Goal: Task Accomplishment & Management: Complete application form

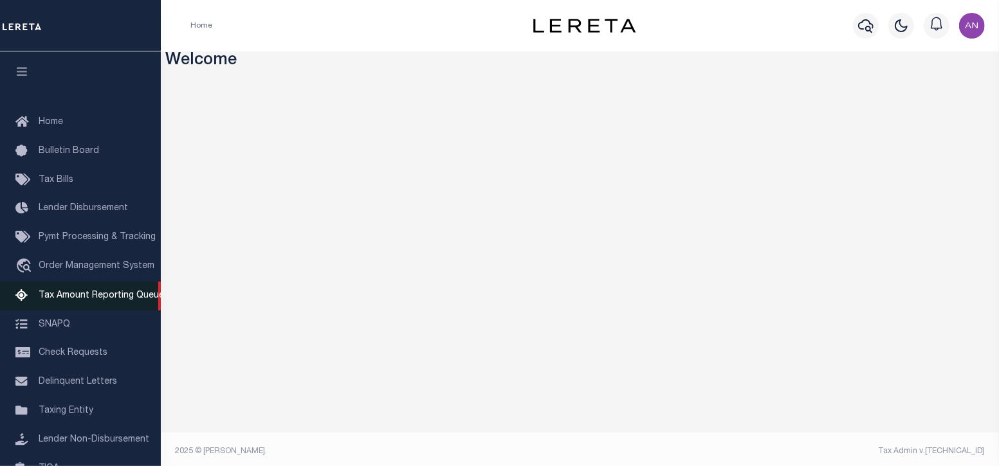
click at [87, 300] on span "Tax Amount Reporting Queue" at bounding box center [101, 295] width 125 height 9
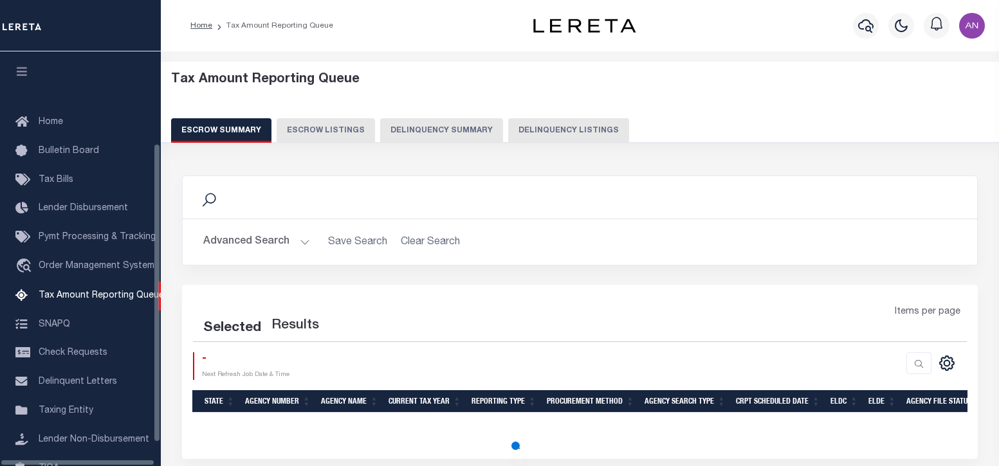
select select "100"
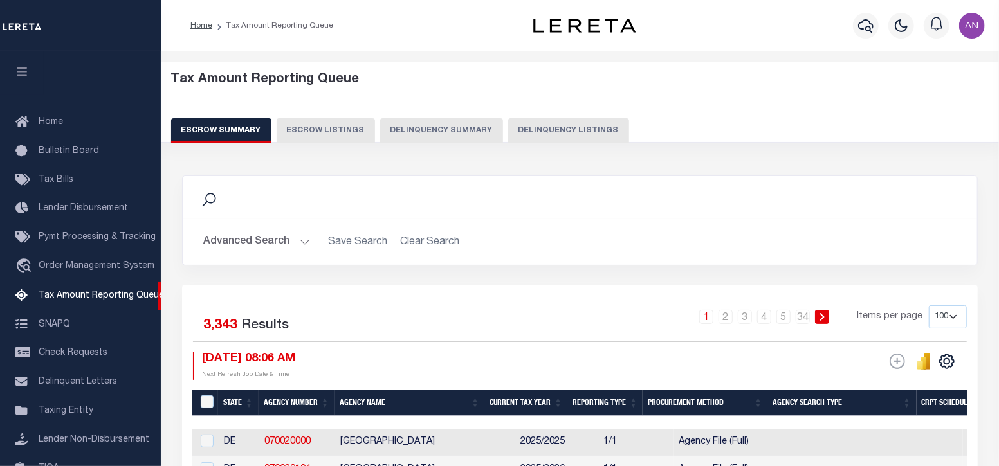
scroll to position [130, 0]
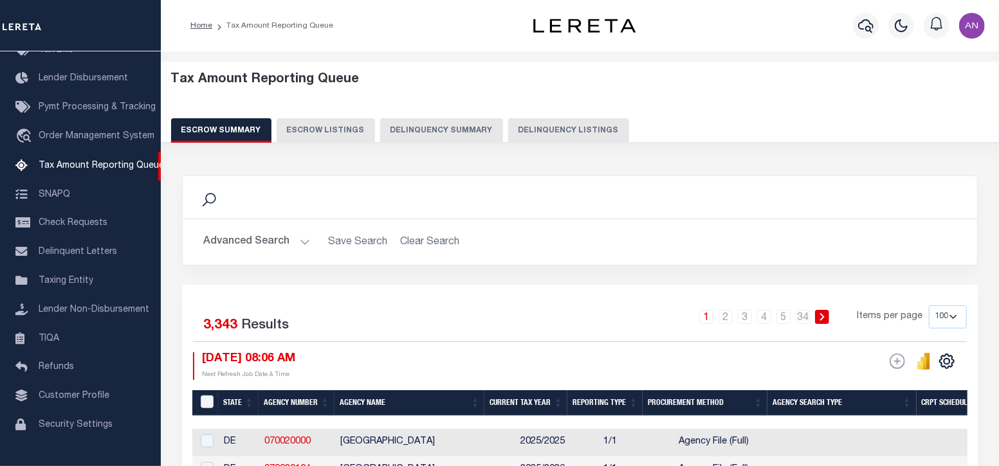
click at [536, 129] on button "Delinquency Listings" at bounding box center [568, 130] width 121 height 24
select select "100"
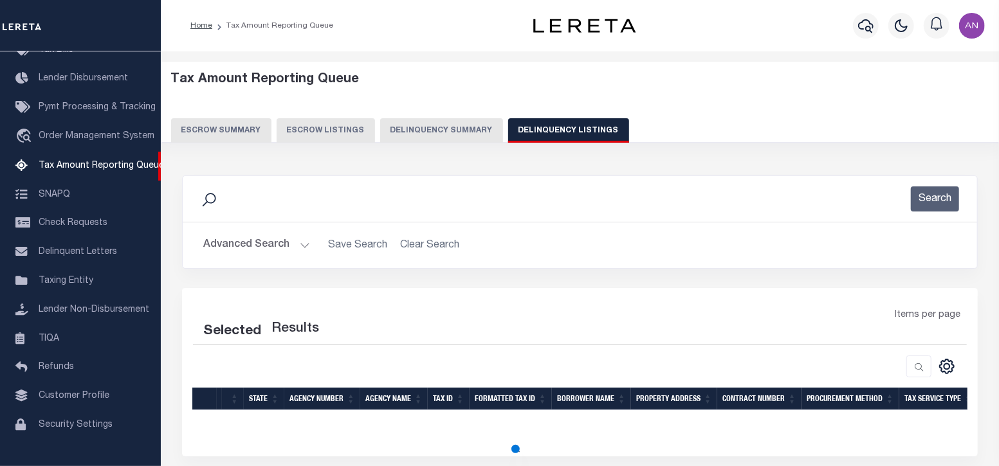
select select "100"
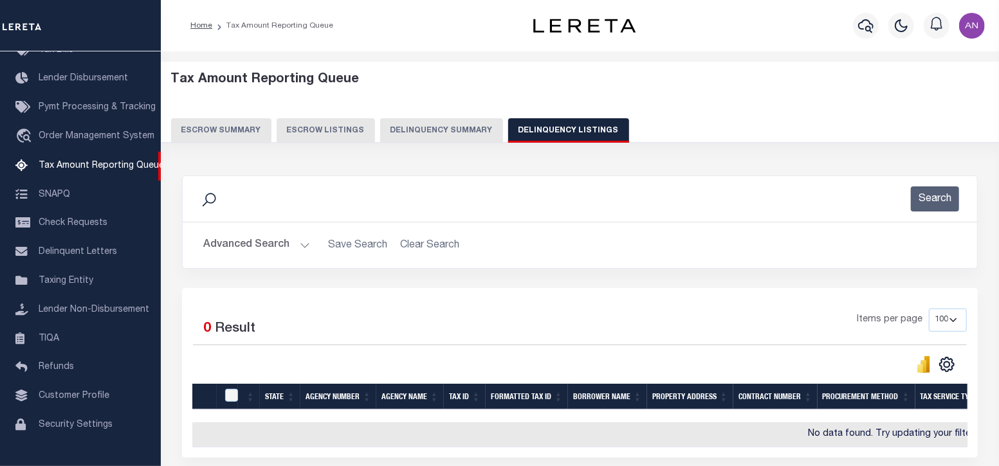
click at [269, 240] on button "Advanced Search" at bounding box center [256, 245] width 107 height 25
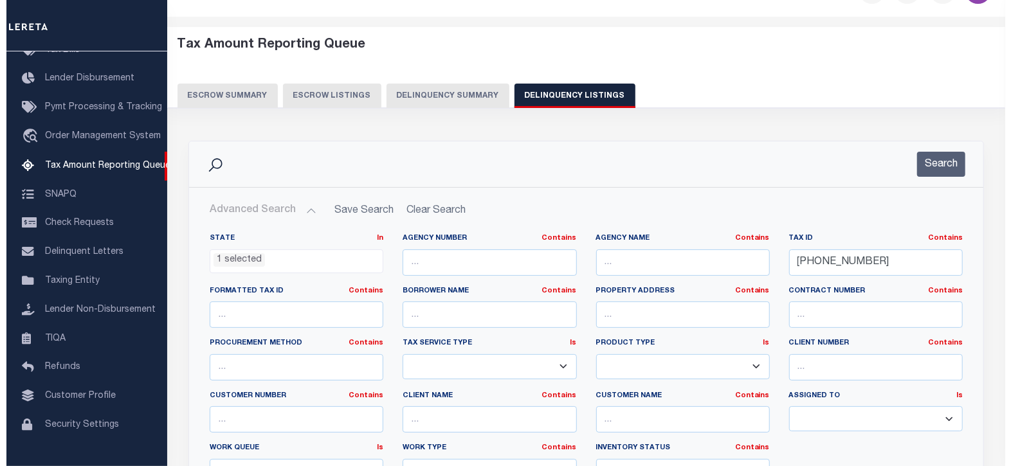
scroll to position [0, 0]
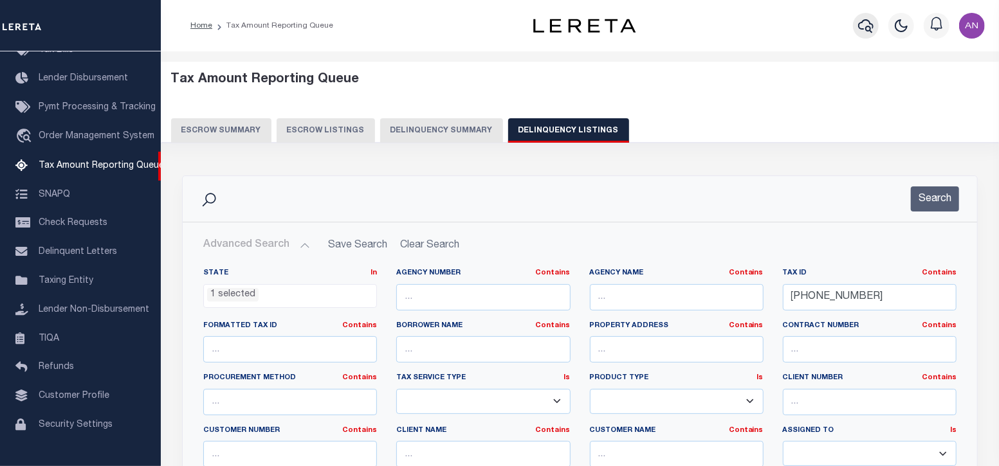
click at [868, 24] on icon "button" at bounding box center [865, 25] width 15 height 15
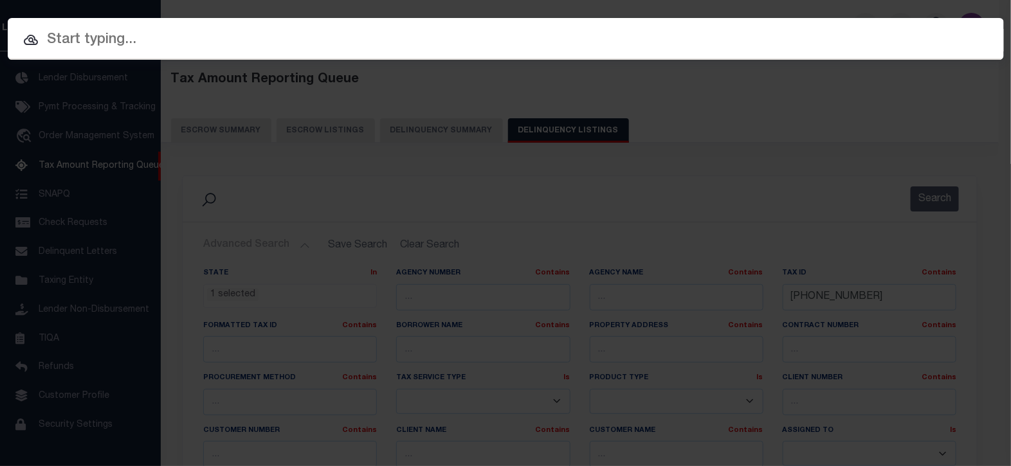
click at [307, 44] on input "text" at bounding box center [506, 40] width 996 height 23
paste input "[PHONE_NUMBER]"
type input "[PHONE_NUMBER]"
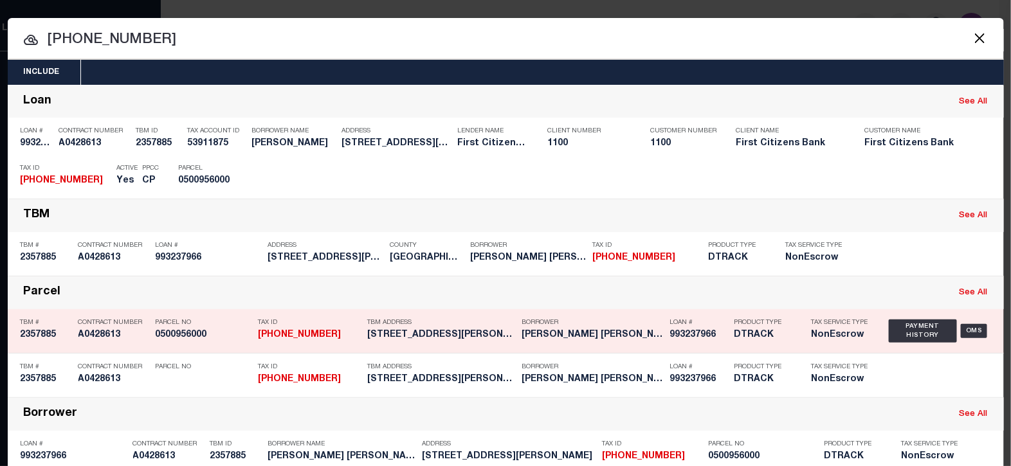
click at [10, 280] on div "Parcel See All" at bounding box center [506, 293] width 996 height 33
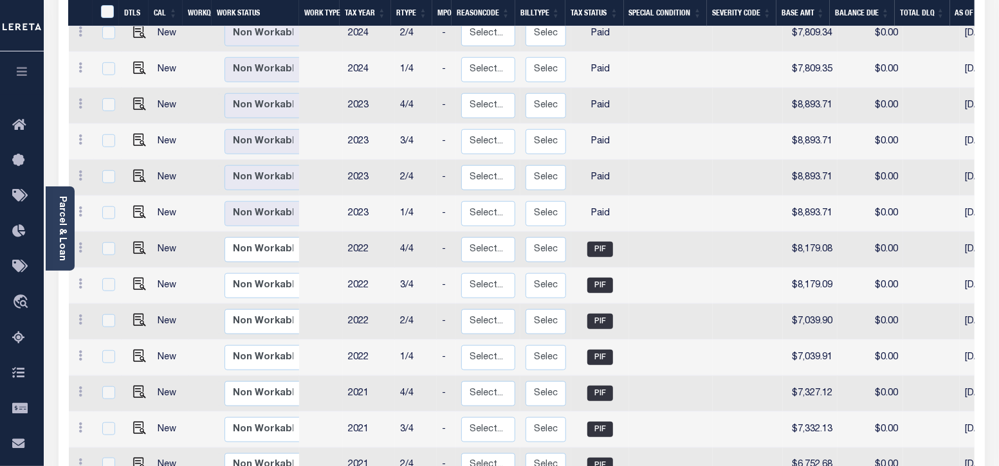
scroll to position [643, 0]
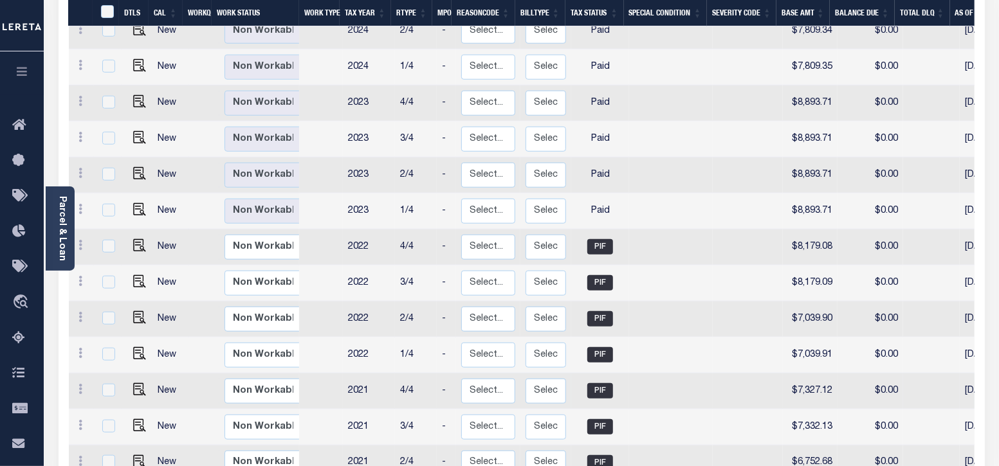
click at [376, 374] on td "2021" at bounding box center [369, 392] width 52 height 36
checkbox input "true"
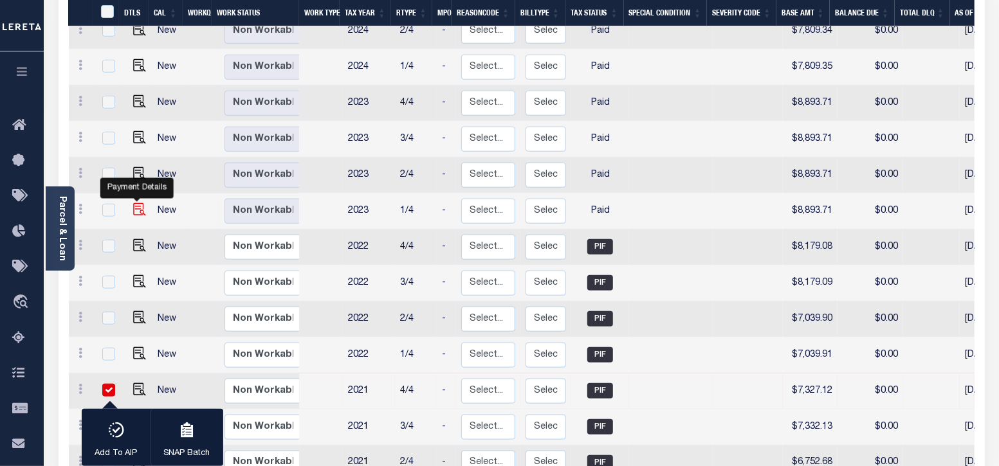
click at [140, 203] on img "" at bounding box center [139, 209] width 13 height 13
checkbox input "true"
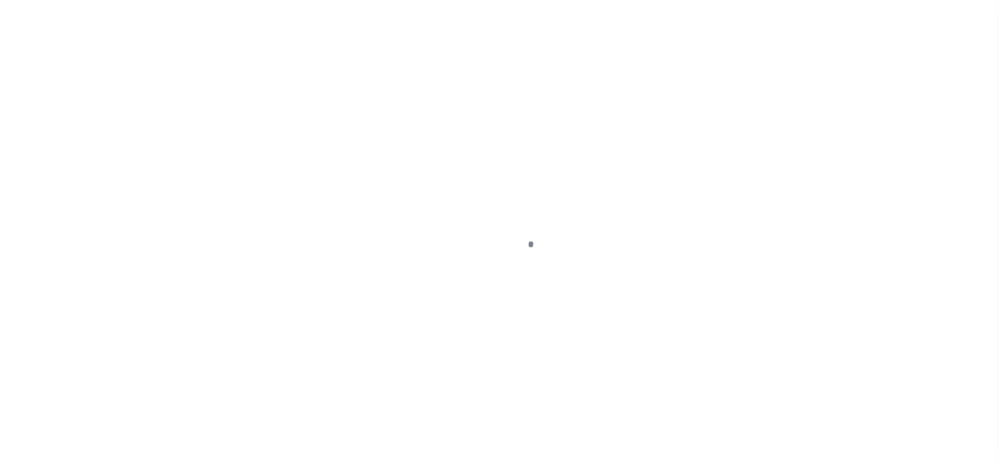
select select "PYD"
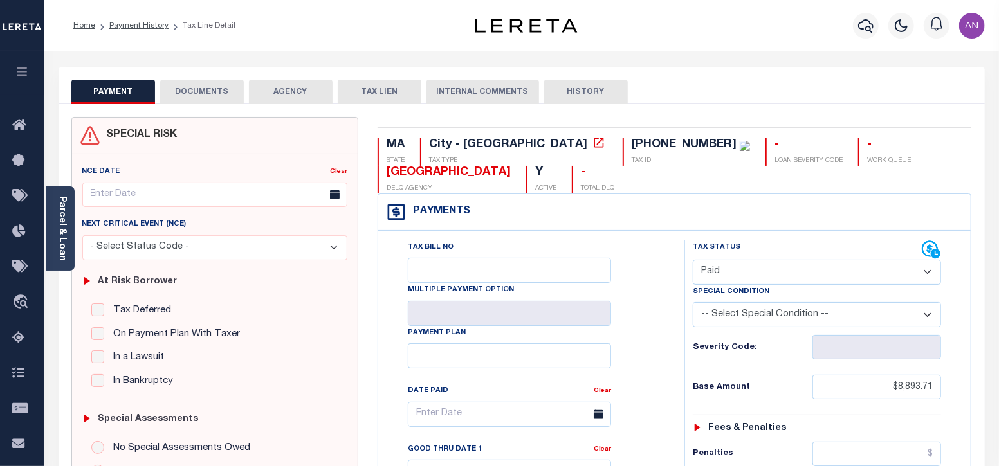
click at [225, 91] on button "DOCUMENTS" at bounding box center [202, 92] width 84 height 24
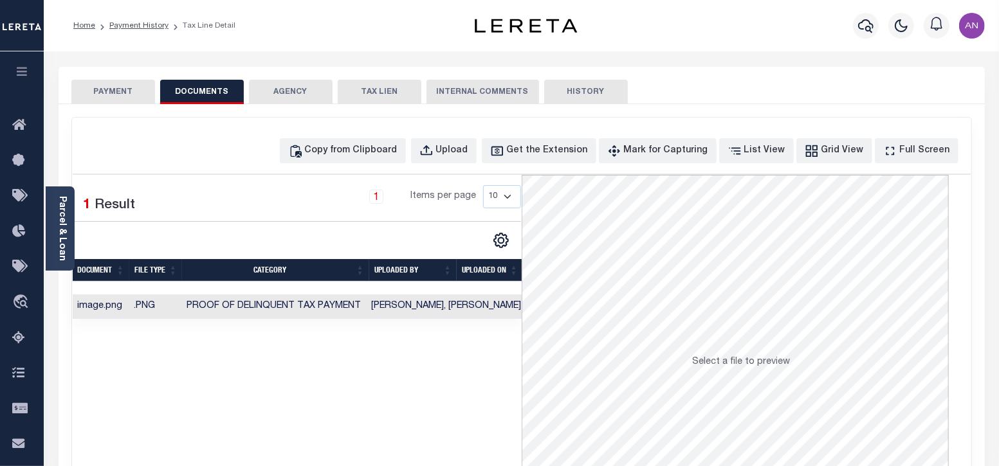
scroll to position [0, 1]
click at [131, 87] on button "PAYMENT" at bounding box center [113, 92] width 84 height 24
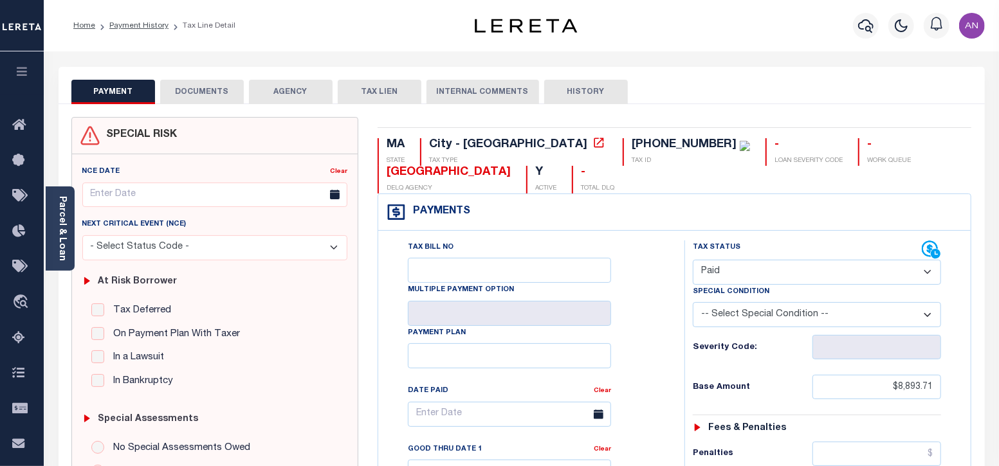
scroll to position [0, 0]
click at [127, 24] on link "Payment History" at bounding box center [138, 26] width 59 height 8
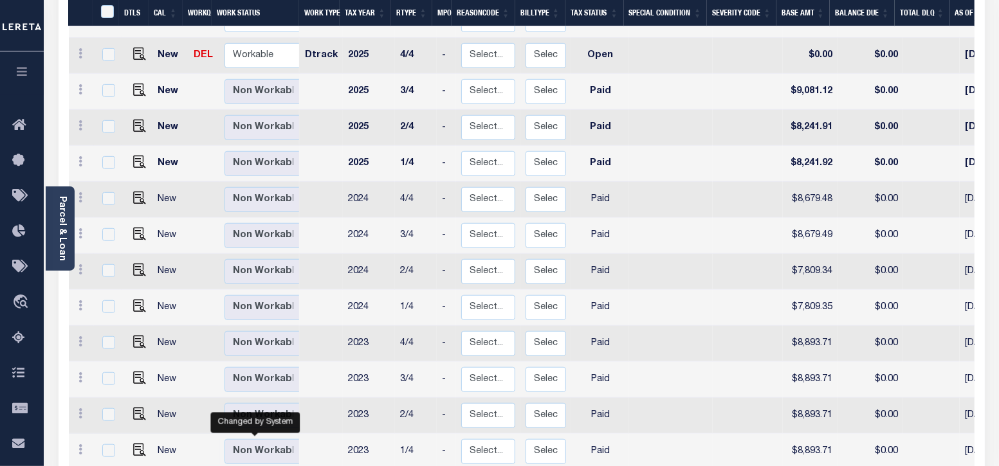
scroll to position [4, 0]
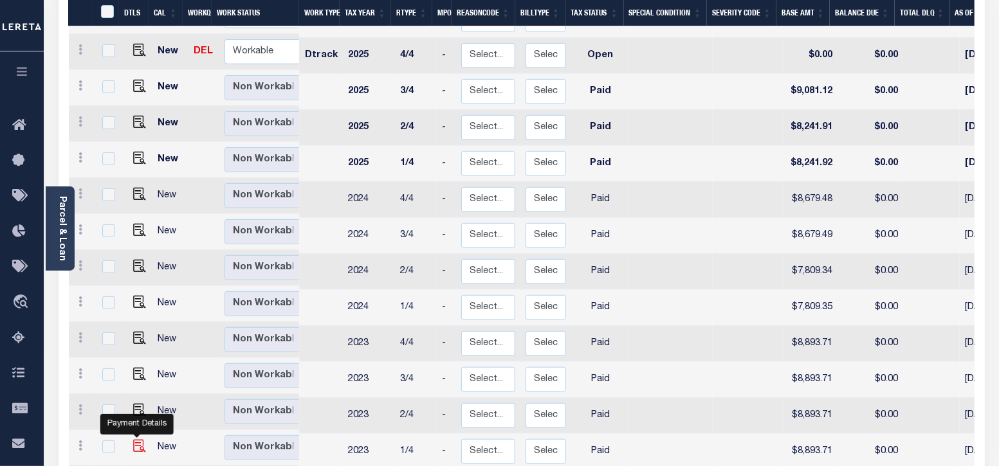
click at [142, 440] on img "" at bounding box center [139, 446] width 13 height 13
checkbox input "true"
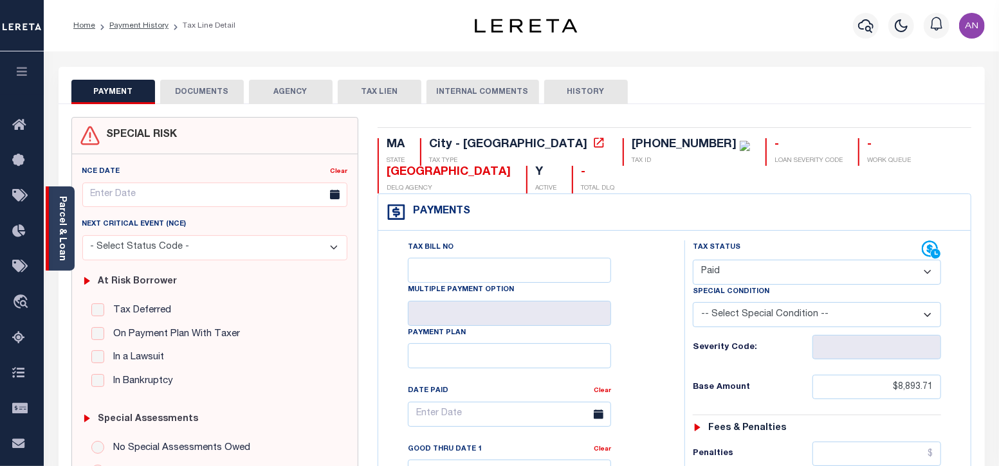
click at [61, 200] on link "Parcel & Loan" at bounding box center [61, 228] width 9 height 65
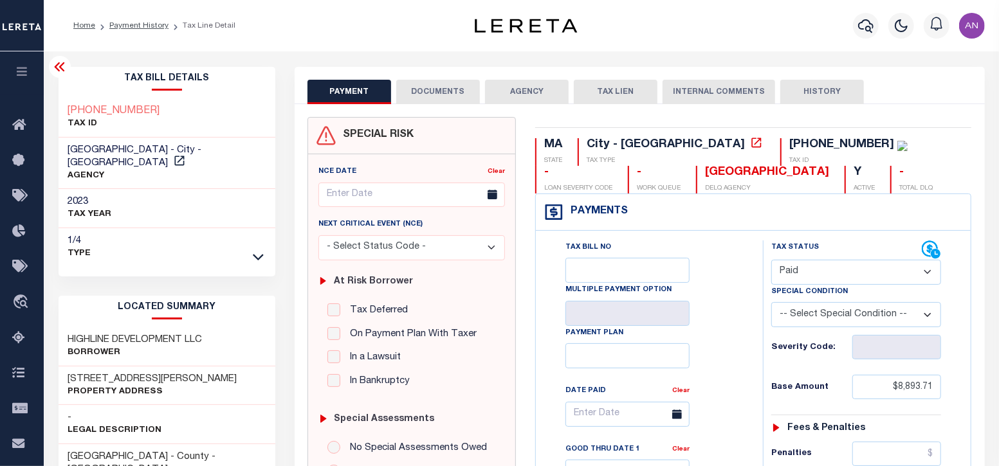
click at [868, 268] on select "- Select Status Code - Open Due/Unpaid Paid Incomplete No Tax Due Internal Refu…" at bounding box center [856, 272] width 170 height 25
select select "DUE"
click at [771, 260] on select "- Select Status Code - Open Due/Unpaid Paid Incomplete No Tax Due Internal Refu…" at bounding box center [856, 272] width 170 height 25
type input "[DATE]"
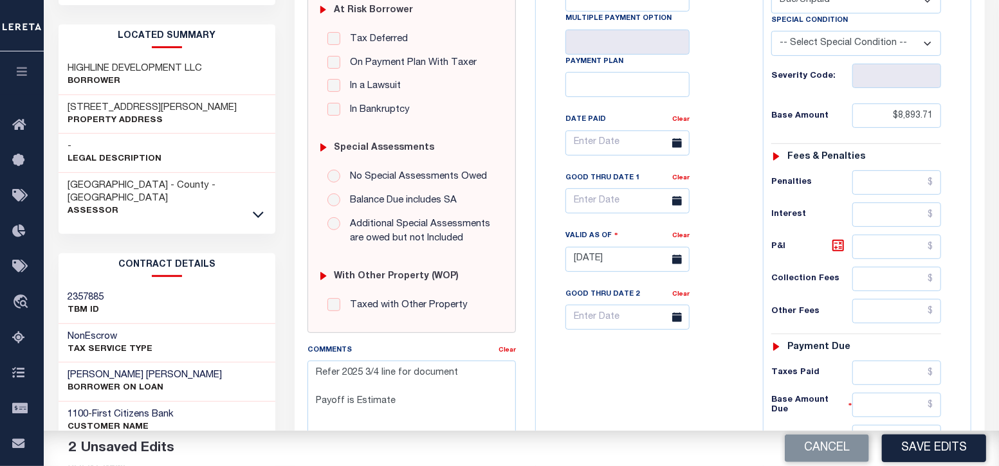
scroll to position [241, 0]
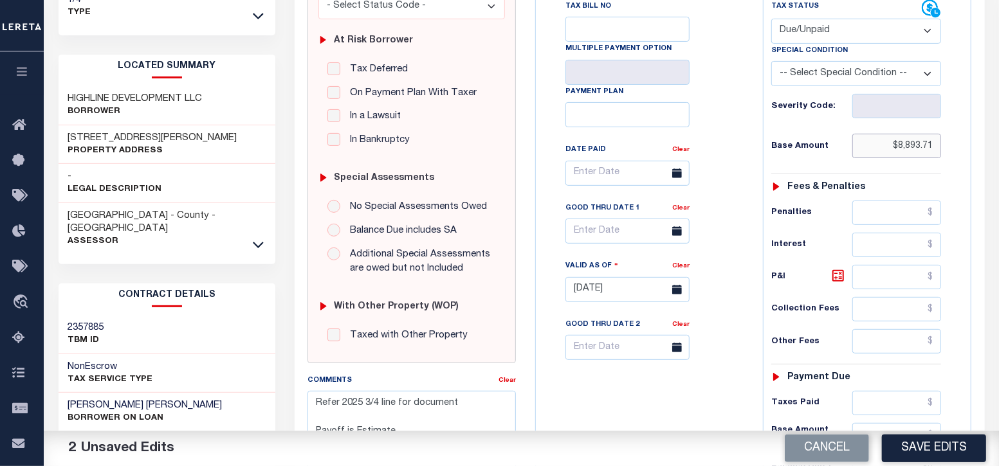
drag, startPoint x: 899, startPoint y: 144, endPoint x: 961, endPoint y: 149, distance: 62.0
click at [961, 149] on div "Tax Status Status" at bounding box center [860, 283] width 214 height 568
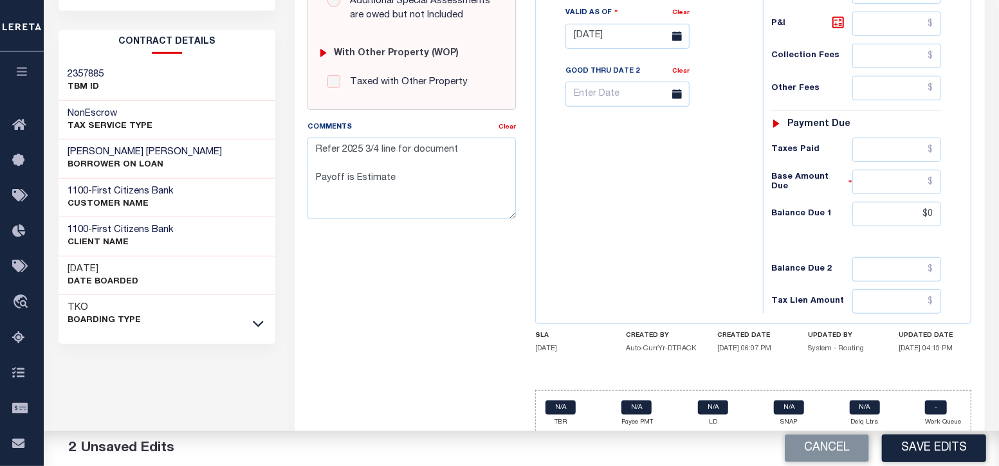
scroll to position [504, 0]
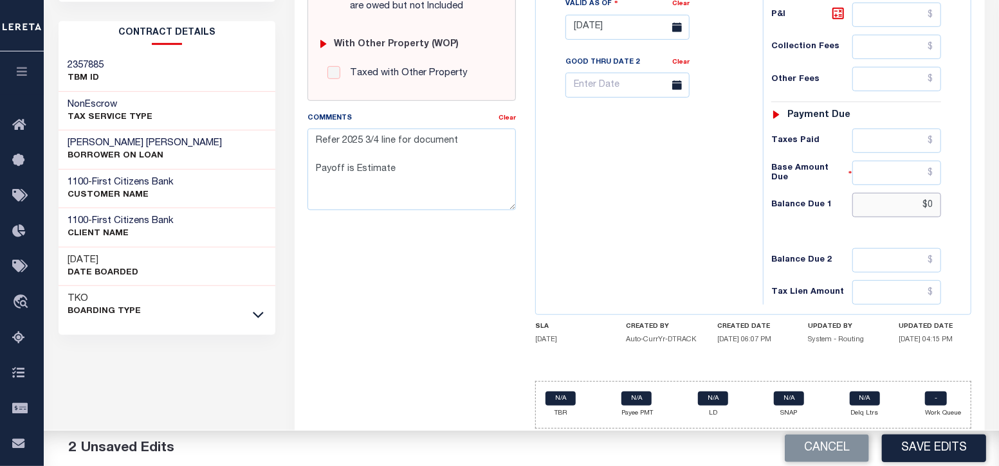
drag, startPoint x: 928, startPoint y: 201, endPoint x: 948, endPoint y: 203, distance: 20.1
click at [948, 203] on div "Tax Status Status - Select Status Code -" at bounding box center [860, 21] width 195 height 568
paste input "8,893.71"
type input "$8,893.71"
click at [679, 205] on div "Tax Bill No Multiple Payment Option Payment Plan Clear" at bounding box center [646, 21] width 214 height 568
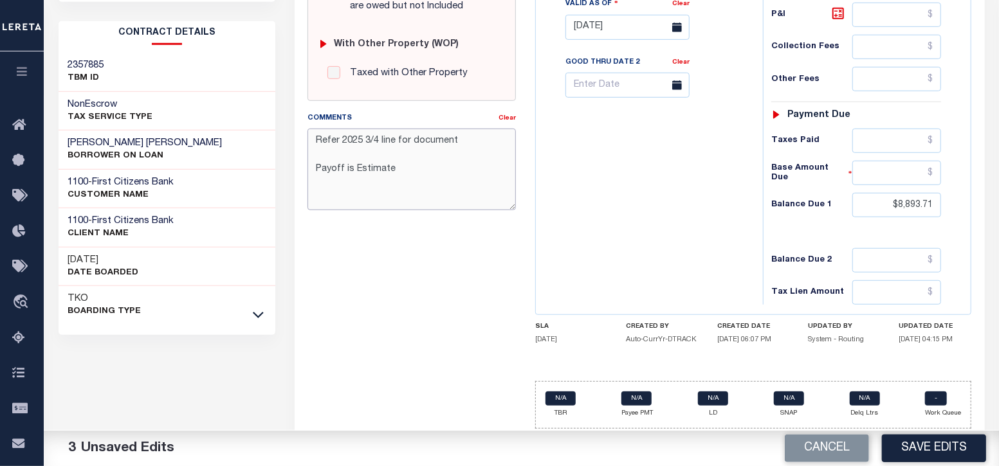
click at [403, 174] on textarea "Refer 2025 3/4 line for document Payoff is Estimate" at bounding box center [411, 169] width 208 height 81
click at [313, 141] on textarea "Refer 2025 3/4 line for document Payoff is Estimate" at bounding box center [411, 169] width 208 height 81
click at [322, 148] on textarea "Refer 2025 3/4 line for document Payoff is Estimate" at bounding box center [411, 169] width 208 height 81
click at [387, 140] on textarea "Refer 2025 3/4 line for document Payoff is Estimate" at bounding box center [411, 169] width 208 height 81
paste textarea "08/29/2025 - as the p&i break down not available, total p&i is updated in 2025 …"
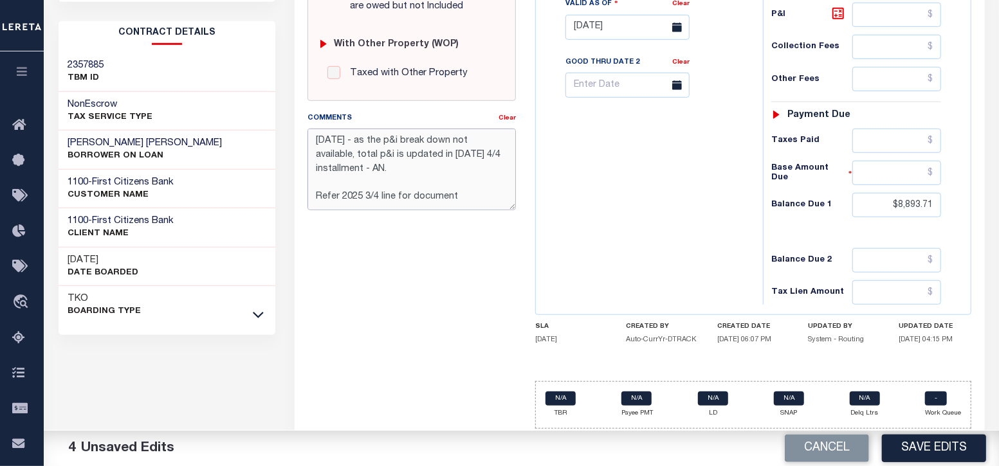
drag, startPoint x: 394, startPoint y: 170, endPoint x: 307, endPoint y: 140, distance: 91.3
click at [307, 140] on textarea "08/29/2025 - as the p&i break down not available, total p&i is updated in 2025 …" at bounding box center [411, 169] width 208 height 81
paste textarea "As the P&I break down not available, total P&I"
type textarea "[DATE] - As the P&I break down not available, total P&I is updated in [DATE] 4/…"
click at [910, 449] on button "Save Edits" at bounding box center [934, 449] width 104 height 28
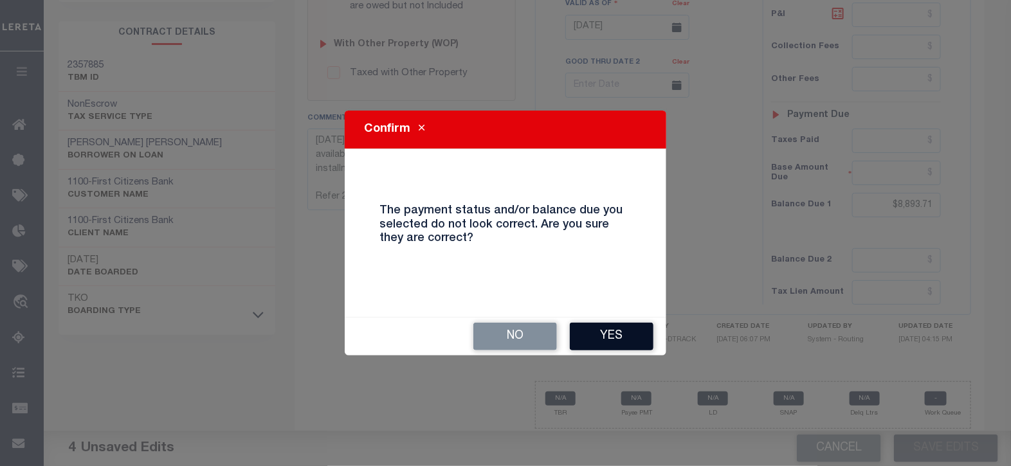
click at [585, 327] on button "Yes" at bounding box center [612, 337] width 84 height 28
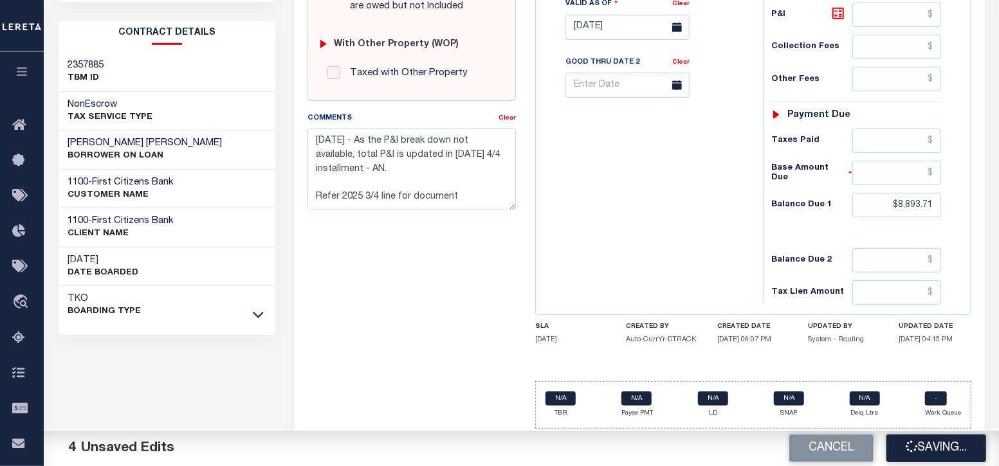
checkbox input "false"
type textarea "[DATE] - As the P&I break down not available, total P&I is updated in [DATE] 4/…"
type input "$8,893.71"
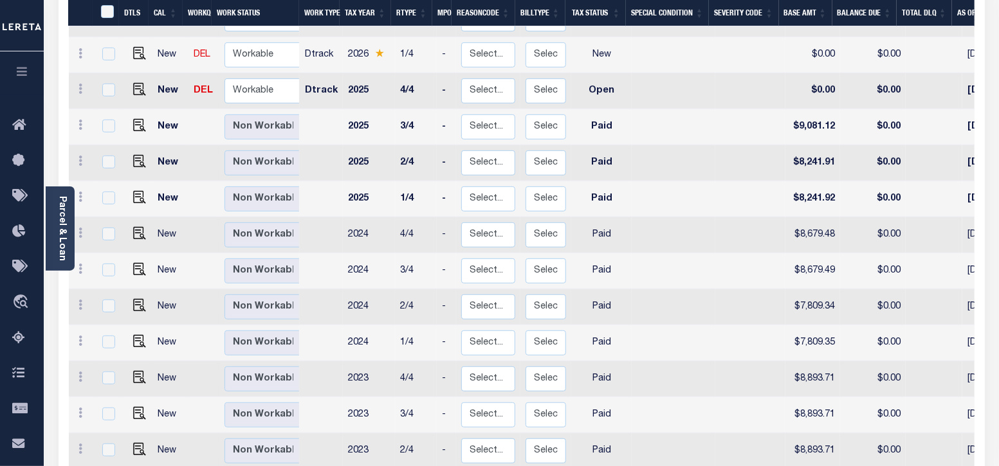
scroll to position [402, 0]
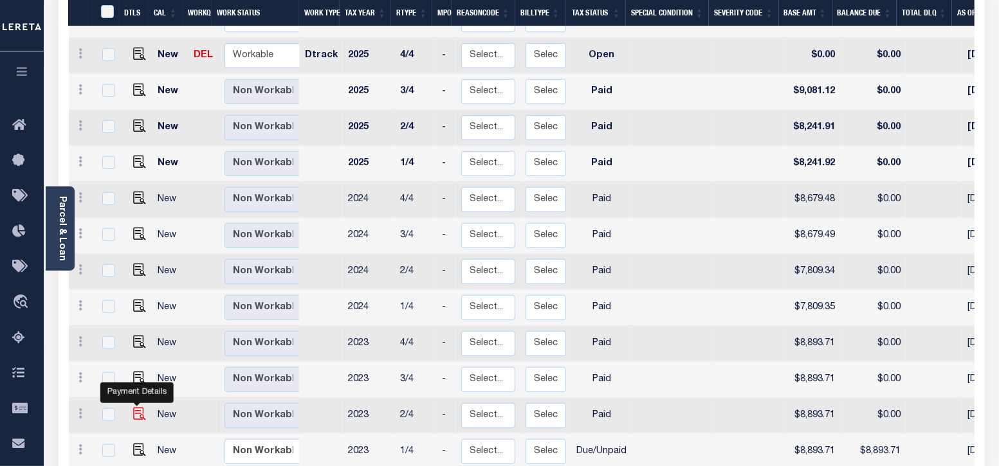
click at [133, 408] on img "" at bounding box center [139, 414] width 13 height 13
checkbox input "true"
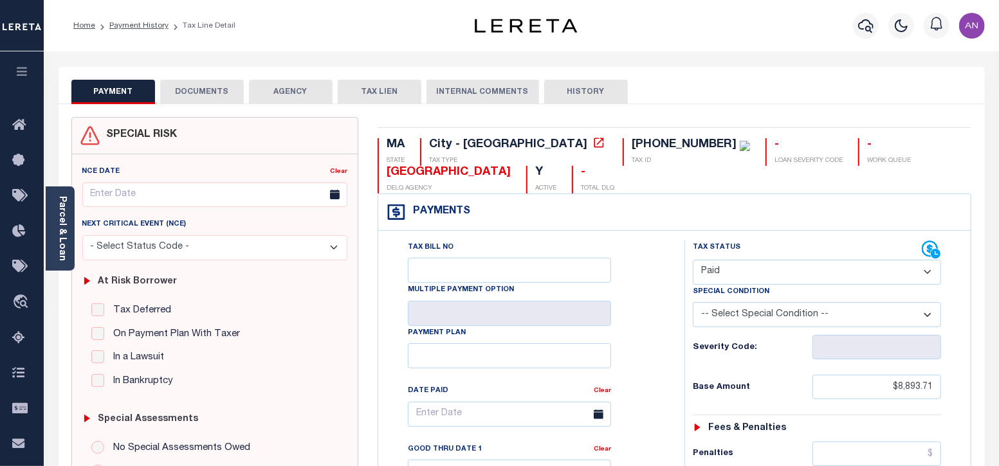
click at [765, 266] on select "- Select Status Code - Open Due/Unpaid Paid Incomplete No Tax Due Internal Refu…" at bounding box center [817, 272] width 249 height 25
select select "DUE"
click at [693, 260] on select "- Select Status Code - Open Due/Unpaid Paid Incomplete No Tax Due Internal Refu…" at bounding box center [817, 272] width 249 height 25
type input "[DATE]"
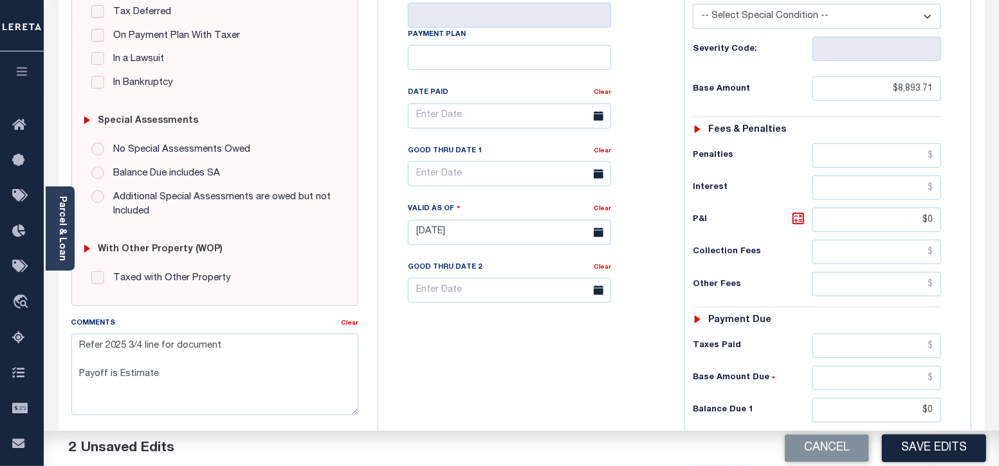
scroll to position [321, 0]
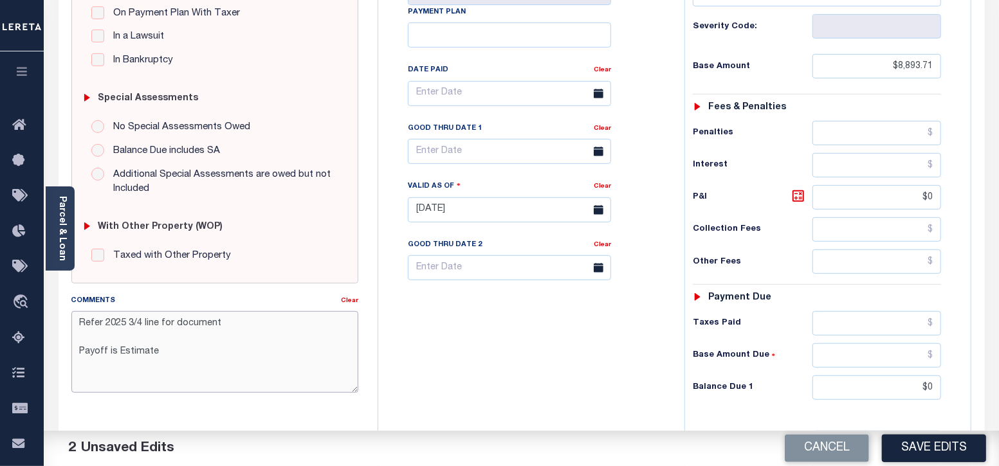
click at [77, 327] on textarea "Refer 2025 3/4 line for document Payoff is Estimate" at bounding box center [215, 351] width 288 height 81
click at [88, 325] on textarea "Refer 2025 3/4 line for document Payoff is Estimate" at bounding box center [215, 351] width 288 height 81
paste textarea "08/29/2025 - As the P&I break down not available, total P&I is updated in 2025 …"
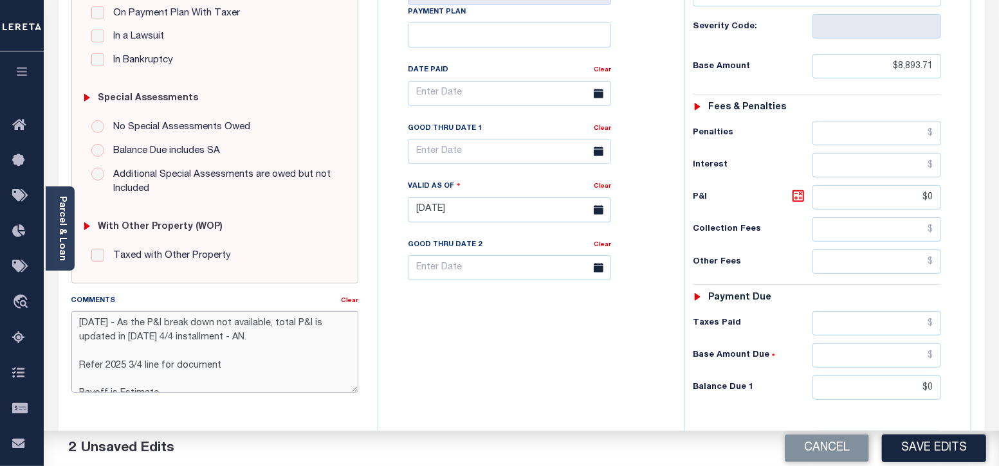
type textarea "08/29/2025 - As the P&I break down not available, total P&I is updated in 2025 …"
drag, startPoint x: 899, startPoint y: 64, endPoint x: 953, endPoint y: 64, distance: 53.4
click at [953, 64] on div "Tax Status Status - Select Status Code -" at bounding box center [821, 204] width 274 height 568
drag, startPoint x: 930, startPoint y: 388, endPoint x: 946, endPoint y: 385, distance: 16.9
click at [946, 385] on div "Tax Status Status - Select Status Code -" at bounding box center [821, 204] width 274 height 568
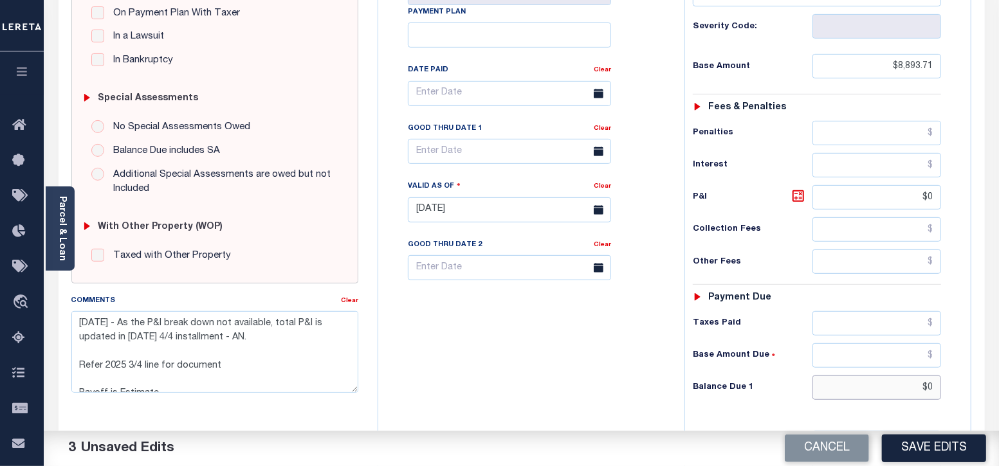
paste input "8,893.71"
type input "$8,893.71"
click at [544, 390] on div "Tax Bill No Multiple Payment Option Payment Plan Clear" at bounding box center [527, 204] width 293 height 568
click at [953, 460] on button "Save Edits" at bounding box center [934, 449] width 104 height 28
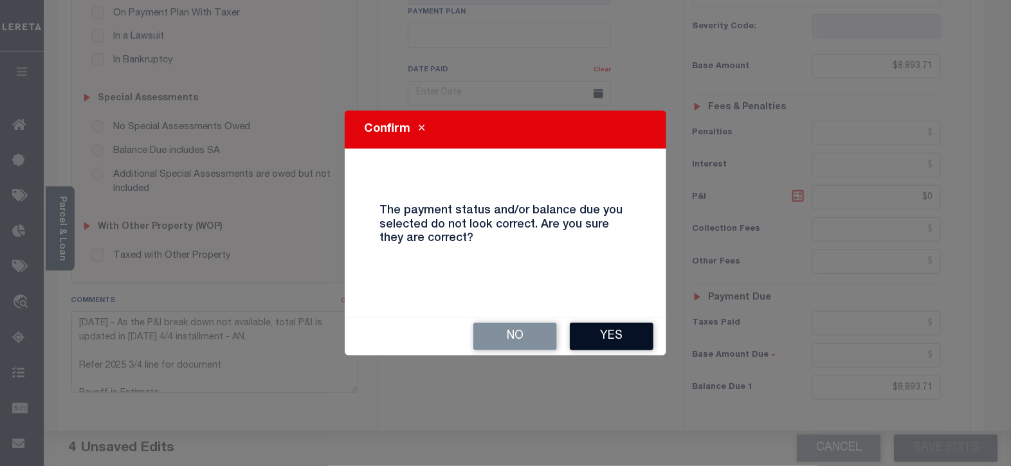
click at [621, 345] on button "Yes" at bounding box center [612, 337] width 84 height 28
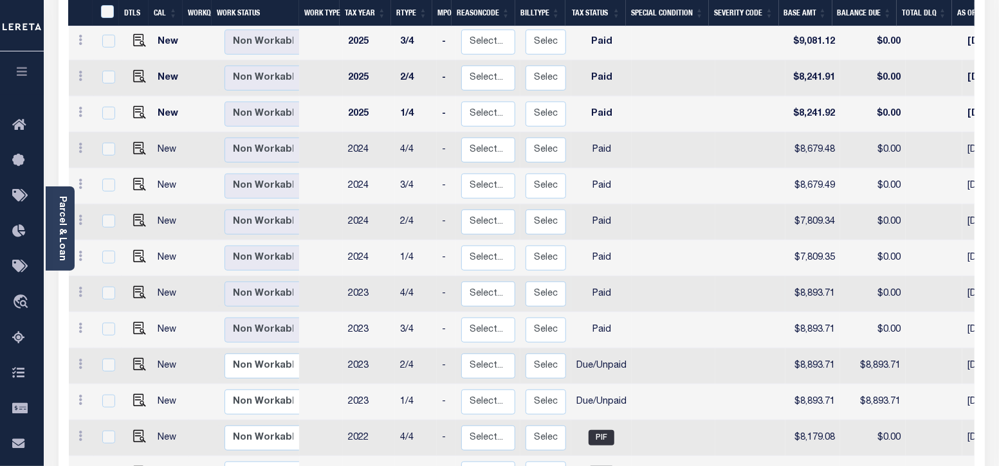
scroll to position [482, 0]
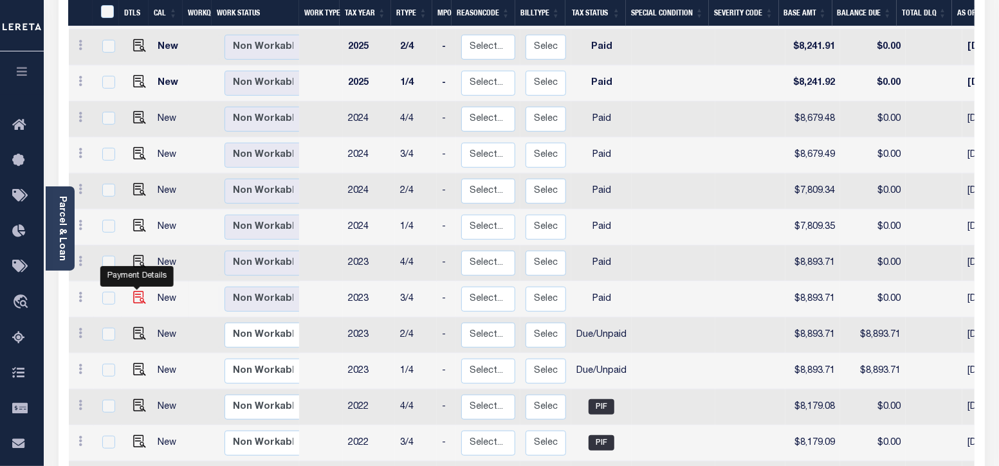
click at [135, 291] on img "" at bounding box center [139, 297] width 13 height 13
checkbox input "true"
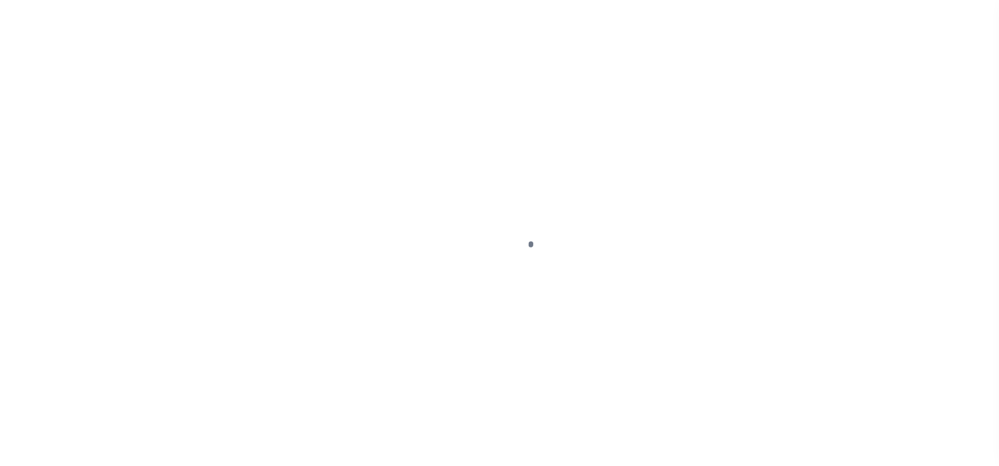
select select "PYD"
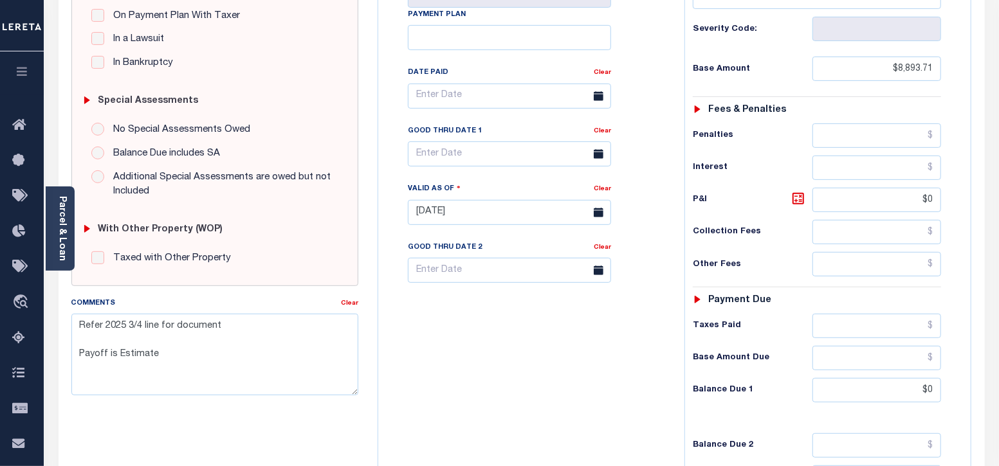
scroll to position [321, 0]
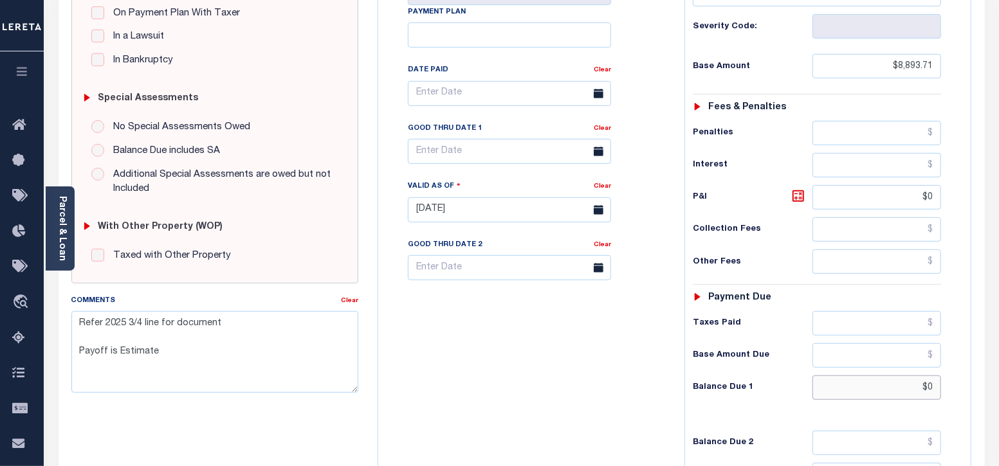
drag, startPoint x: 928, startPoint y: 389, endPoint x: 943, endPoint y: 389, distance: 14.8
click at [943, 389] on div "Tax Status Status - Select Status Code -" at bounding box center [821, 204] width 274 height 568
paste input "text"
click at [935, 387] on input "$0" at bounding box center [876, 388] width 129 height 24
paste input "text"
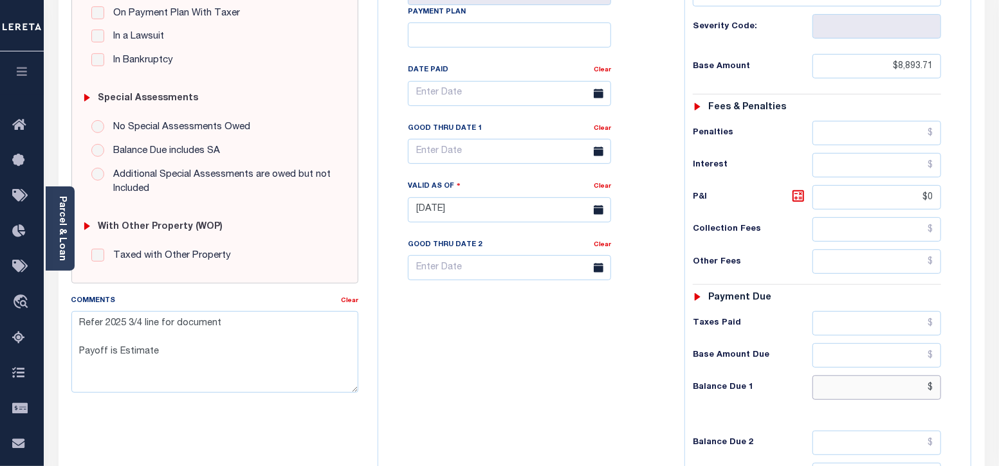
type input "$"
type input "[DATE]"
type input "$.00"
click at [212, 333] on textarea "Refer 2025 3/4 line for document Payoff is Estimate" at bounding box center [215, 351] width 288 height 81
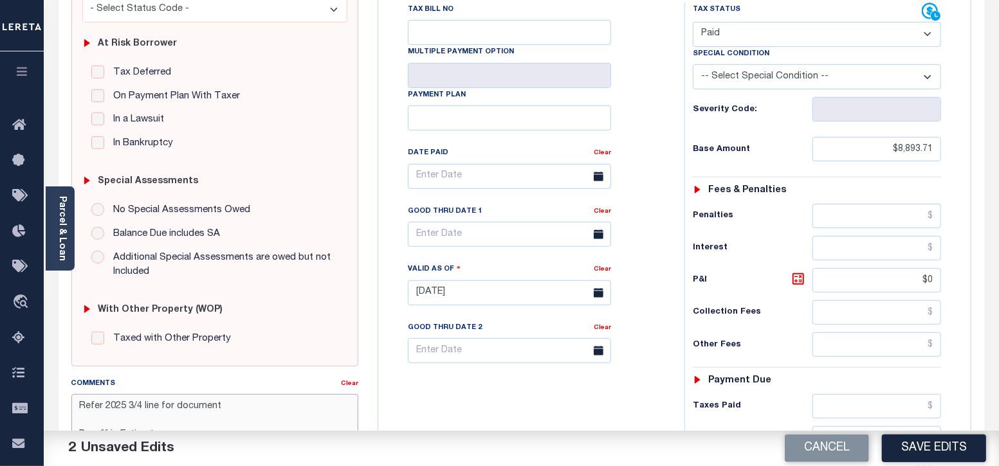
scroll to position [241, 0]
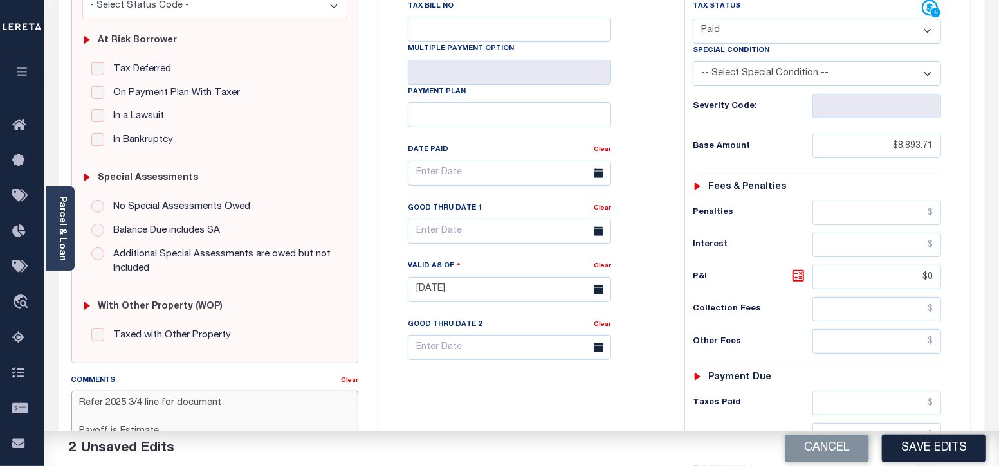
click at [79, 400] on textarea "Refer 2025 3/4 line for document Payoff is Estimate" at bounding box center [215, 431] width 288 height 81
click at [105, 407] on textarea "Refer 2025 3/4 line for document Payoff is Estimate" at bounding box center [215, 431] width 288 height 81
paste textarea "[DATE] - As the P&I break down not available, total P&I is updated in [DATE] 4/…"
type textarea "[DATE] - As the P&I break down not available, total P&I is updated in [DATE] 4/…"
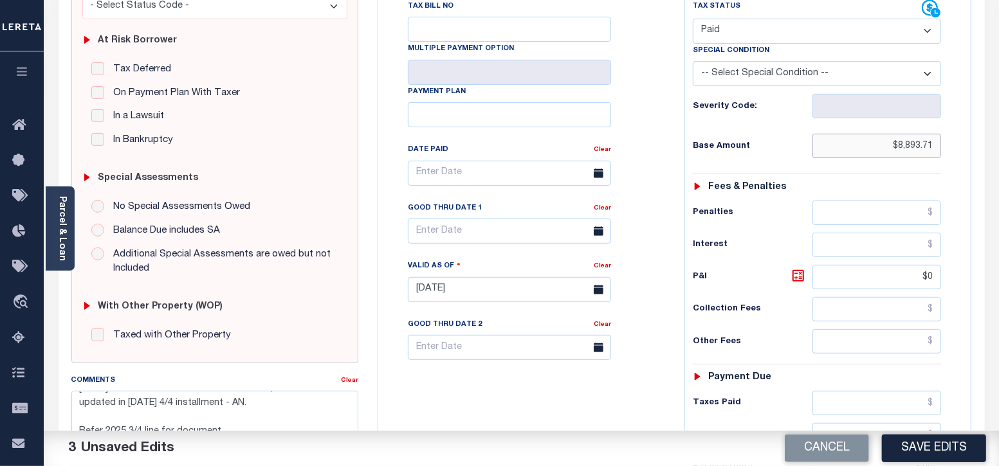
drag, startPoint x: 898, startPoint y: 143, endPoint x: 937, endPoint y: 149, distance: 39.8
click at [937, 149] on input "$8,893.71" at bounding box center [876, 146] width 129 height 24
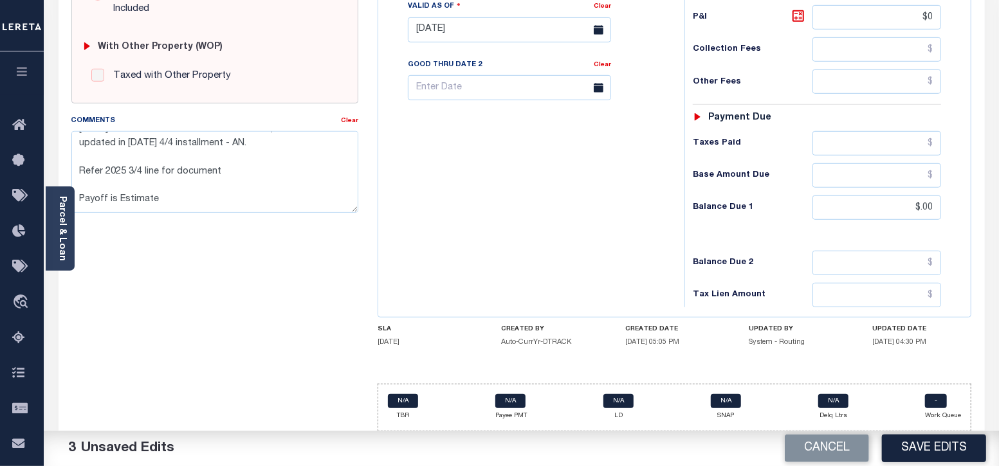
scroll to position [504, 0]
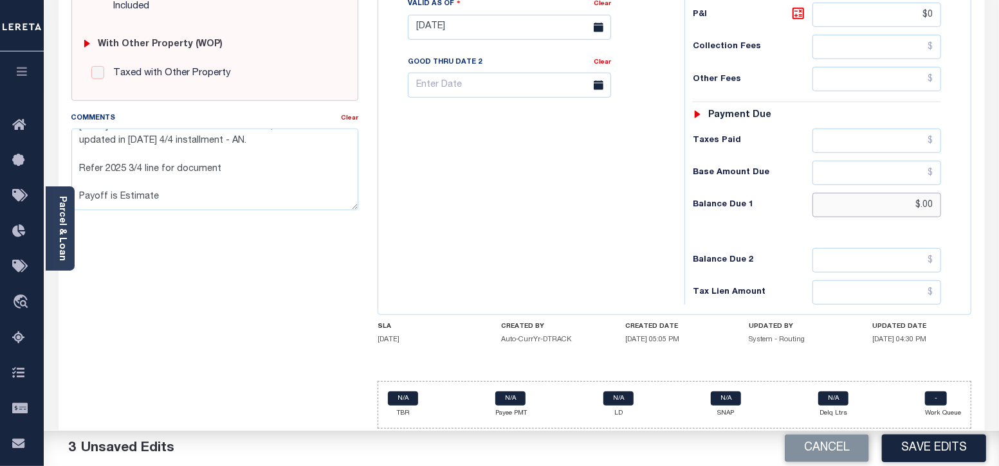
drag, startPoint x: 923, startPoint y: 201, endPoint x: 955, endPoint y: 201, distance: 32.2
click at [955, 201] on div "Tax Status Status - Select Status Code -" at bounding box center [821, 21] width 274 height 568
paste input "8,893.71"
type input "$8,893.71"
click at [920, 453] on button "Save Edits" at bounding box center [934, 449] width 104 height 28
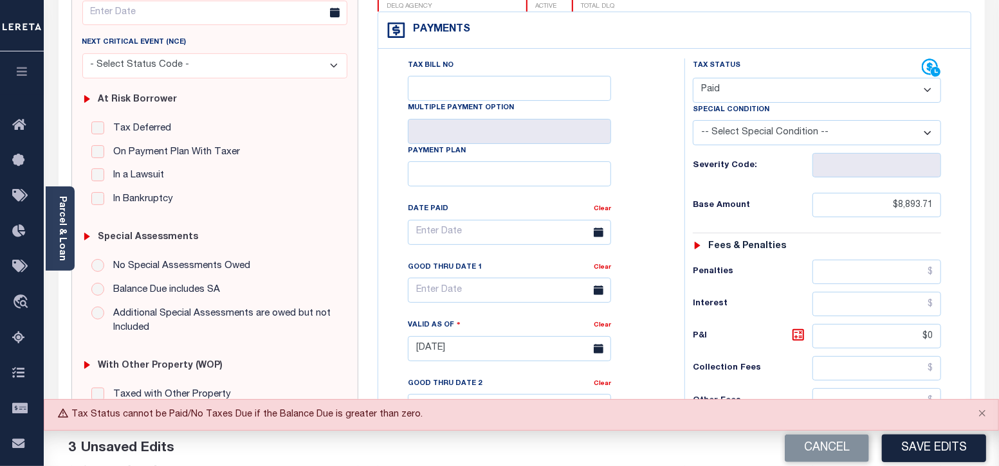
scroll to position [21, 0]
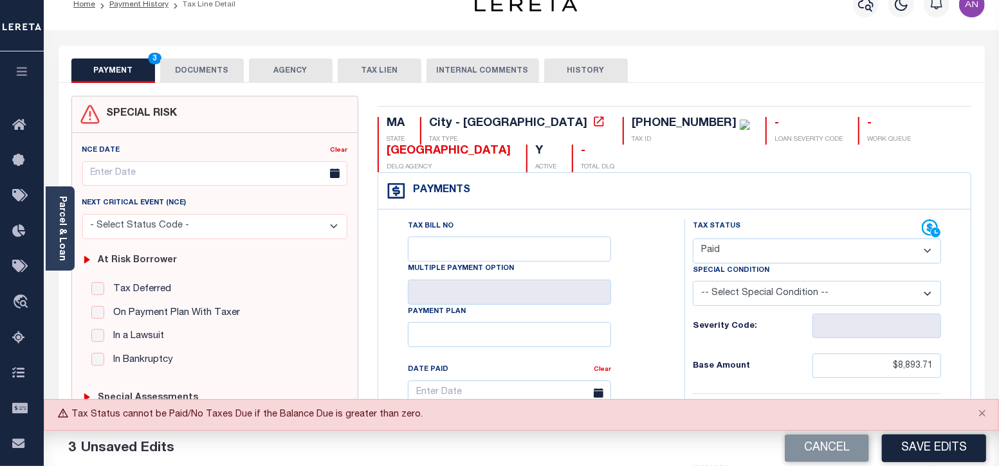
click at [812, 249] on select "- Select Status Code - Open Due/Unpaid Paid Incomplete No Tax Due Internal Refu…" at bounding box center [817, 251] width 249 height 25
select select "DUE"
click at [693, 239] on select "- Select Status Code - Open Due/Unpaid Paid Incomplete No Tax Due Internal Refu…" at bounding box center [817, 251] width 249 height 25
click at [925, 450] on button "Save Edits" at bounding box center [934, 449] width 104 height 28
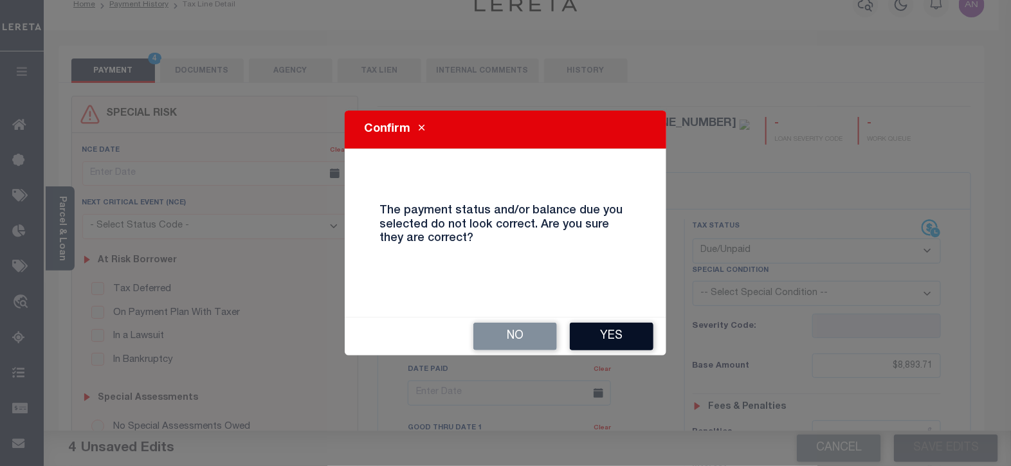
click at [611, 348] on button "Yes" at bounding box center [612, 337] width 84 height 28
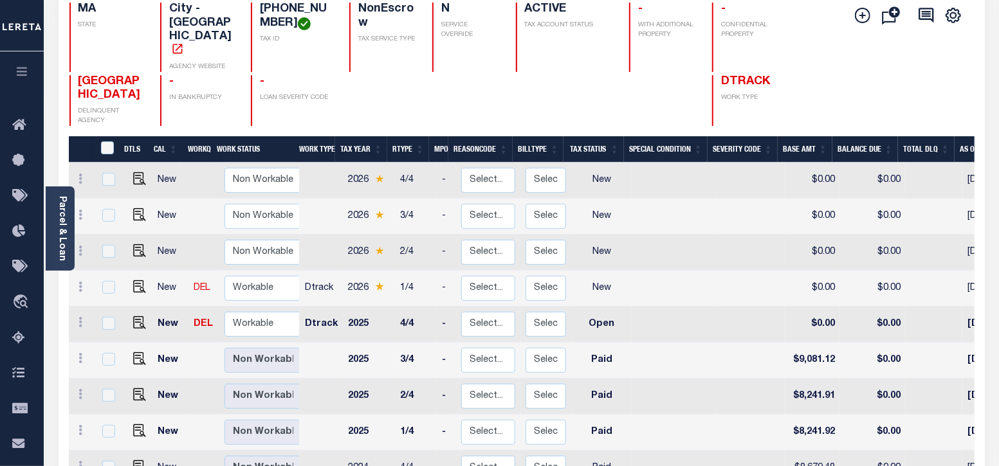
scroll to position [321, 0]
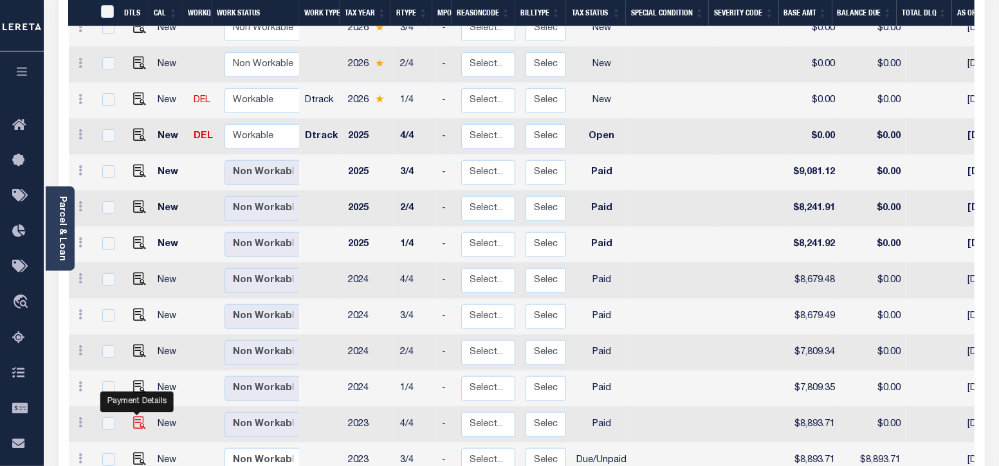
click at [133, 417] on img "" at bounding box center [139, 423] width 13 height 13
checkbox input "true"
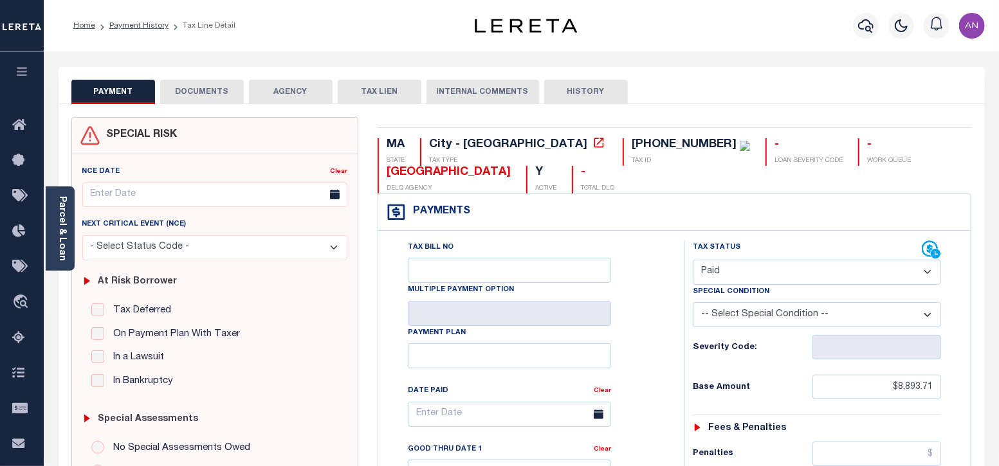
click at [729, 271] on select "- Select Status Code - Open Due/Unpaid Paid Incomplete No Tax Due Internal Refu…" at bounding box center [817, 272] width 249 height 25
select select "DUE"
click at [693, 260] on select "- Select Status Code - Open Due/Unpaid Paid Incomplete No Tax Due Internal Refu…" at bounding box center [817, 272] width 249 height 25
type input "[DATE]"
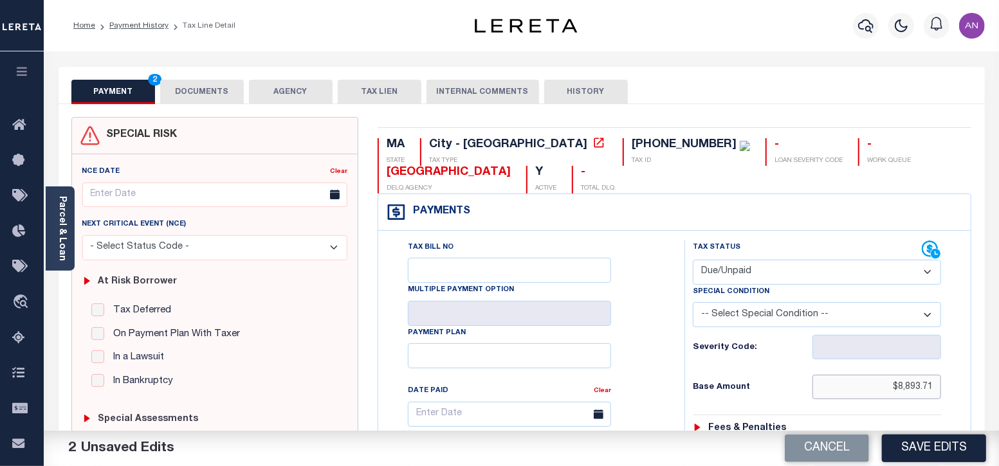
drag, startPoint x: 901, startPoint y: 385, endPoint x: 965, endPoint y: 392, distance: 64.6
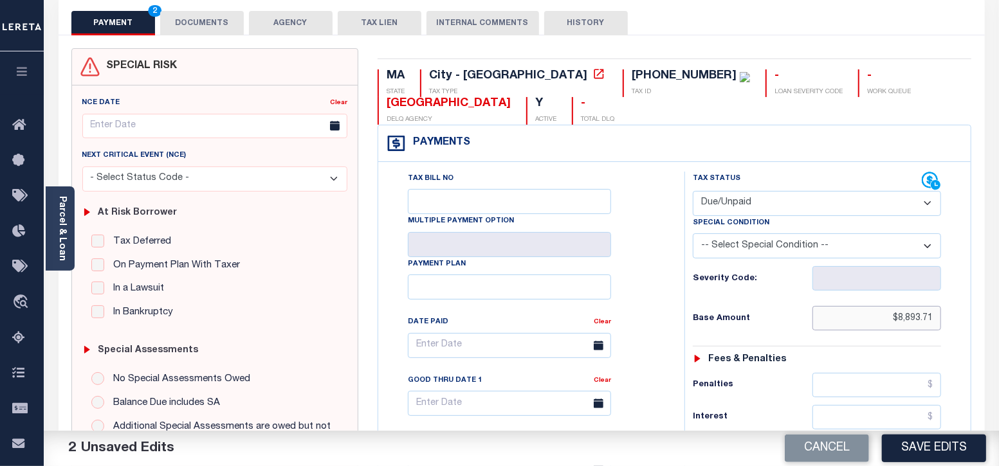
scroll to position [321, 0]
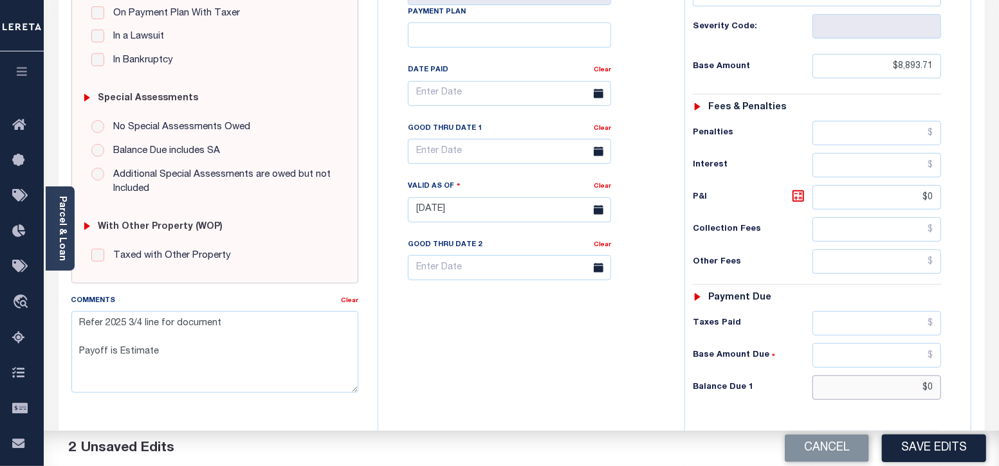
drag, startPoint x: 931, startPoint y: 387, endPoint x: 945, endPoint y: 387, distance: 14.2
click at [945, 387] on div "Tax Status Status - Select Status Code -" at bounding box center [821, 204] width 274 height 568
paste input "8,893.71"
type input "$8,893.71"
click at [641, 340] on div "Tax Bill No Multiple Payment Option Payment Plan Clear" at bounding box center [527, 204] width 293 height 568
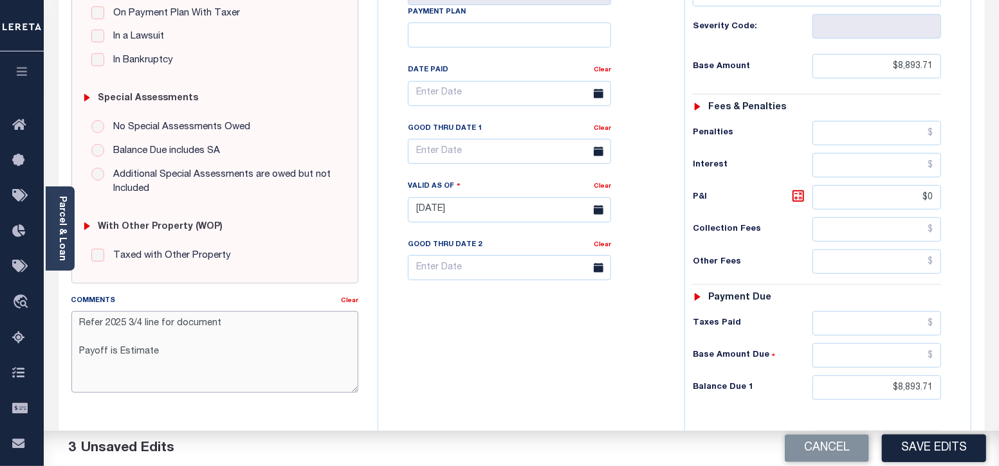
click at [77, 327] on textarea "Refer 2025 3/4 line for document Payoff is Estimate" at bounding box center [215, 351] width 288 height 81
click at [84, 327] on textarea "Refer 2025 3/4 line for document Payoff is Estimate" at bounding box center [215, 351] width 288 height 81
paste textarea "08/29/2025 - As the P&I break down not available, total P&I is updated in 2025 …"
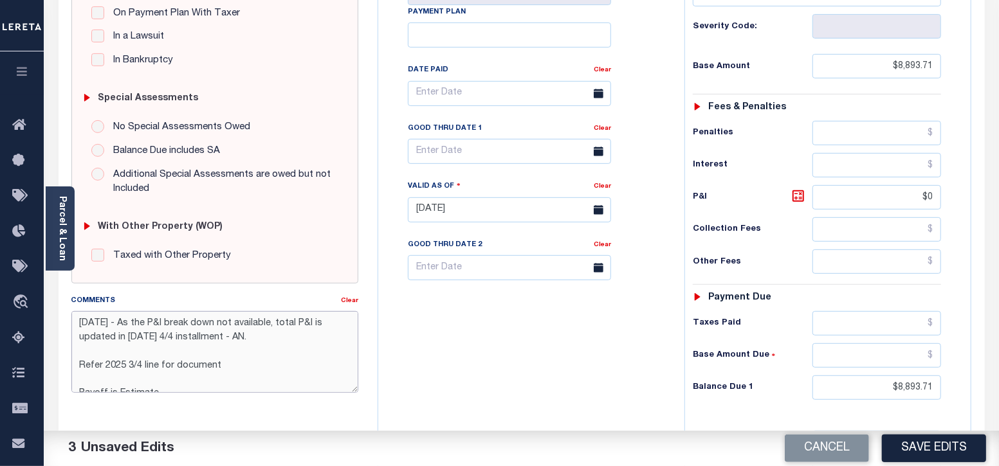
scroll to position [0, 0]
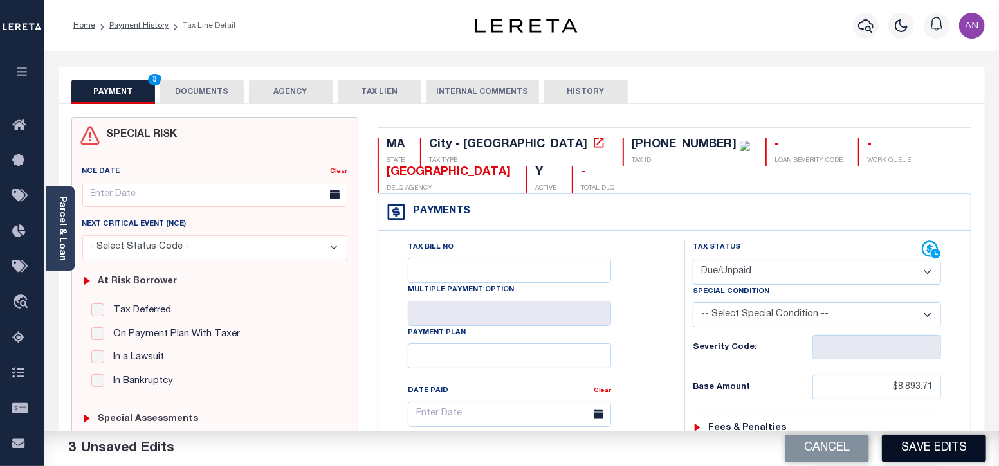
type textarea "08/29/2025 - As the P&I break down not available, total P&I is updated in 2025 …"
click at [923, 445] on button "Save Edits" at bounding box center [934, 449] width 104 height 28
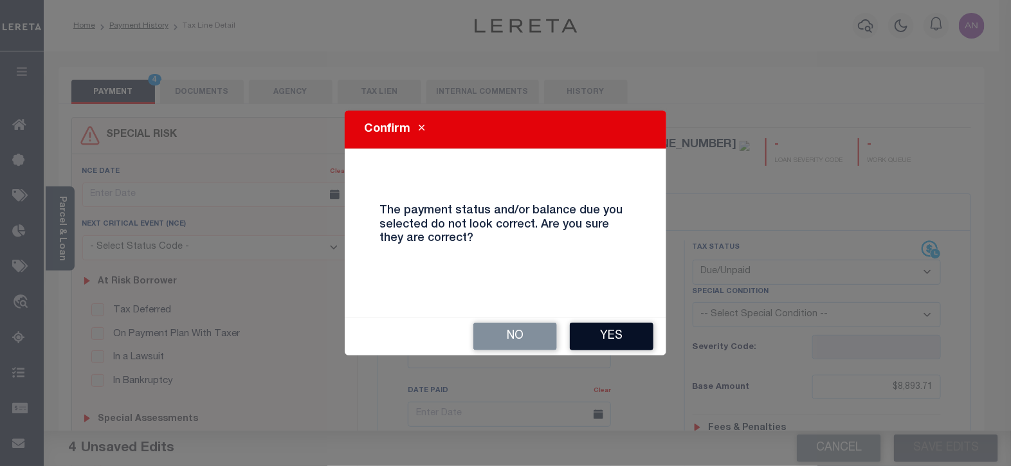
click at [640, 334] on button "Yes" at bounding box center [612, 337] width 84 height 28
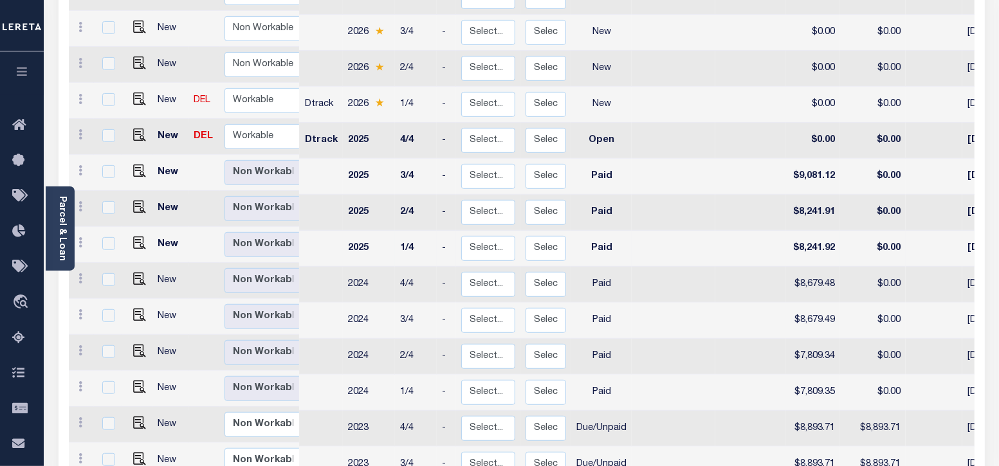
scroll to position [321, 0]
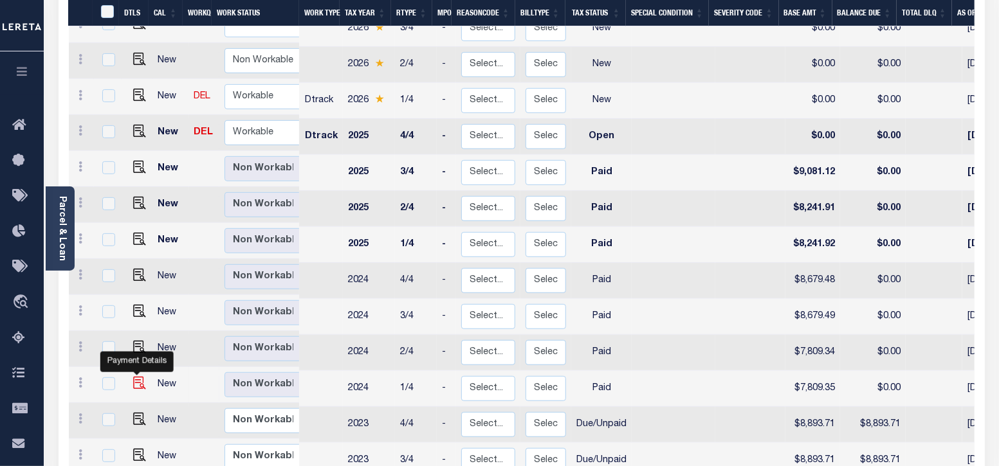
click at [135, 377] on img "" at bounding box center [139, 383] width 13 height 13
checkbox input "true"
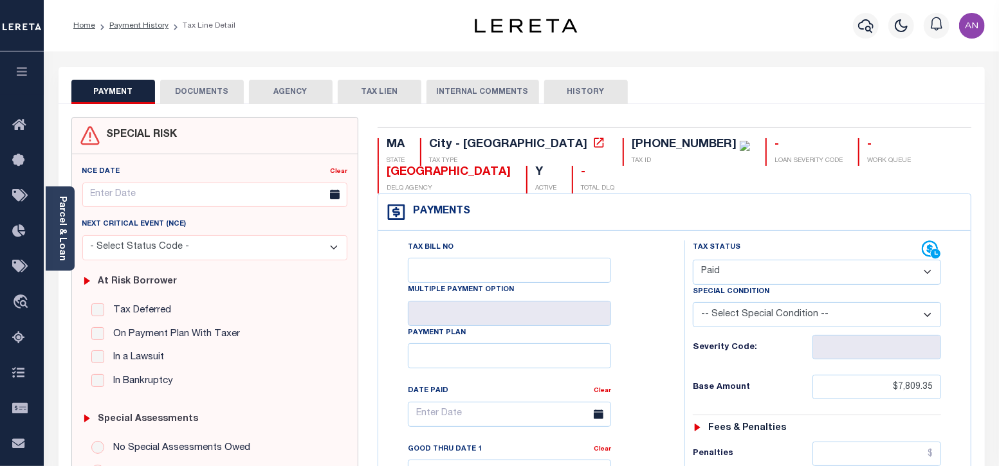
click at [805, 262] on select "- Select Status Code - Open Due/Unpaid Paid Incomplete No Tax Due Internal Refu…" at bounding box center [817, 272] width 249 height 25
select select "DUE"
click at [693, 260] on select "- Select Status Code - Open Due/Unpaid Paid Incomplete No Tax Due Internal Refu…" at bounding box center [817, 272] width 249 height 25
type input "[DATE]"
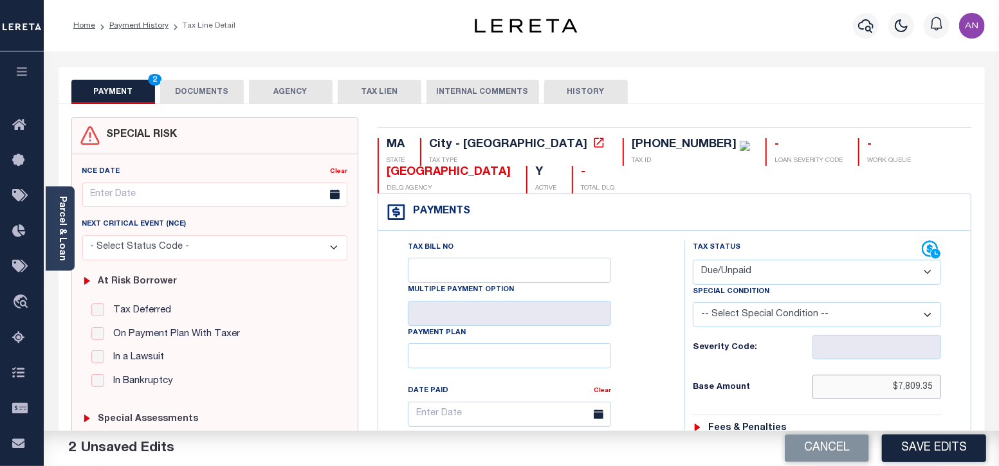
drag, startPoint x: 899, startPoint y: 389, endPoint x: 949, endPoint y: 394, distance: 50.4
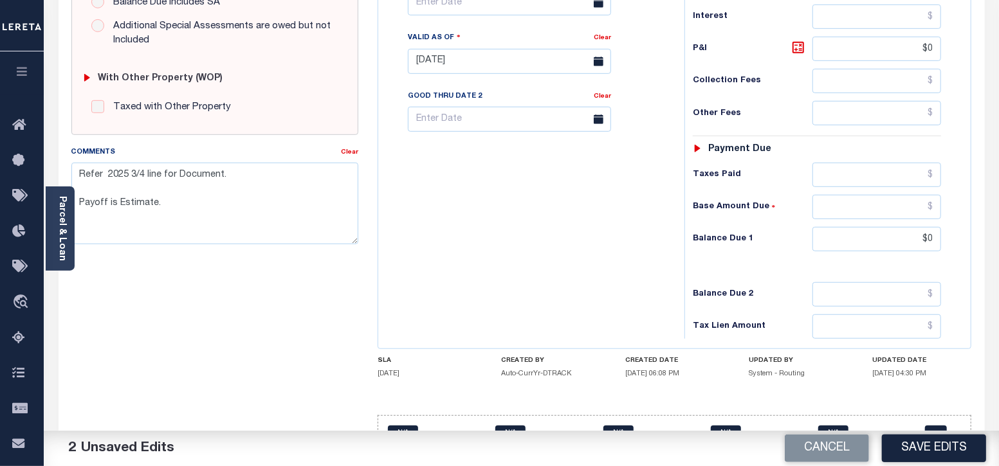
scroll to position [482, 0]
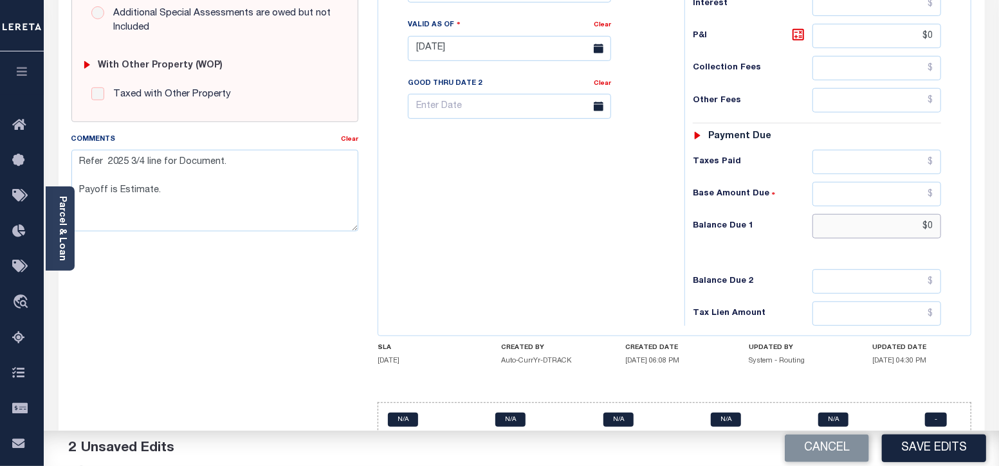
click at [930, 223] on input "$0" at bounding box center [876, 226] width 129 height 24
paste input "7,809.35"
type input "$7,809.35"
click at [77, 162] on textarea "Refer 2025 3/4 line for Document. Payoff is Estimate." at bounding box center [215, 190] width 288 height 81
click at [92, 165] on textarea "Refer 2025 3/4 line for Document. Payoff is Estimate." at bounding box center [215, 190] width 288 height 81
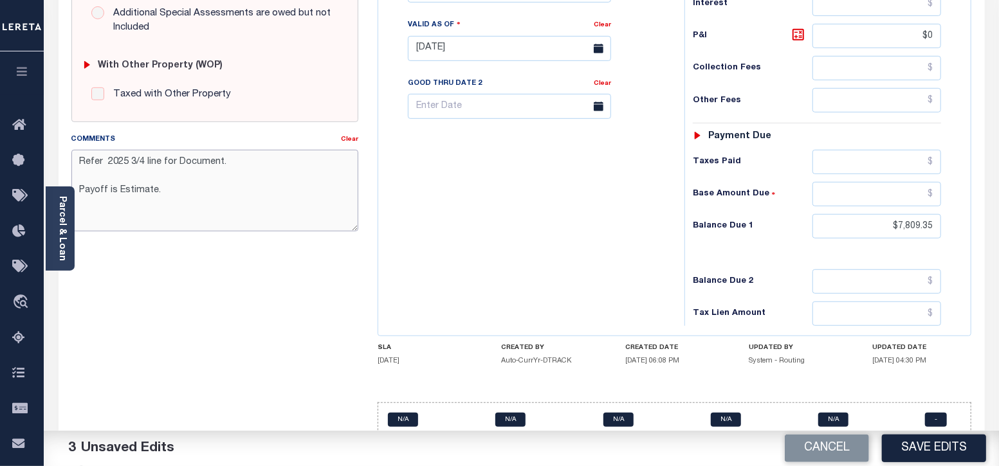
paste textarea "08/29/2025 - As the P&I break down not available, total P&I is updated in 2025 …"
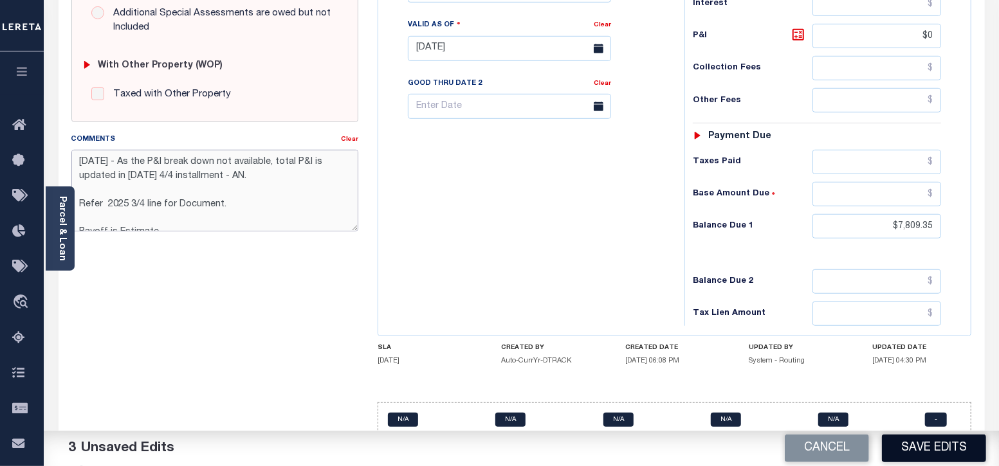
type textarea "08/29/2025 - As the P&I break down not available, total P&I is updated in 2025 …"
click at [927, 452] on button "Save Edits" at bounding box center [934, 449] width 104 height 28
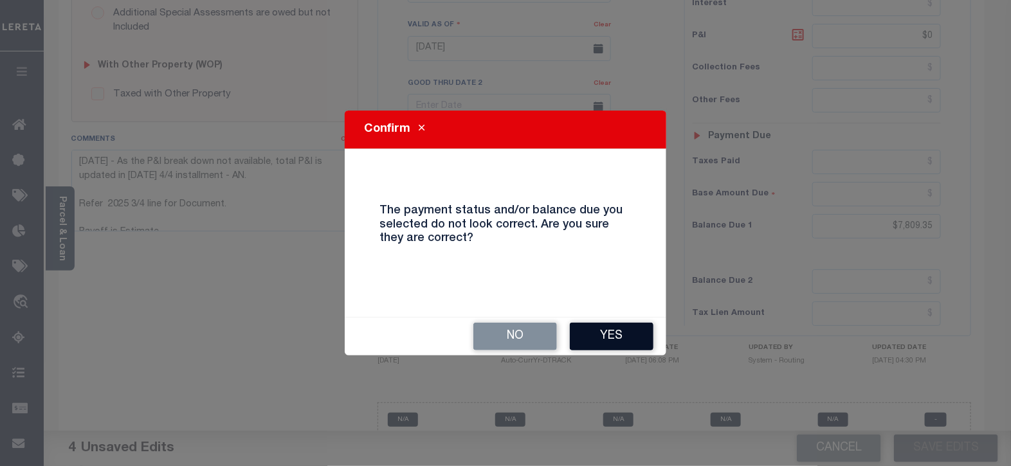
click at [591, 343] on button "Yes" at bounding box center [612, 337] width 84 height 28
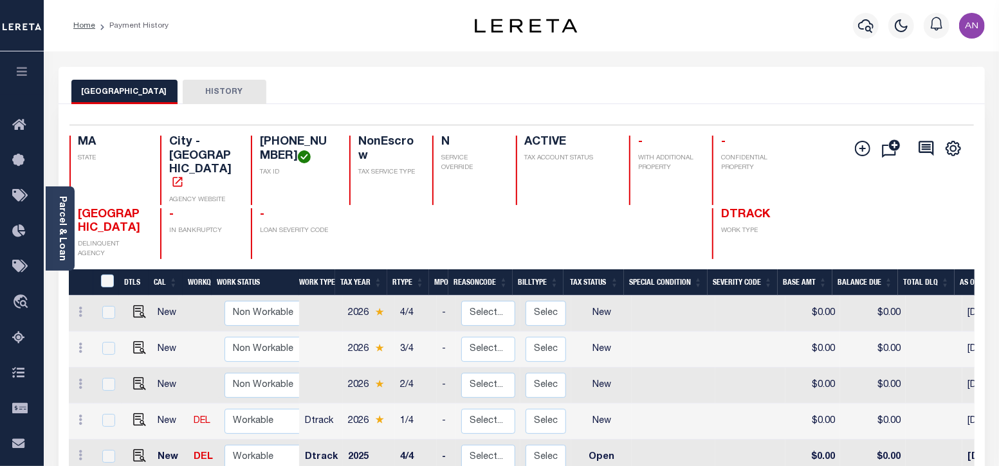
scroll to position [241, 0]
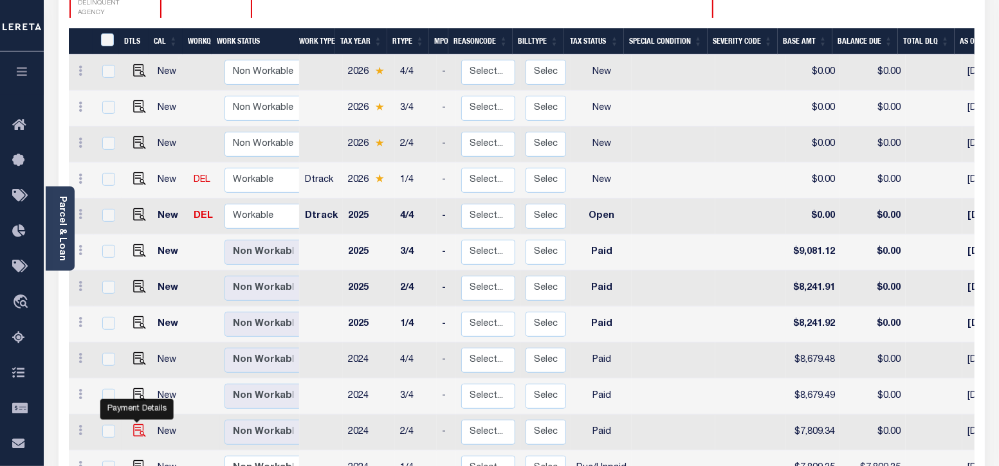
click at [137, 425] on img "" at bounding box center [139, 431] width 13 height 13
checkbox input "true"
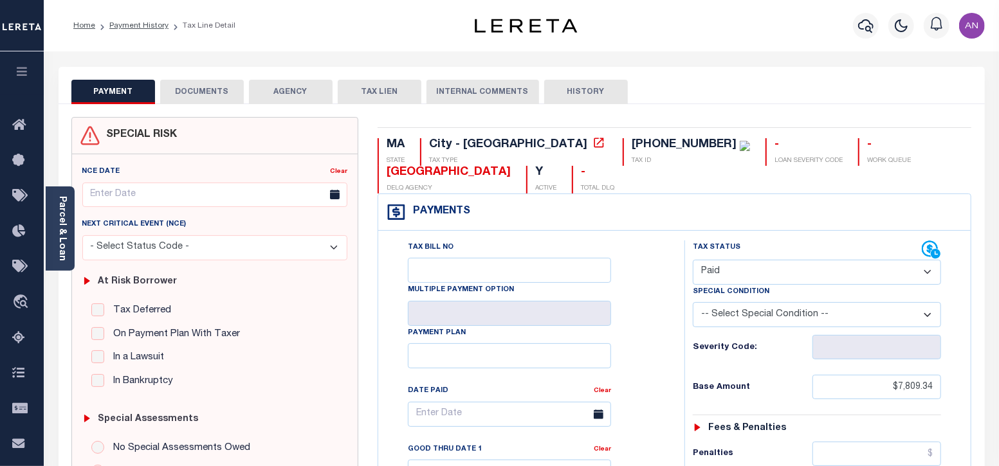
click at [788, 271] on select "- Select Status Code - Open Due/Unpaid Paid Incomplete No Tax Due Internal Refu…" at bounding box center [817, 272] width 249 height 25
select select "DUE"
click at [693, 260] on select "- Select Status Code - Open Due/Unpaid Paid Incomplete No Tax Due Internal Refu…" at bounding box center [817, 272] width 249 height 25
type input "[DATE]"
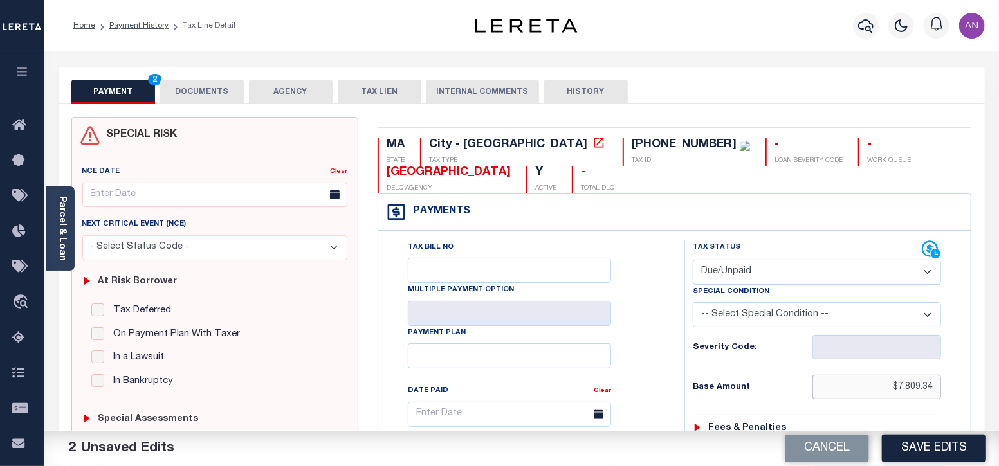
drag, startPoint x: 899, startPoint y: 385, endPoint x: 968, endPoint y: 388, distance: 69.5
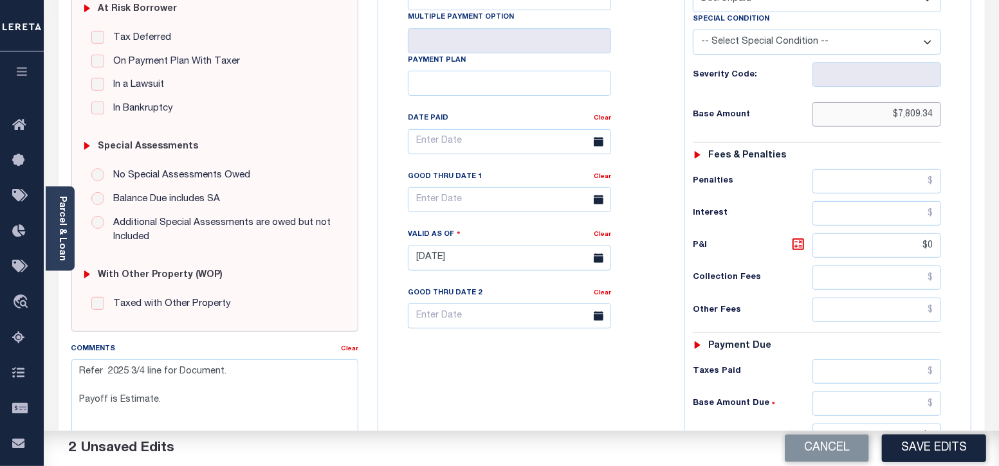
scroll to position [321, 0]
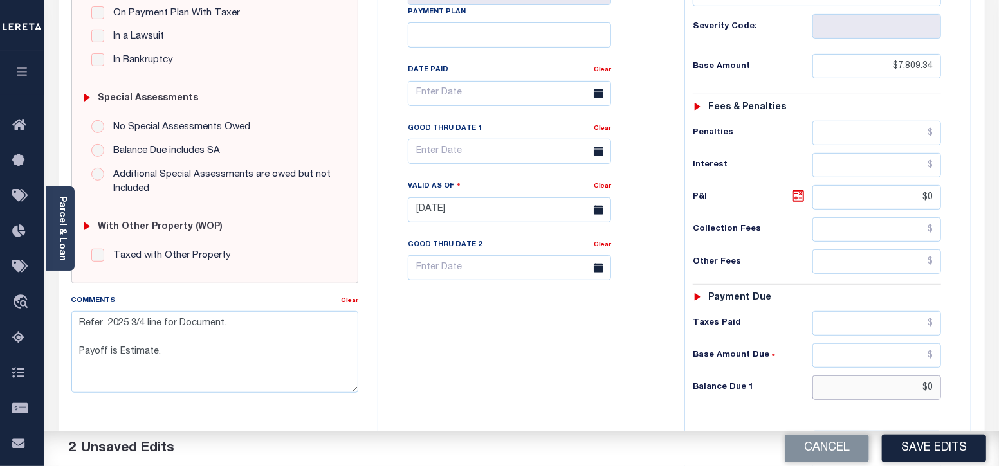
drag, startPoint x: 928, startPoint y: 383, endPoint x: 939, endPoint y: 383, distance: 11.6
click at [939, 383] on input "$0" at bounding box center [876, 388] width 129 height 24
paste input "7,809.34"
type input "$7,809.34"
click at [431, 328] on div "Tax Bill No Multiple Payment Option Payment Plan Clear" at bounding box center [527, 204] width 293 height 568
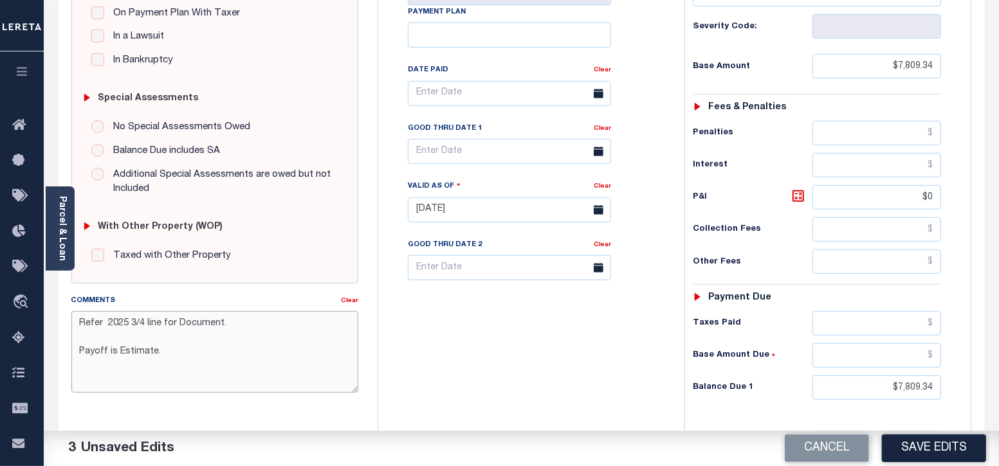
click at [78, 316] on textarea "Refer 2025 3/4 line for Document. Payoff is Estimate." at bounding box center [215, 351] width 288 height 81
click at [98, 320] on textarea "Refer 2025 3/4 line for Document. Payoff is Estimate." at bounding box center [215, 351] width 288 height 81
paste textarea "08/29/2025 - As the P&I break down not available, total P&I is updated in 2025 …"
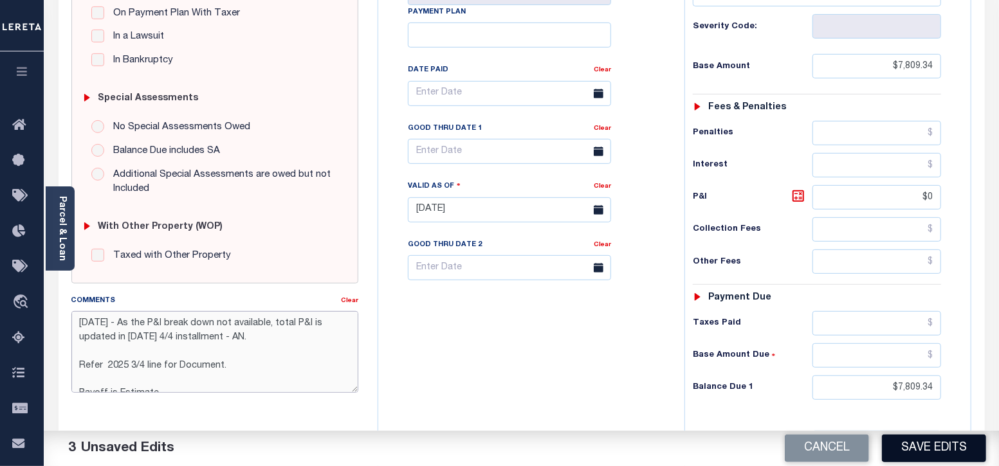
type textarea "08/29/2025 - As the P&I break down not available, total P&I is updated in 2025 …"
click at [935, 450] on button "Save Edits" at bounding box center [934, 449] width 104 height 28
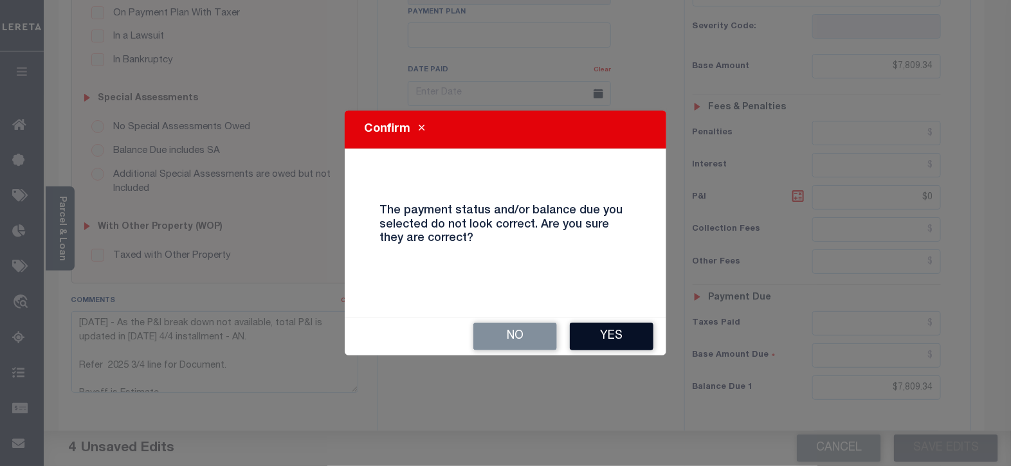
click at [639, 334] on button "Yes" at bounding box center [612, 337] width 84 height 28
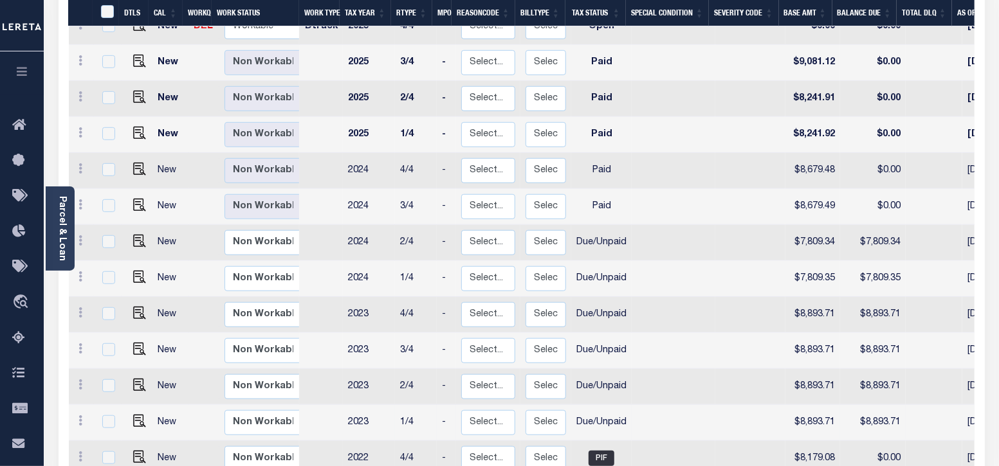
scroll to position [402, 0]
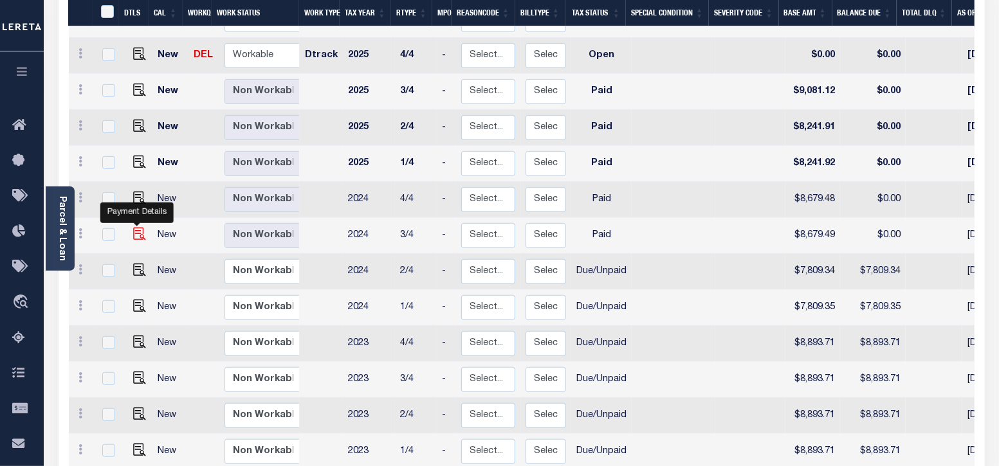
click at [136, 228] on img "" at bounding box center [139, 234] width 13 height 13
checkbox input "true"
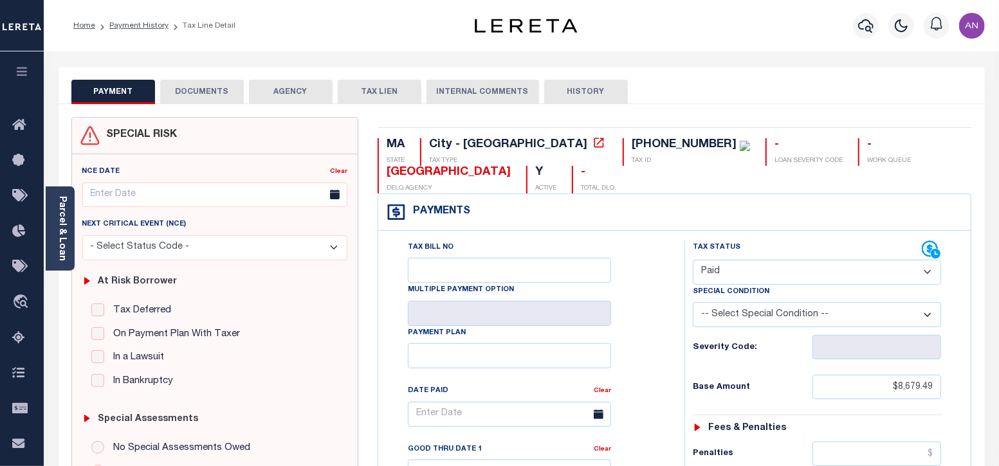
click at [774, 273] on select "- Select Status Code - Open Due/Unpaid Paid Incomplete No Tax Due Internal Refu…" at bounding box center [817, 272] width 249 height 25
select select "DUE"
click at [693, 260] on select "- Select Status Code - Open Due/Unpaid Paid Incomplete No Tax Due Internal Refu…" at bounding box center [817, 272] width 249 height 25
type input "[DATE]"
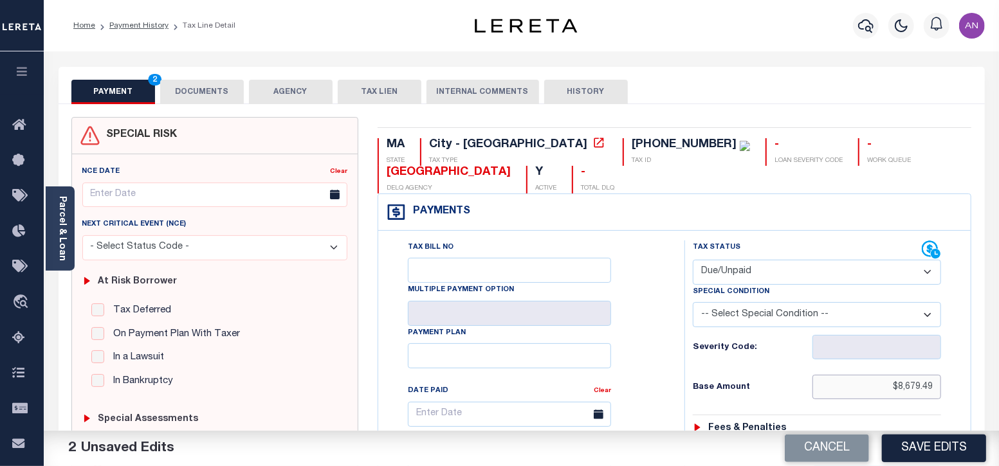
drag, startPoint x: 898, startPoint y: 388, endPoint x: 957, endPoint y: 389, distance: 58.6
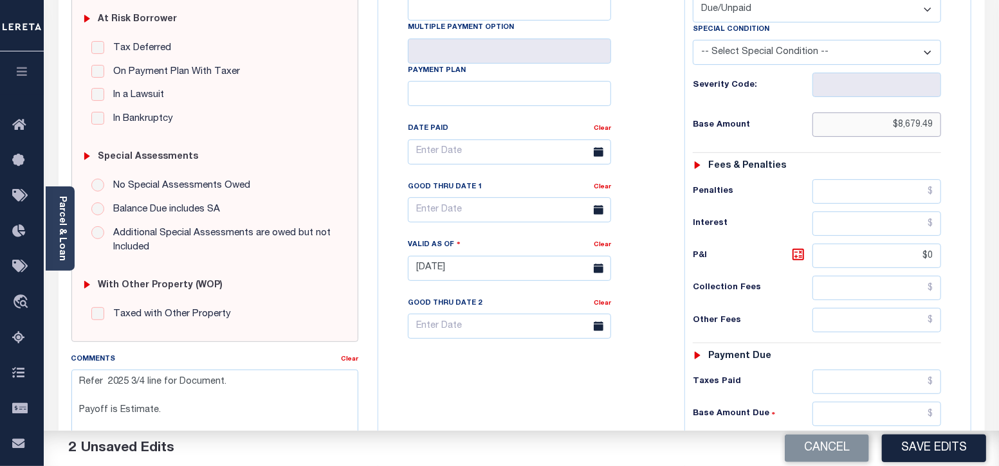
scroll to position [402, 0]
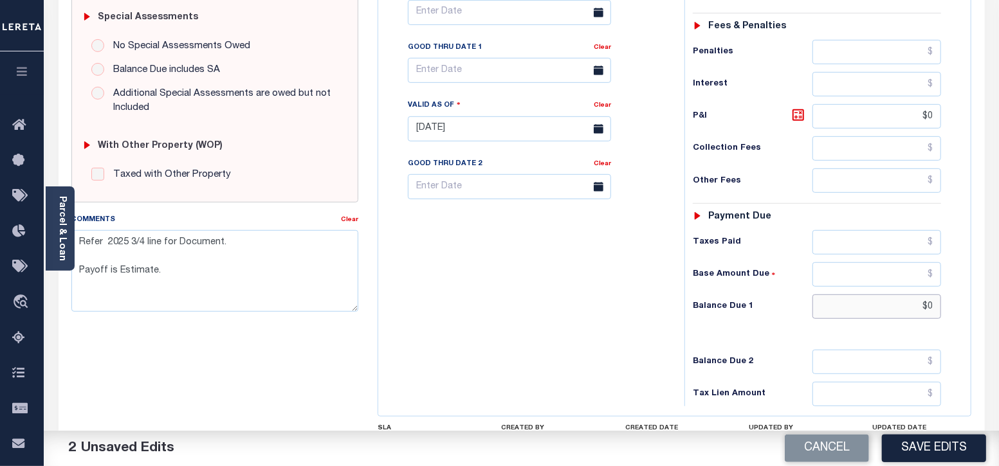
drag, startPoint x: 928, startPoint y: 304, endPoint x: 953, endPoint y: 302, distance: 24.5
click at [953, 302] on div "Tax Status Status - Select Status Code -" at bounding box center [821, 123] width 274 height 568
paste input "8,679.49"
type input "$8,679.49"
click at [81, 244] on textarea "Refer 2025 3/4 line for Document. Payoff is Estimate." at bounding box center [215, 270] width 288 height 81
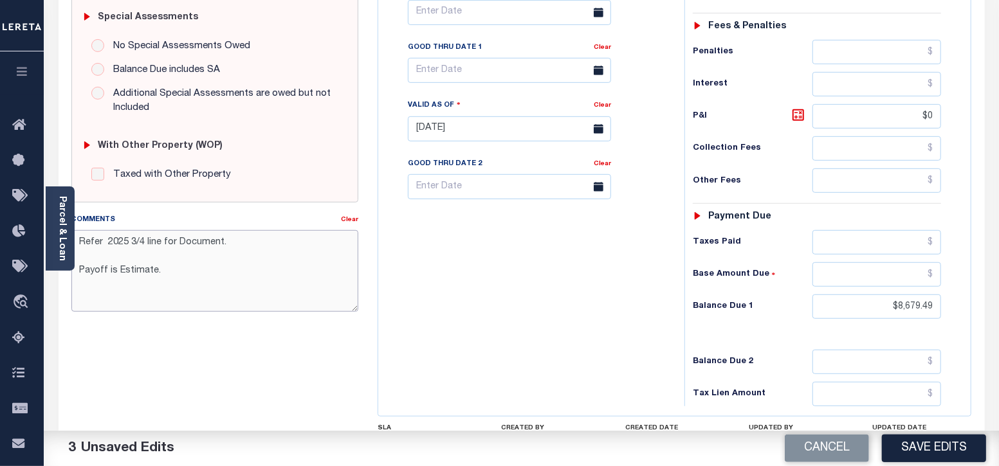
click at [89, 242] on textarea "Refer 2025 3/4 line for Document. Payoff is Estimate." at bounding box center [215, 270] width 288 height 81
paste textarea "08/29/2025 - As the P&I break down not available, total P&I is updated in 2025 …"
click at [95, 281] on textarea "08/29/2025 - As the P&I break down not available, total P&I is updated in 2025 …" at bounding box center [215, 270] width 288 height 81
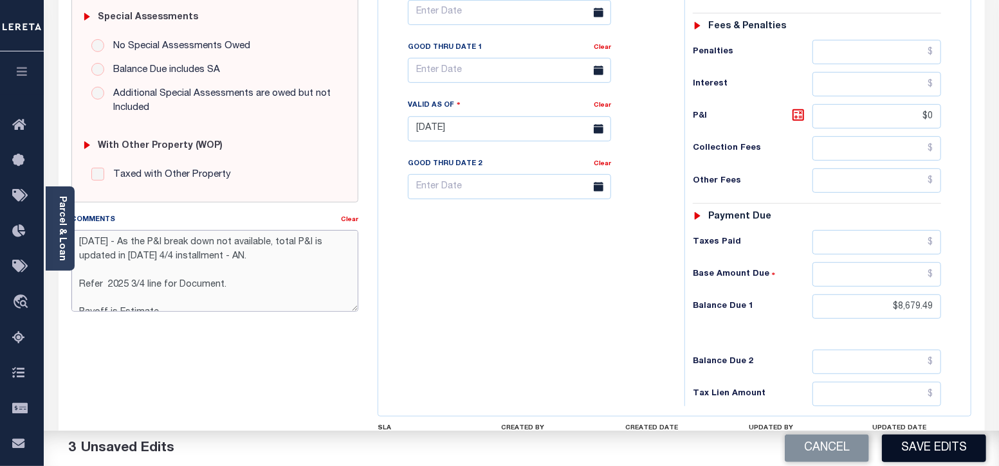
type textarea "[DATE] - As the P&I break down not available, total P&I is updated in [DATE] 4/…"
click at [949, 448] on button "Save Edits" at bounding box center [934, 449] width 104 height 28
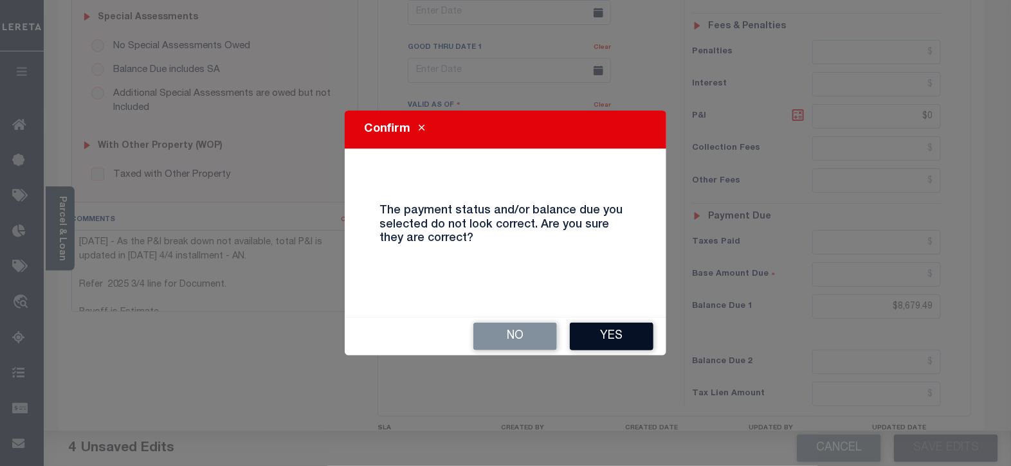
click at [625, 339] on button "Yes" at bounding box center [612, 337] width 84 height 28
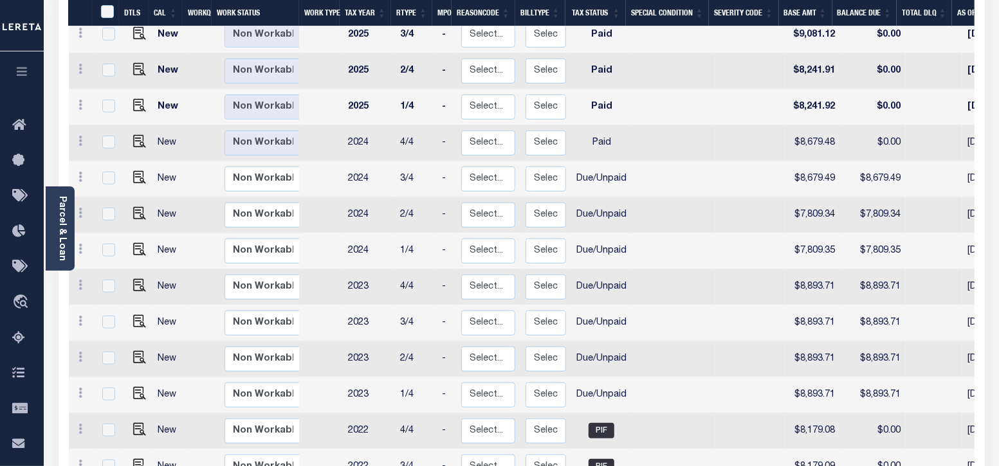
scroll to position [402, 0]
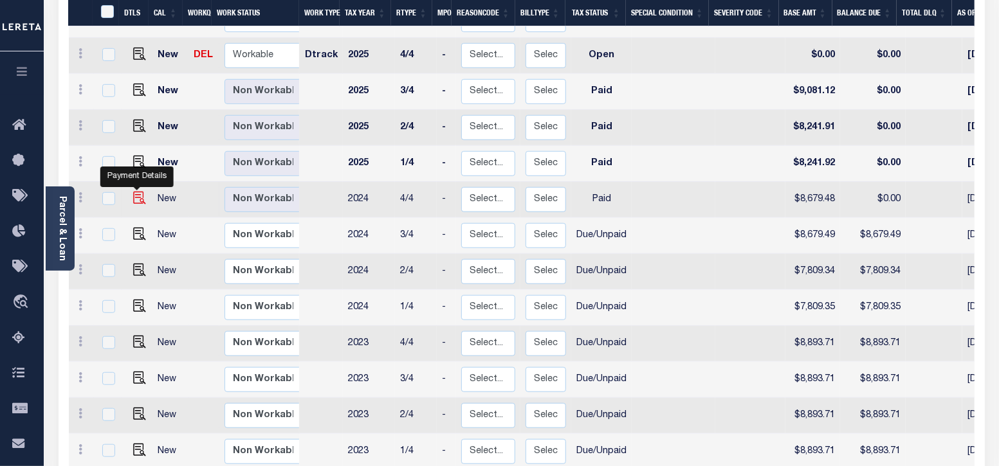
click at [140, 192] on img "" at bounding box center [139, 198] width 13 height 13
checkbox input "true"
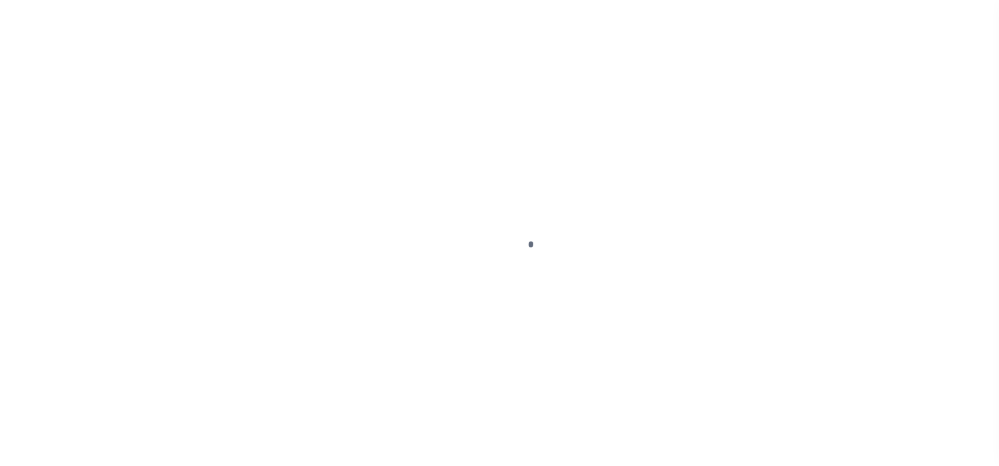
select select "PYD"
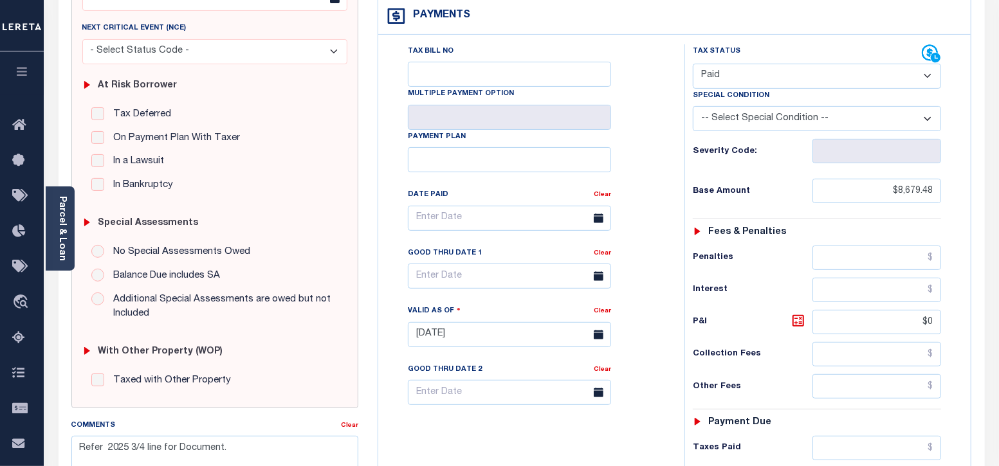
scroll to position [241, 0]
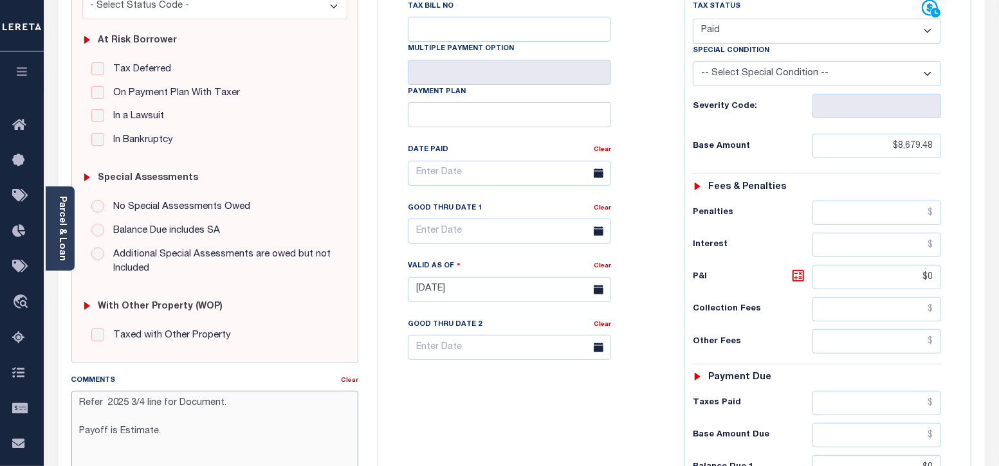
click at [81, 403] on textarea "Refer 2025 3/4 line for Document. Payoff is Estimate." at bounding box center [215, 431] width 288 height 81
click at [93, 403] on textarea "Refer 2025 3/4 line for Document. Payoff is Estimate." at bounding box center [215, 431] width 288 height 81
paste textarea "[DATE] - As the P&I break down not available, total P&I is updated in [DATE] 4/…"
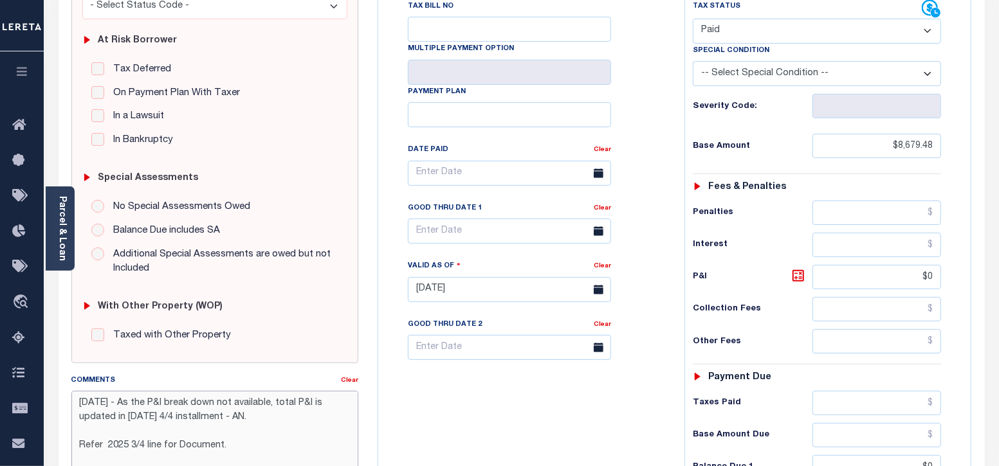
type textarea "[DATE] - As the P&I break down not available, total P&I is updated in [DATE] 4/…"
type input "[DATE]"
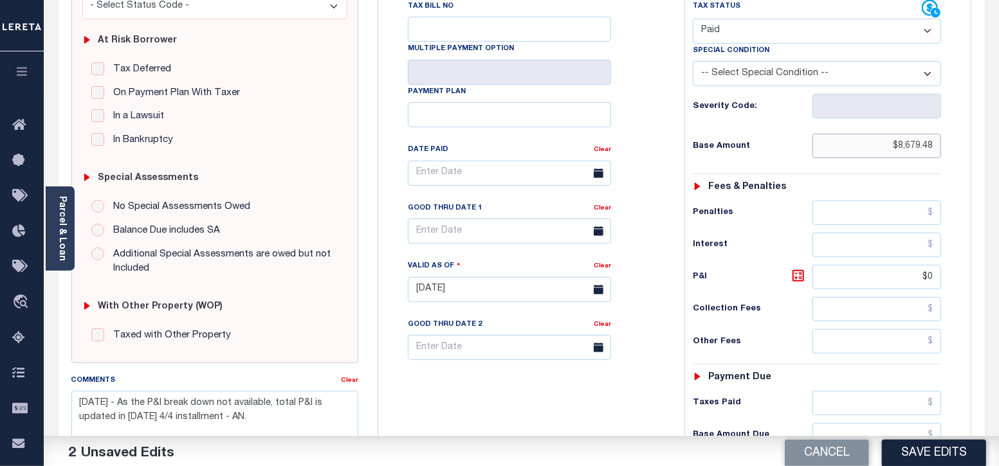
drag, startPoint x: 898, startPoint y: 146, endPoint x: 946, endPoint y: 146, distance: 48.2
click at [946, 146] on div "Tax Status Status - Select Status Code -" at bounding box center [821, 283] width 274 height 568
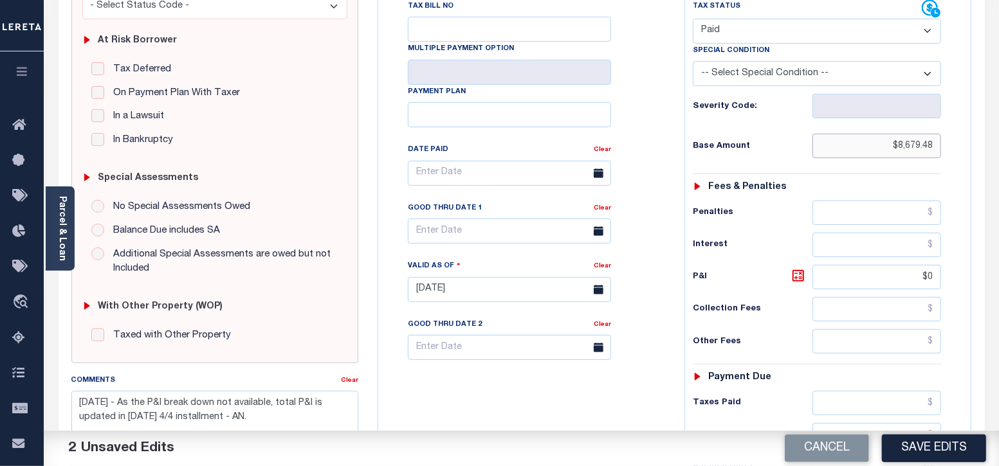
scroll to position [160, 0]
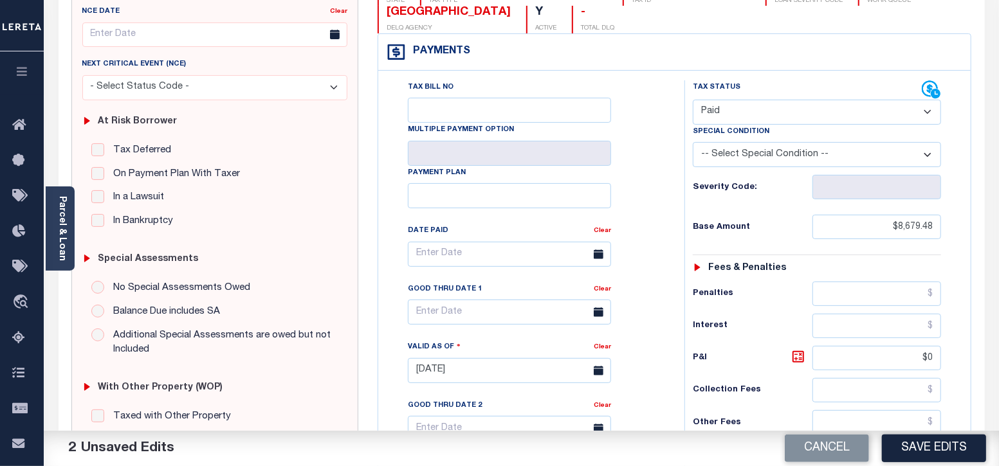
click at [813, 112] on select "- Select Status Code - Open Due/Unpaid Paid Incomplete No Tax Due Internal Refu…" at bounding box center [817, 112] width 249 height 25
select select "DUE"
click at [693, 100] on select "- Select Status Code - Open Due/Unpaid Paid Incomplete No Tax Due Internal Refu…" at bounding box center [817, 112] width 249 height 25
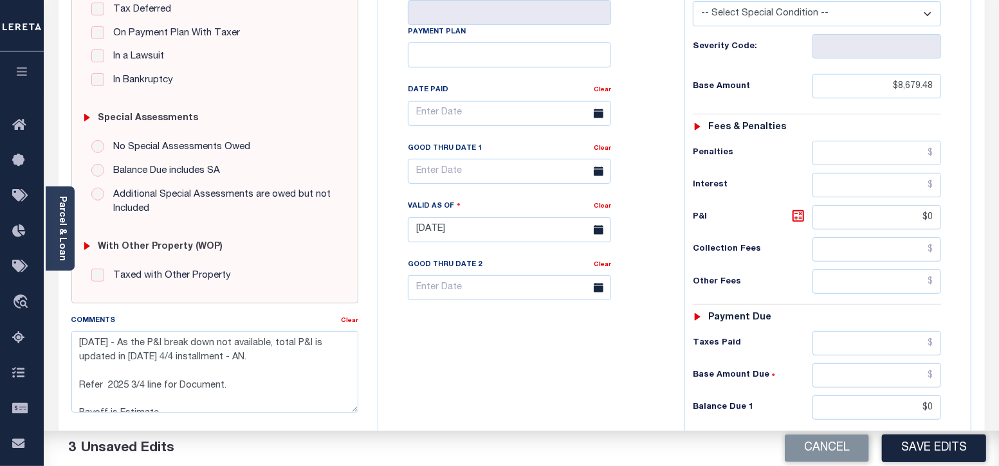
scroll to position [402, 0]
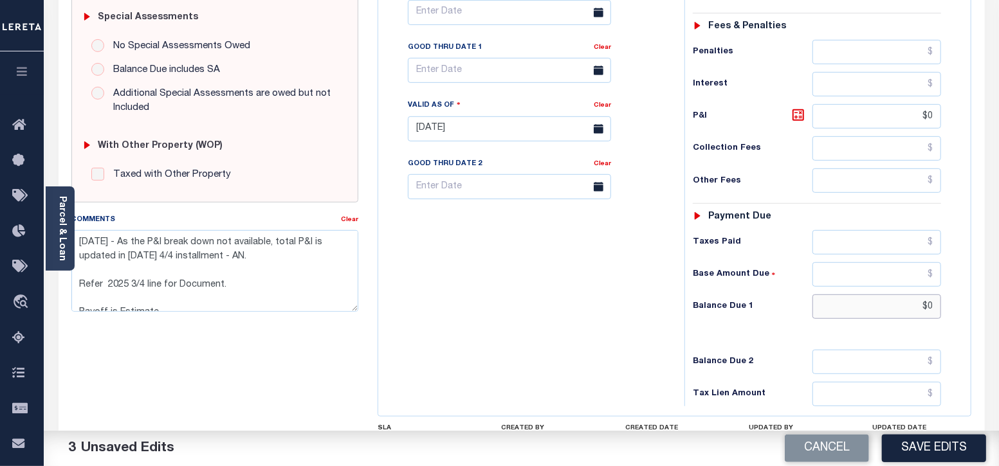
drag, startPoint x: 929, startPoint y: 300, endPoint x: 948, endPoint y: 306, distance: 19.5
click at [948, 306] on div "Tax Status Status - Select Status Code -" at bounding box center [821, 123] width 274 height 568
paste input "8,679.48"
type input "$8,679.48"
click at [971, 285] on div "Payments Warning! Search Status is not "Completed", amounts can not be keyed. T…" at bounding box center [675, 104] width 594 height 625
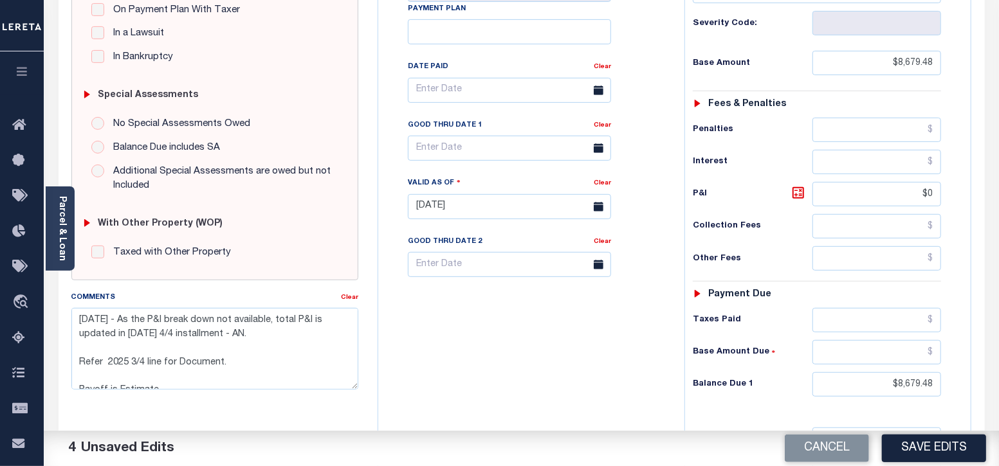
scroll to position [321, 0]
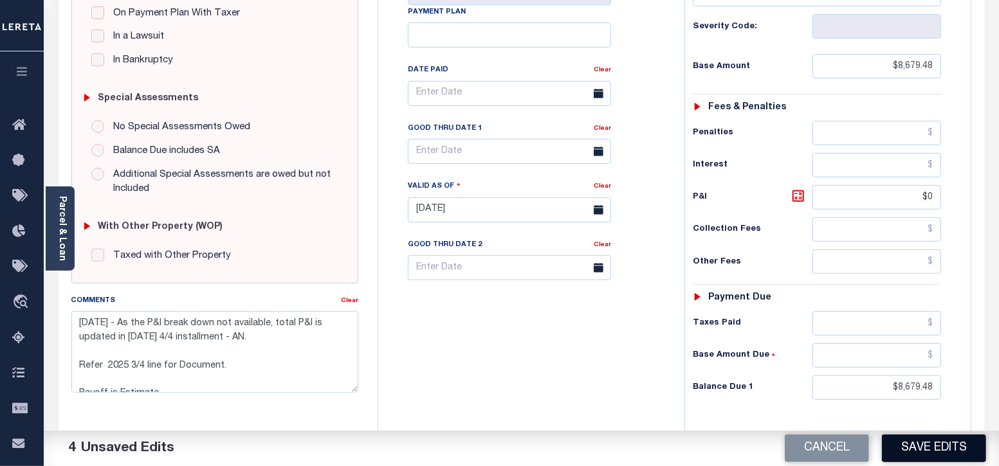
click at [948, 438] on button "Save Edits" at bounding box center [934, 449] width 104 height 28
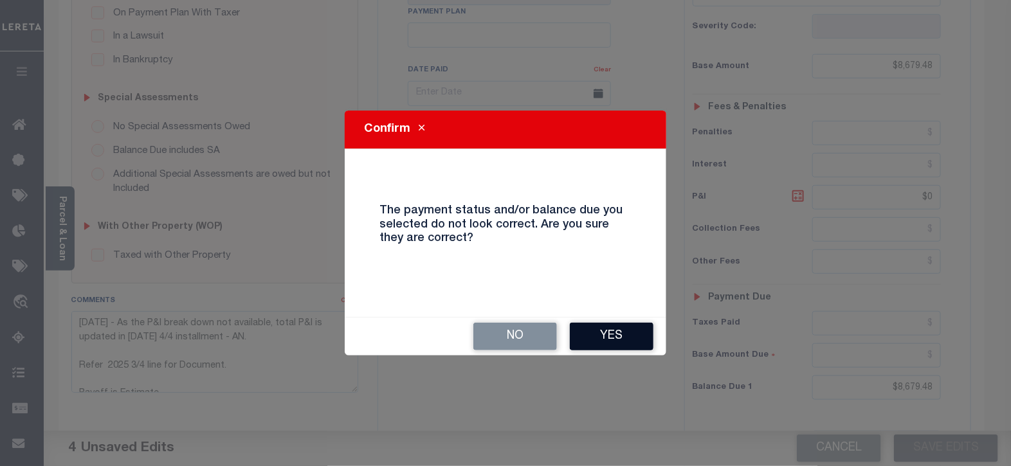
click at [615, 338] on button "Yes" at bounding box center [612, 337] width 84 height 28
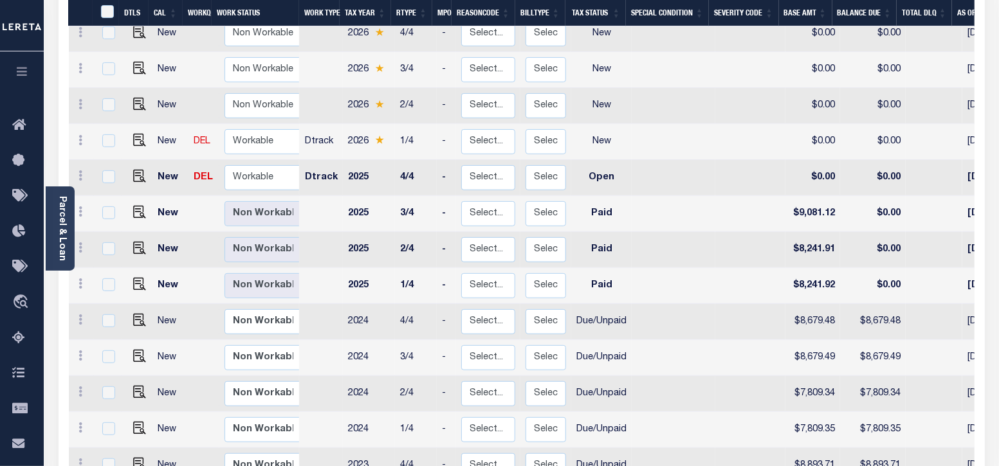
scroll to position [321, 0]
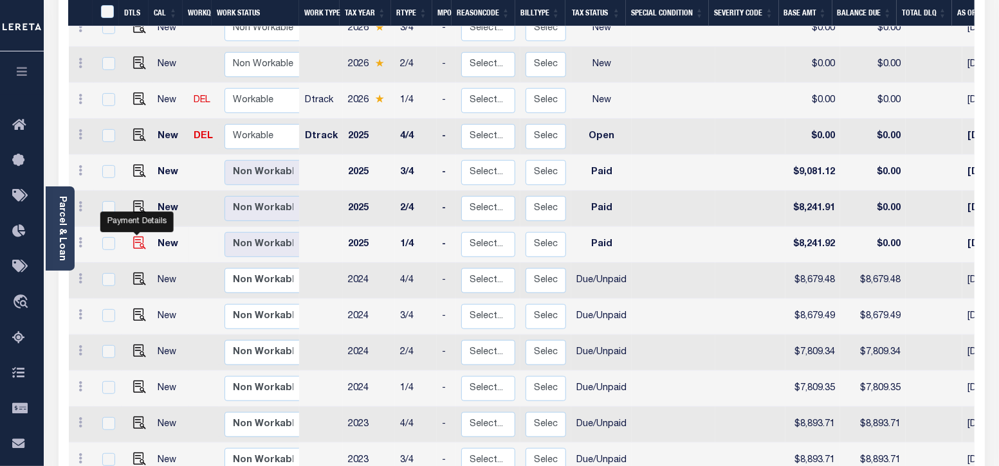
click at [135, 237] on img "" at bounding box center [139, 243] width 13 height 13
checkbox input "true"
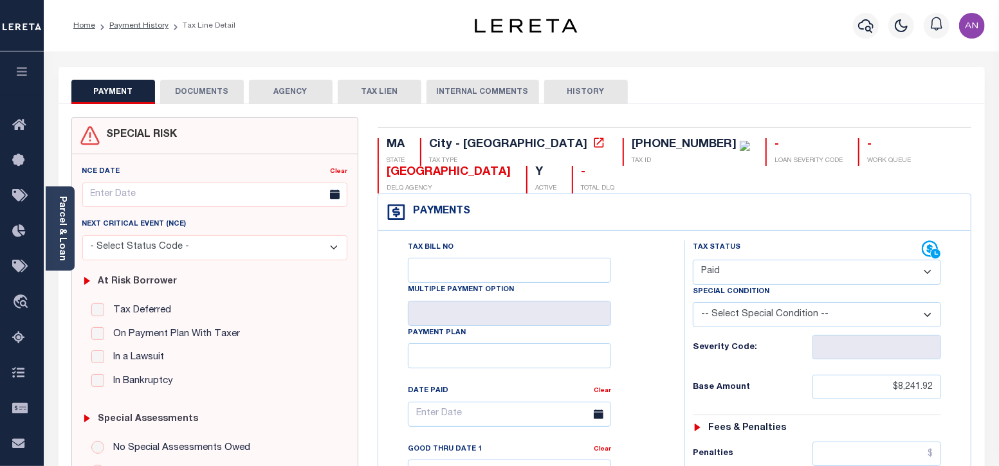
click at [753, 281] on select "- Select Status Code - Open Due/Unpaid Paid Incomplete No Tax Due Internal Refu…" at bounding box center [817, 272] width 249 height 25
select select "DUE"
click at [693, 260] on select "- Select Status Code - Open Due/Unpaid Paid Incomplete No Tax Due Internal Refu…" at bounding box center [817, 272] width 249 height 25
type input "[DATE]"
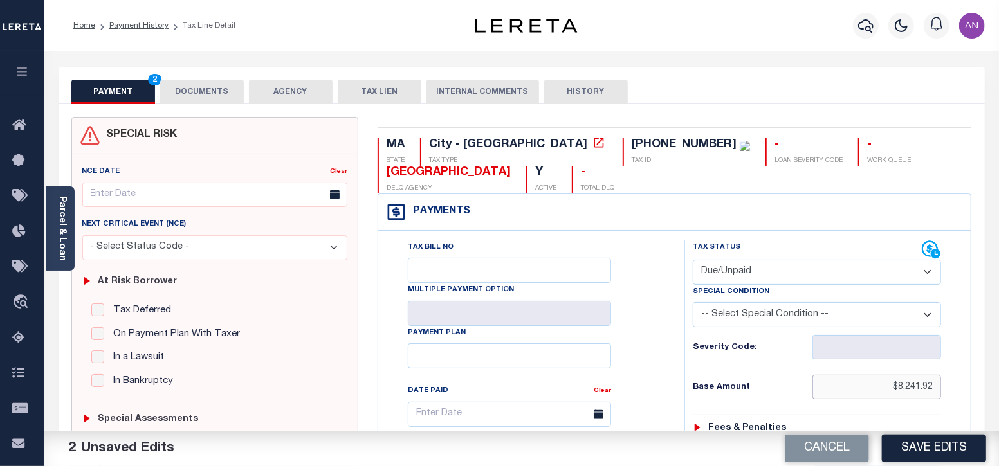
drag, startPoint x: 899, startPoint y: 385, endPoint x: 960, endPoint y: 390, distance: 60.7
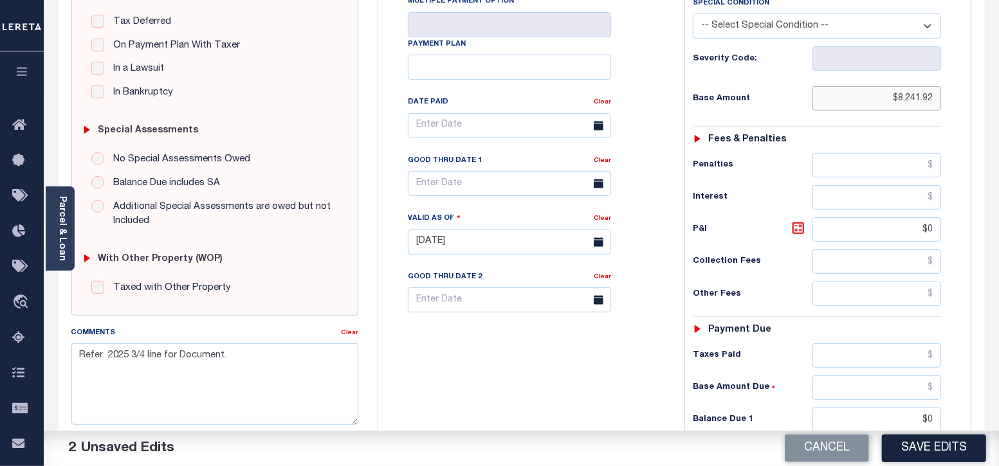
scroll to position [402, 0]
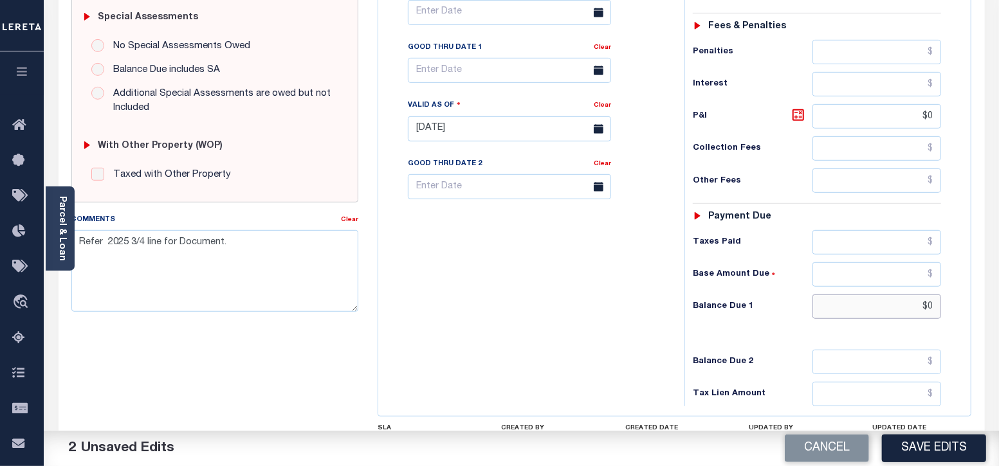
drag, startPoint x: 928, startPoint y: 306, endPoint x: 951, endPoint y: 306, distance: 22.5
click at [951, 306] on div "Tax Status Status - Select Status Code -" at bounding box center [821, 123] width 274 height 568
paste input "8,241.92"
type input "$8,241.92"
click at [618, 307] on div "Tax Bill No Multiple Payment Option Payment Plan Clear" at bounding box center [527, 123] width 293 height 568
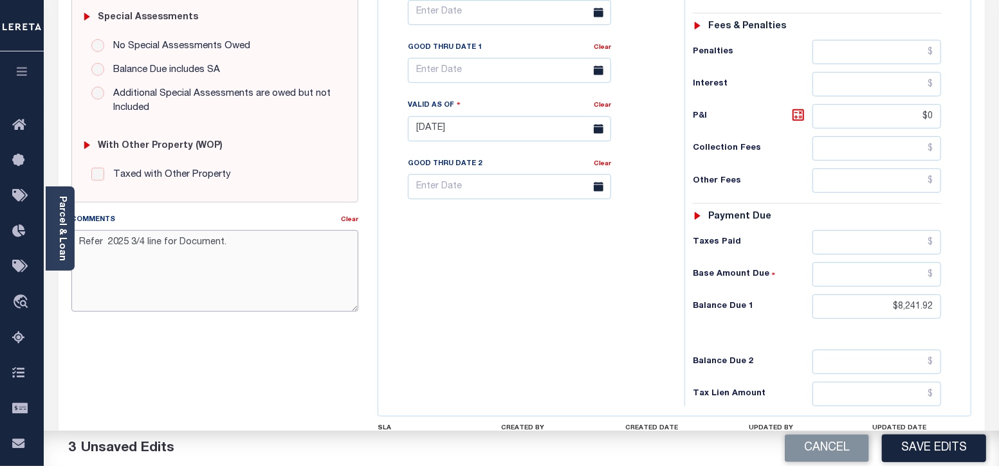
click at [84, 246] on textarea "Refer 2025 3/4 line for Document." at bounding box center [215, 270] width 288 height 81
click at [95, 248] on textarea "Refer 2025 3/4 line for Document." at bounding box center [215, 270] width 288 height 81
paste textarea "08/29/2025 - As the P&I break down not available, total P&I is updated in 2025 …"
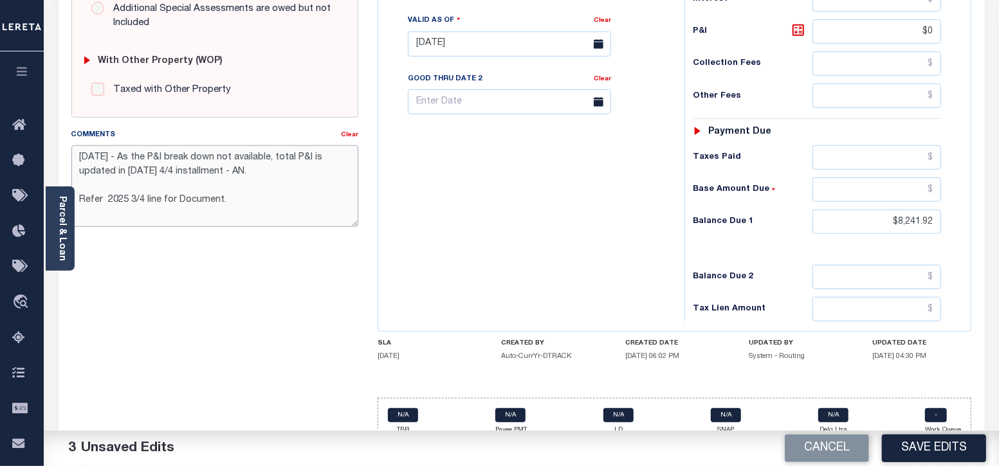
scroll to position [504, 0]
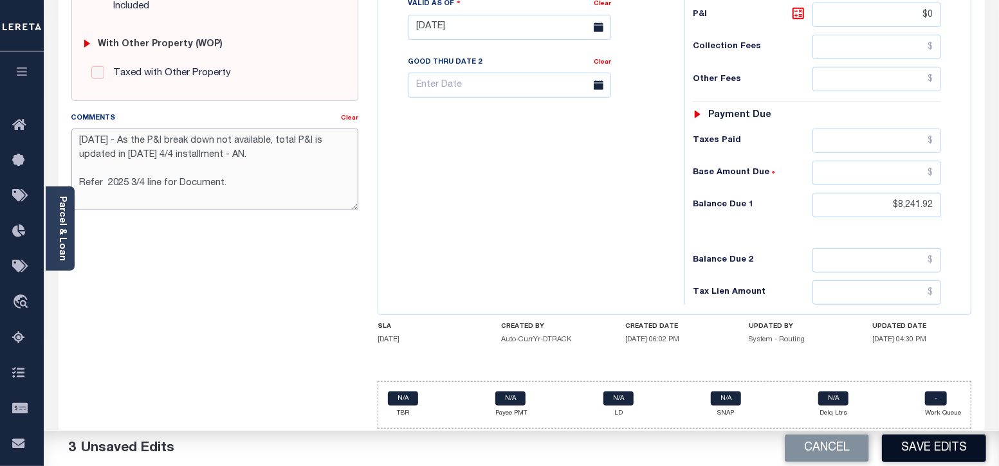
type textarea "08/29/2025 - As the P&I break down not available, total P&I is updated in 2025 …"
click at [939, 452] on button "Save Edits" at bounding box center [934, 449] width 104 height 28
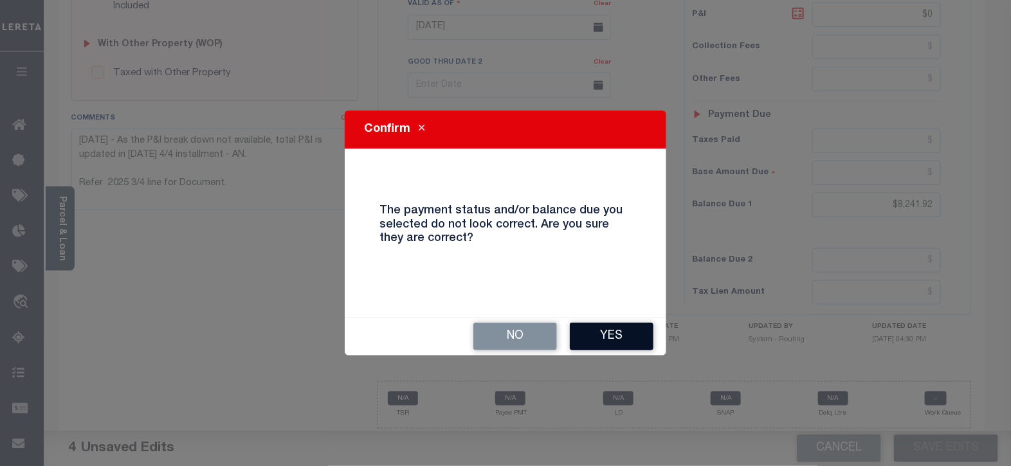
click at [610, 333] on button "Yes" at bounding box center [612, 337] width 84 height 28
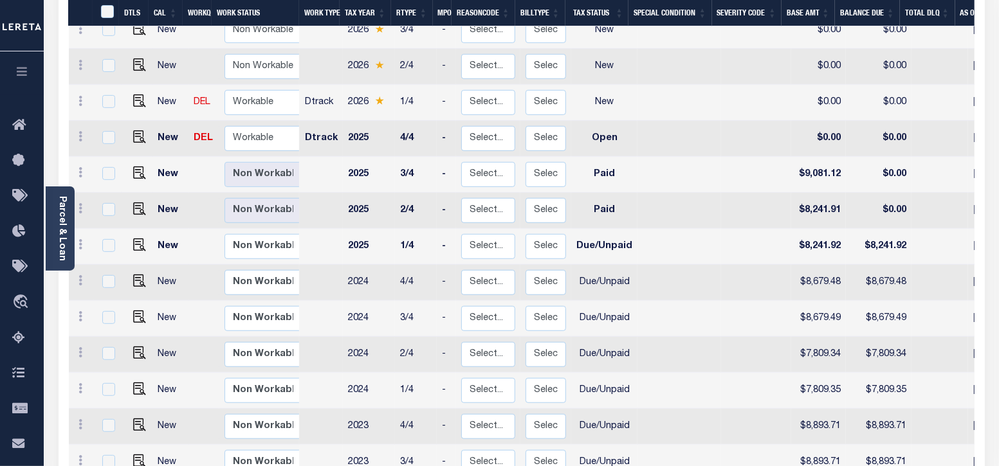
scroll to position [321, 0]
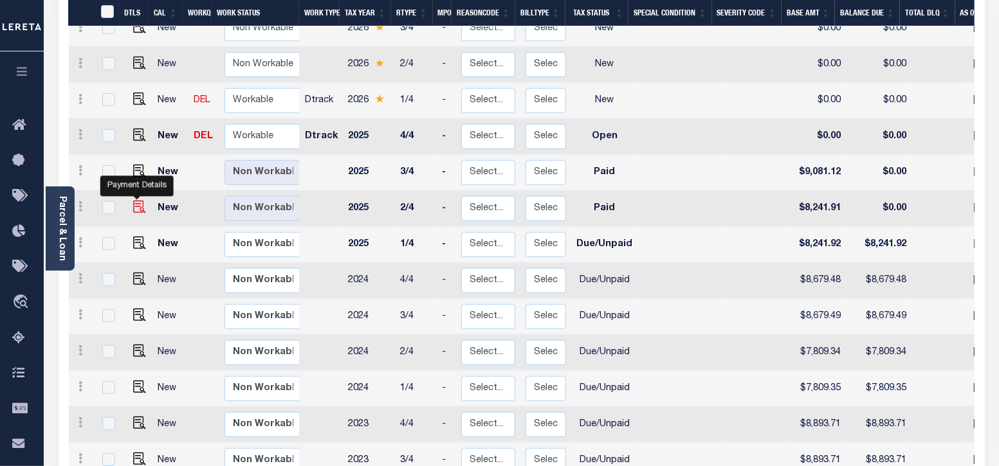
click at [133, 201] on img "" at bounding box center [139, 207] width 13 height 13
checkbox input "true"
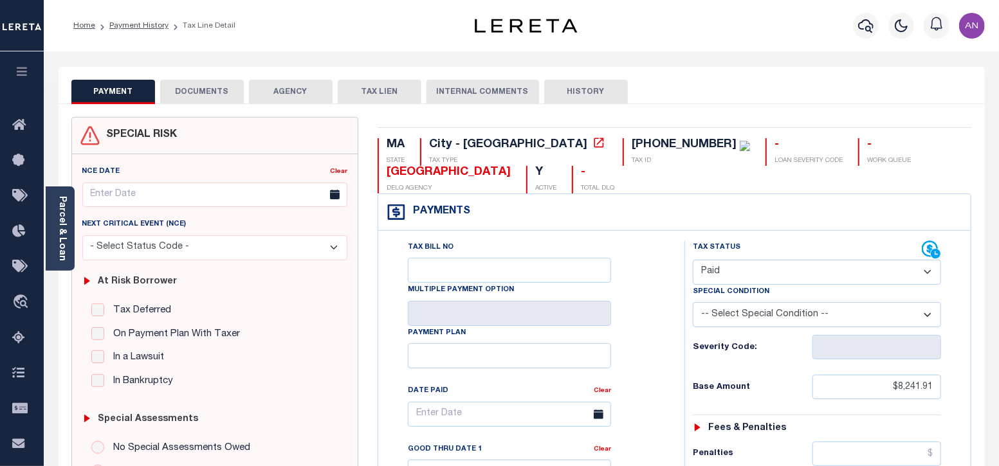
click at [707, 271] on select "- Select Status Code - Open Due/Unpaid Paid Incomplete No Tax Due Internal Refu…" at bounding box center [817, 272] width 249 height 25
select select "OP2"
click at [693, 260] on select "- Select Status Code - Open Due/Unpaid Paid Incomplete No Tax Due Internal Refu…" at bounding box center [817, 272] width 249 height 25
type input "[DATE]"
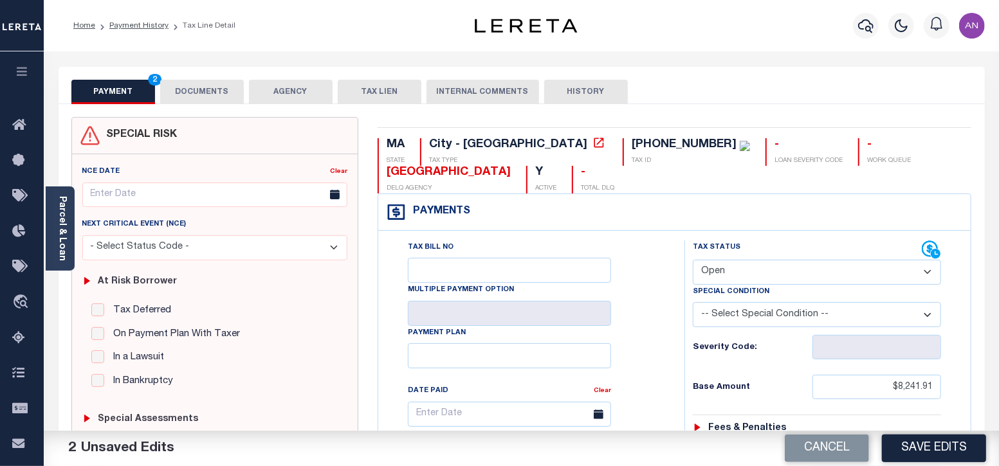
click at [722, 275] on select "- Select Status Code - Open Due/Unpaid Paid Incomplete No Tax Due Internal Refu…" at bounding box center [817, 272] width 249 height 25
select select "DUE"
click at [693, 260] on select "- Select Status Code - Open Due/Unpaid Paid Incomplete No Tax Due Internal Refu…" at bounding box center [817, 272] width 249 height 25
drag, startPoint x: 899, startPoint y: 386, endPoint x: 955, endPoint y: 389, distance: 56.7
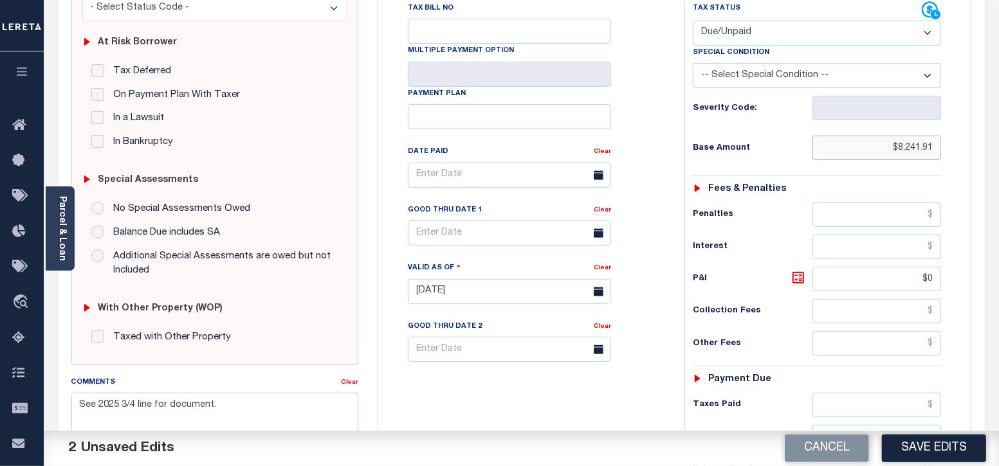
scroll to position [402, 0]
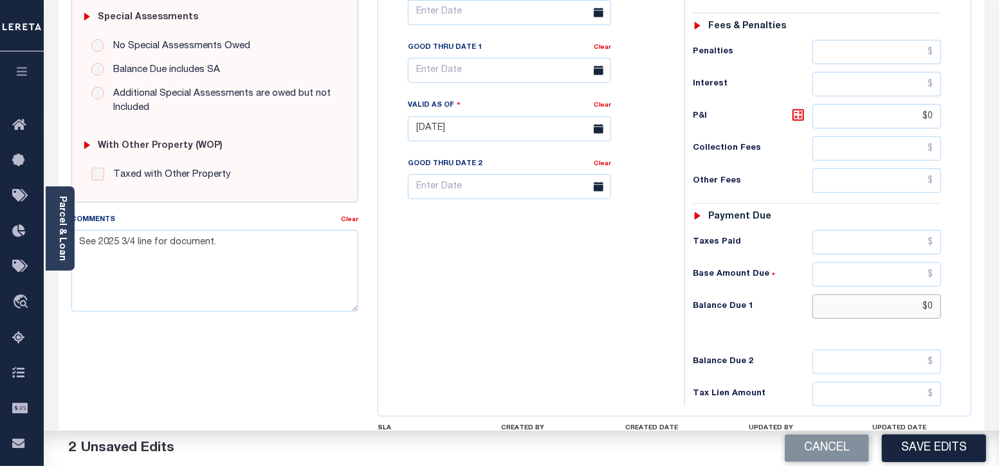
drag, startPoint x: 929, startPoint y: 304, endPoint x: 968, endPoint y: 304, distance: 39.2
click at [968, 304] on div "Tax Bill No Multiple Payment Option Payment Plan" at bounding box center [674, 122] width 592 height 587
paste input "8,241.91"
type input "$8,241.91"
click at [82, 239] on textarea "See 2025 3/4 line for document." at bounding box center [215, 270] width 288 height 81
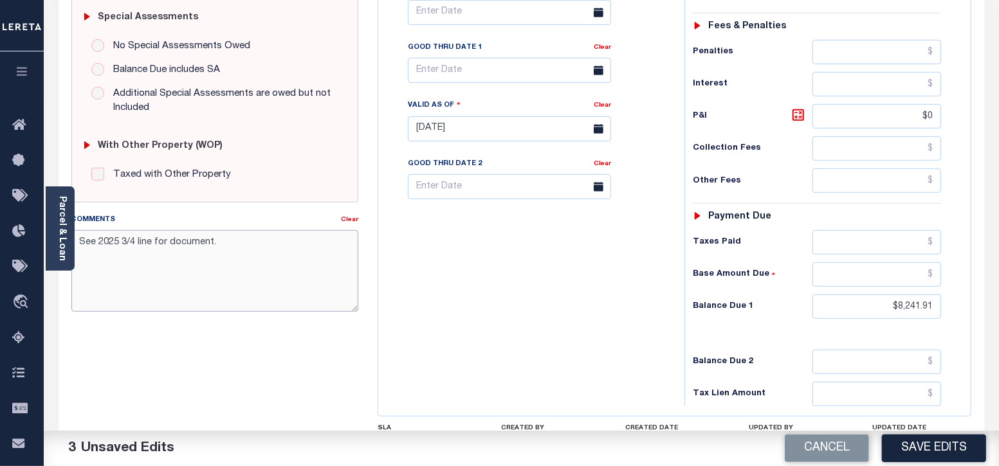
click at [101, 250] on textarea "See 2025 3/4 line for document." at bounding box center [215, 270] width 288 height 81
paste textarea "[DATE] - As the P&I break down not available, total P&I is updated in [DATE] 4/…"
click at [80, 255] on textarea "08/29/2025 - As the P&I break down not available, total P&I is updated in 2025 …" at bounding box center [215, 270] width 288 height 81
click at [250, 259] on textarea "08/29/2025 - As the P&I break down not available, total P&I is updated in 2025 …" at bounding box center [215, 270] width 288 height 81
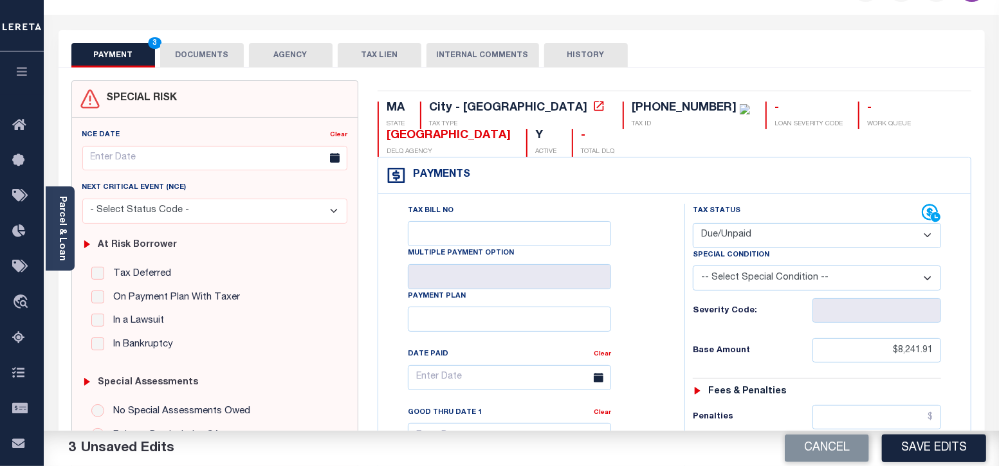
scroll to position [0, 0]
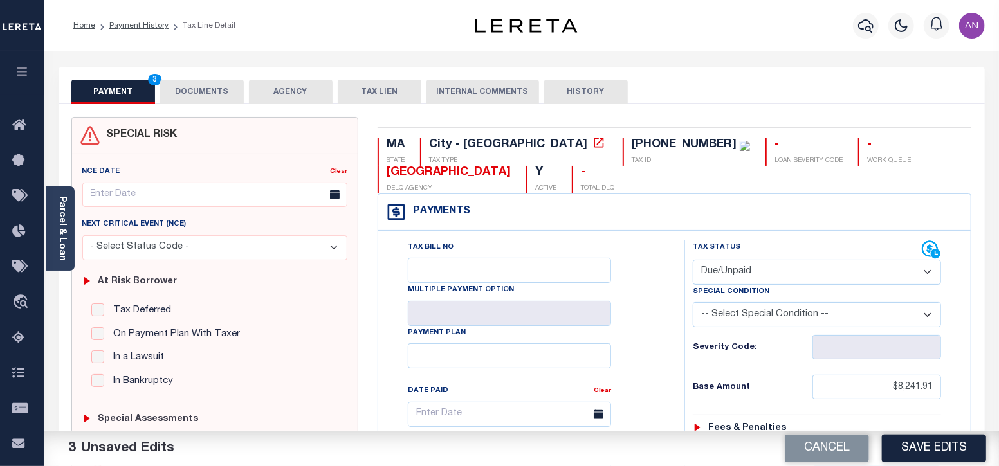
type textarea "08/29/2025 - As the P&I break down not available, total P&I is updated in 2025 …"
click at [203, 100] on button "DOCUMENTS" at bounding box center [202, 92] width 84 height 24
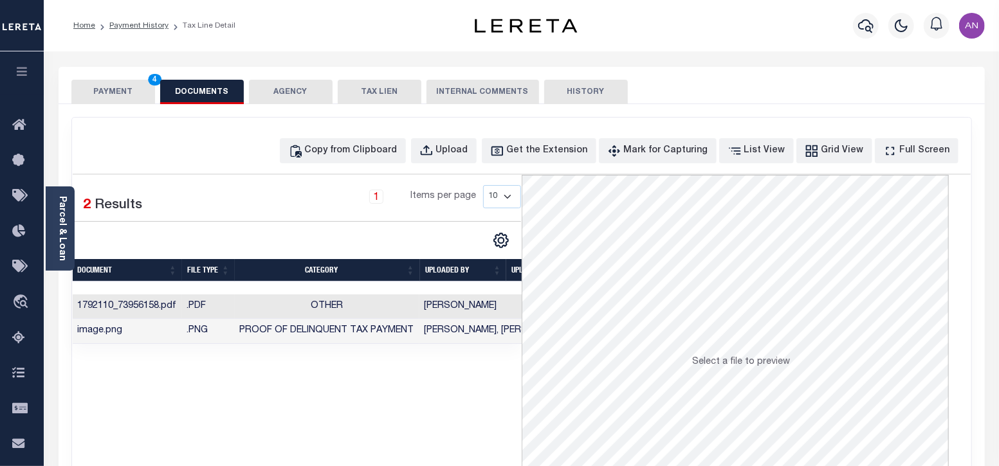
click at [122, 95] on button "PAYMENT 4" at bounding box center [113, 92] width 84 height 24
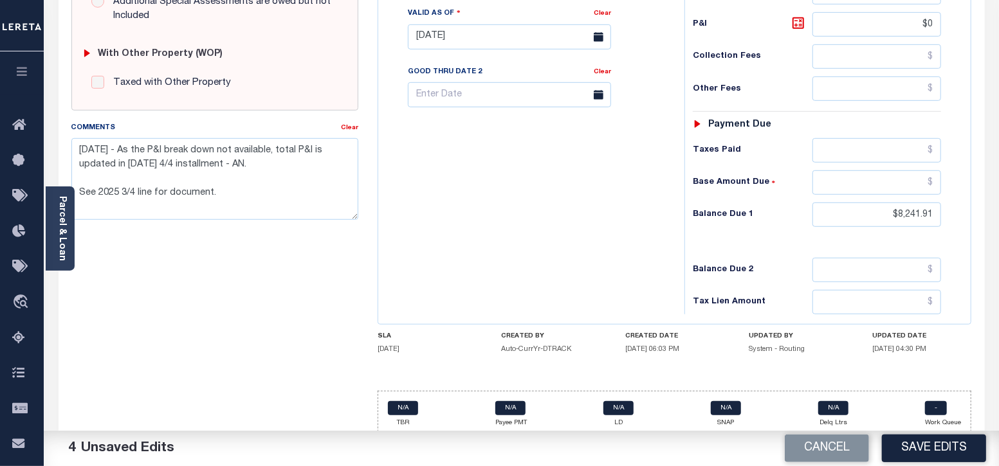
scroll to position [500, 0]
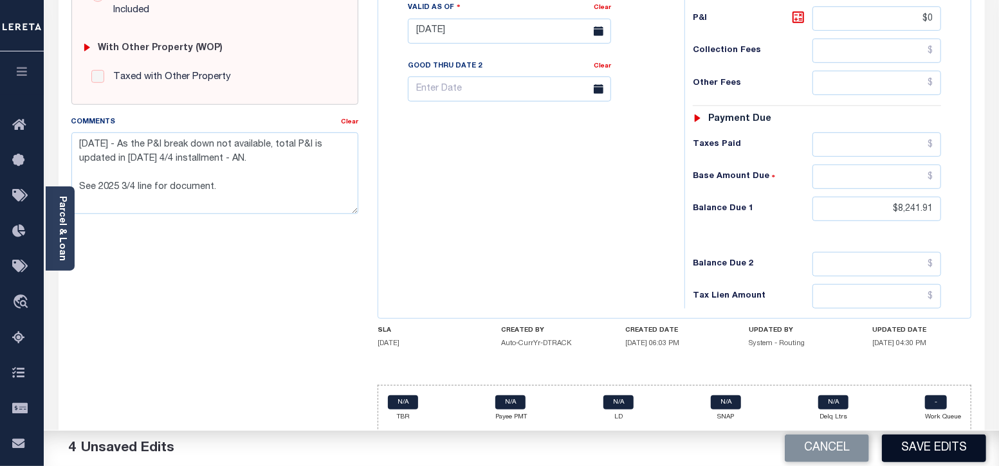
click at [928, 446] on button "Save Edits" at bounding box center [934, 449] width 104 height 28
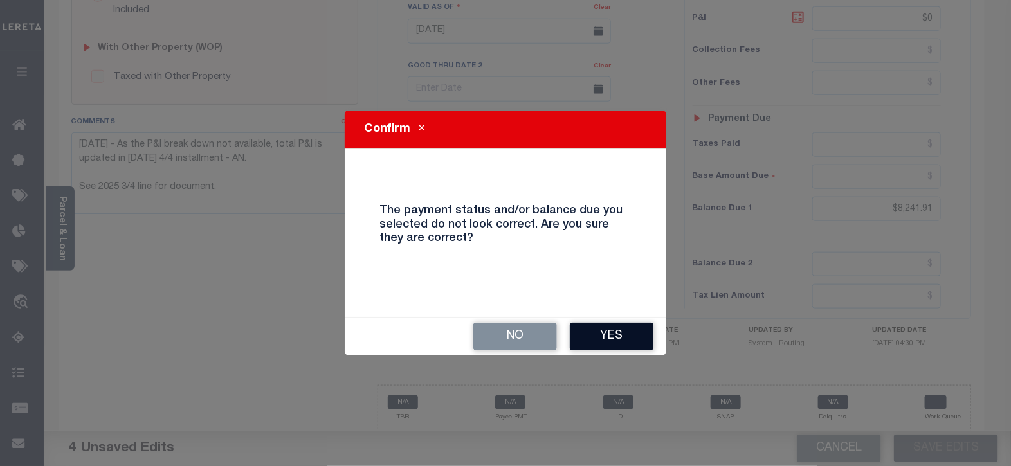
click at [601, 337] on button "Yes" at bounding box center [612, 337] width 84 height 28
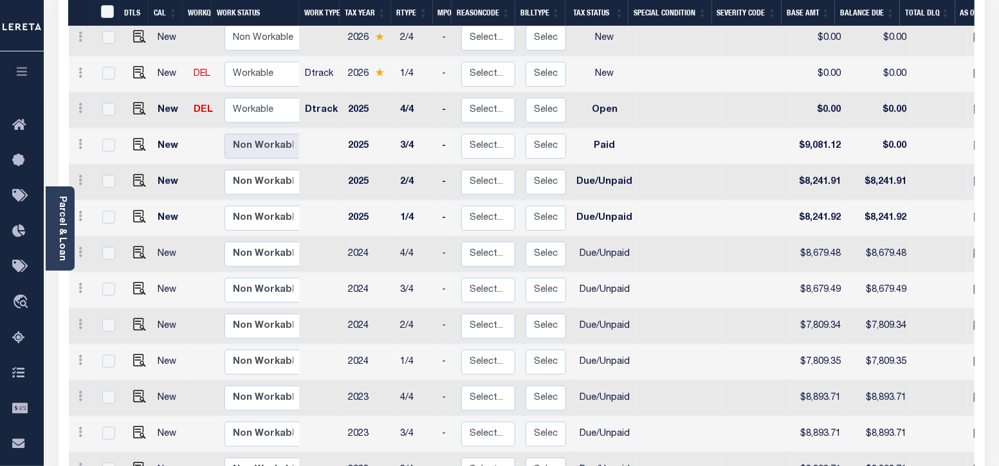
scroll to position [321, 0]
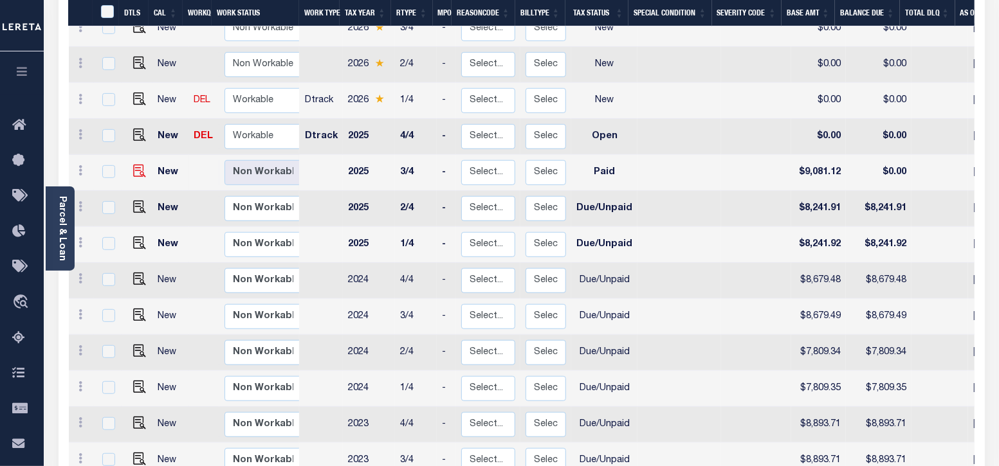
click at [138, 165] on img at bounding box center [139, 171] width 13 height 13
checkbox input "true"
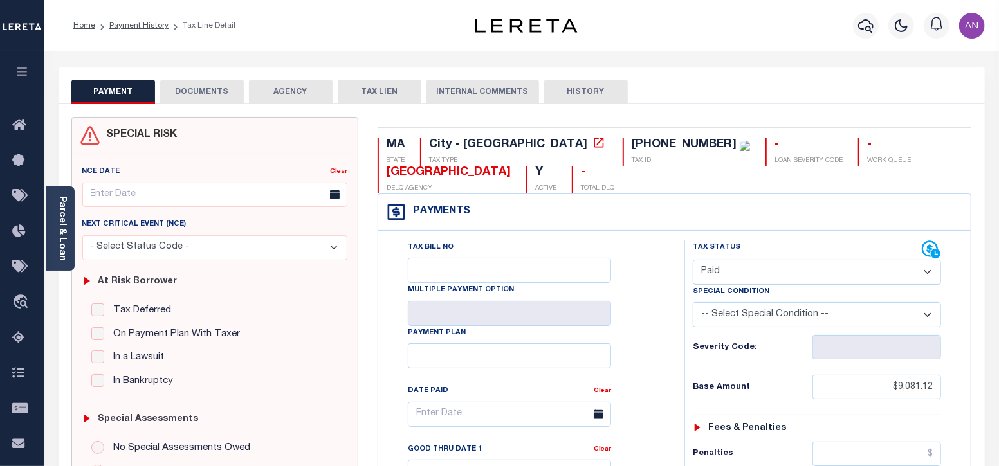
click at [767, 271] on select "- Select Status Code - Open Due/Unpaid Paid Incomplete No Tax Due Internal Refu…" at bounding box center [817, 272] width 249 height 25
select select "DUE"
click at [693, 260] on select "- Select Status Code - Open Due/Unpaid Paid Incomplete No Tax Due Internal Refu…" at bounding box center [817, 272] width 249 height 25
type input "[DATE]"
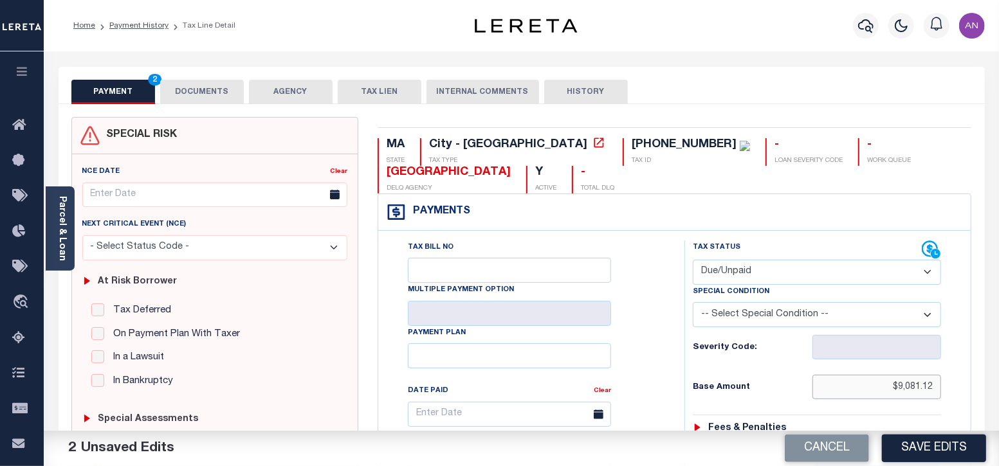
drag, startPoint x: 901, startPoint y: 384, endPoint x: 956, endPoint y: 390, distance: 55.1
click at [926, 387] on input "$9,081.12" at bounding box center [876, 387] width 129 height 24
drag, startPoint x: 900, startPoint y: 386, endPoint x: 969, endPoint y: 387, distance: 69.5
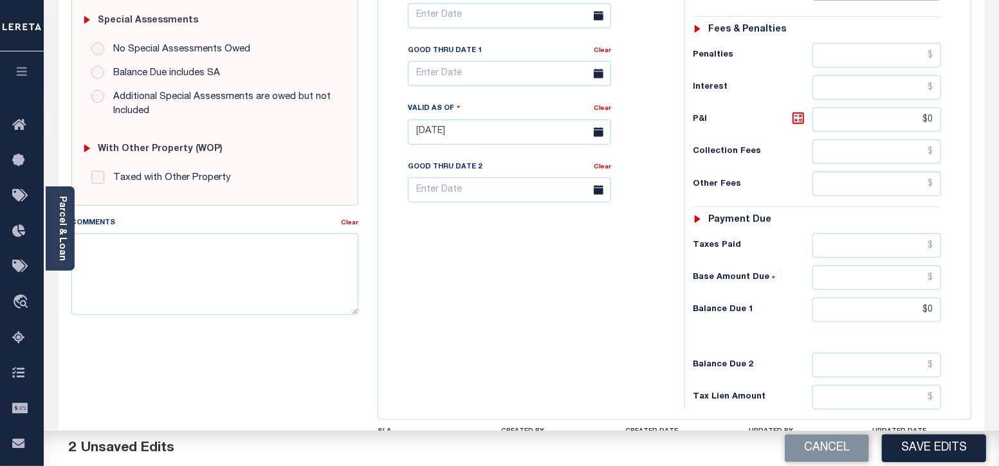
scroll to position [402, 0]
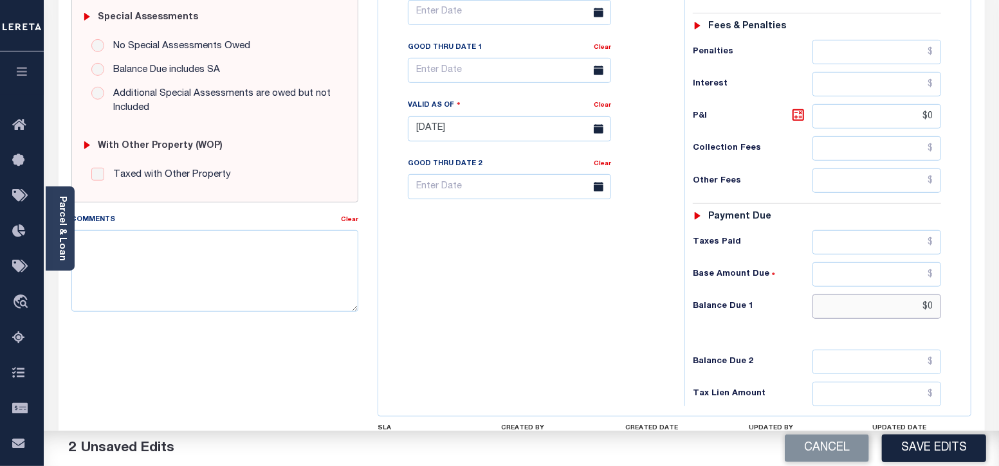
drag, startPoint x: 930, startPoint y: 310, endPoint x: 958, endPoint y: 309, distance: 28.3
click at [958, 309] on div "Tax Status Status - Select Status Code -" at bounding box center [821, 123] width 274 height 568
paste input "9,081.12"
type input "$9,081.12"
click at [630, 311] on div "Tax Bill No Multiple Payment Option Payment Plan Clear" at bounding box center [527, 123] width 293 height 568
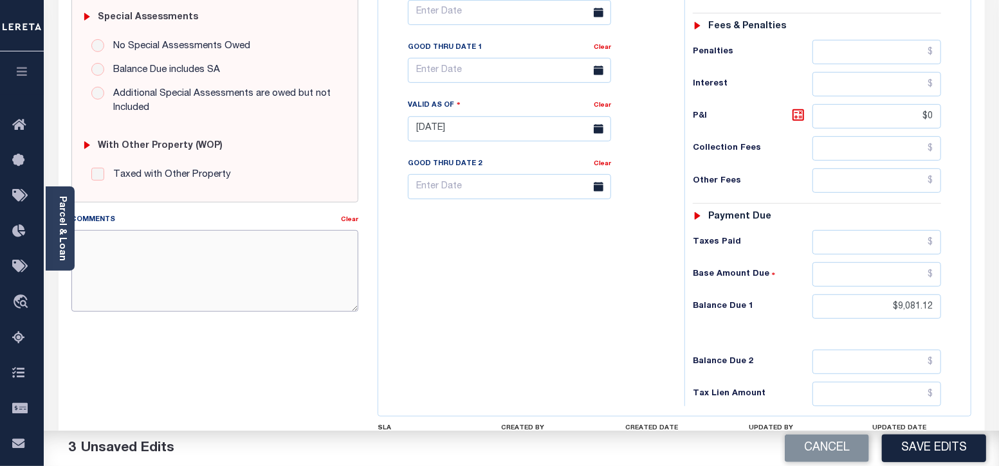
click at [135, 267] on textarea "Comments" at bounding box center [215, 270] width 288 height 81
paste textarea "08/29/2025 - As the P&I break down not available, total P&I is updated in 2025 …"
type textarea "08/29/2025 - As the P&I break down not available, total P&I is updated in 2025 …"
click at [538, 305] on div "Tax Bill No Multiple Payment Option Payment Plan Clear" at bounding box center [527, 123] width 293 height 568
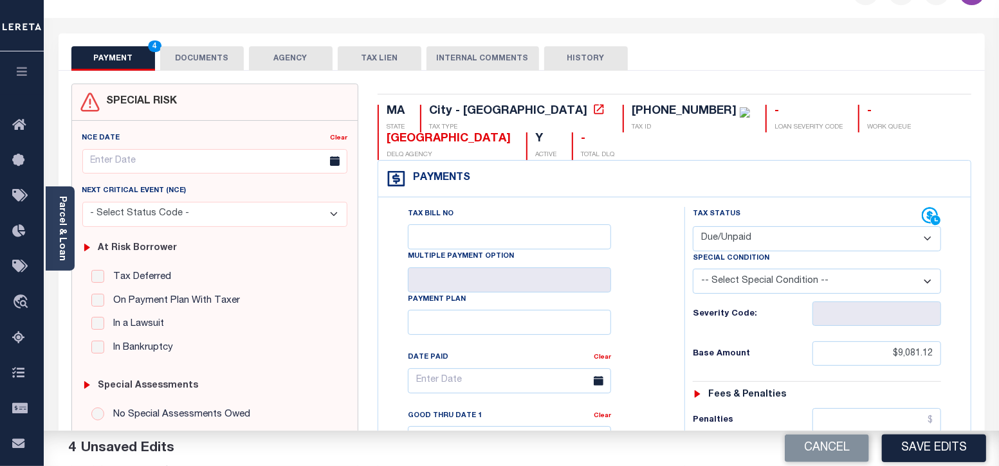
scroll to position [0, 0]
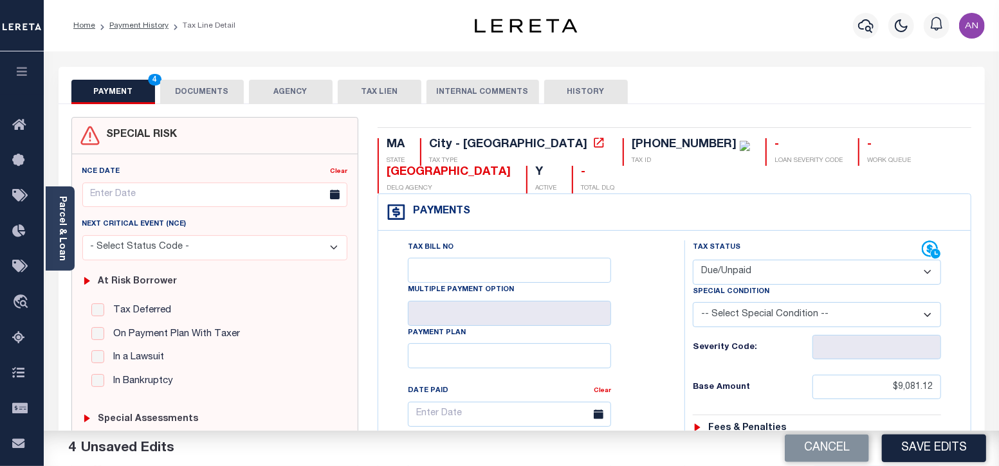
click at [187, 78] on div "PAYMENT 4 DOCUMENTS AGENCY DELINQUENT PAYEE TAX LIEN" at bounding box center [522, 85] width 926 height 37
click at [187, 87] on button "DOCUMENTS" at bounding box center [202, 92] width 84 height 24
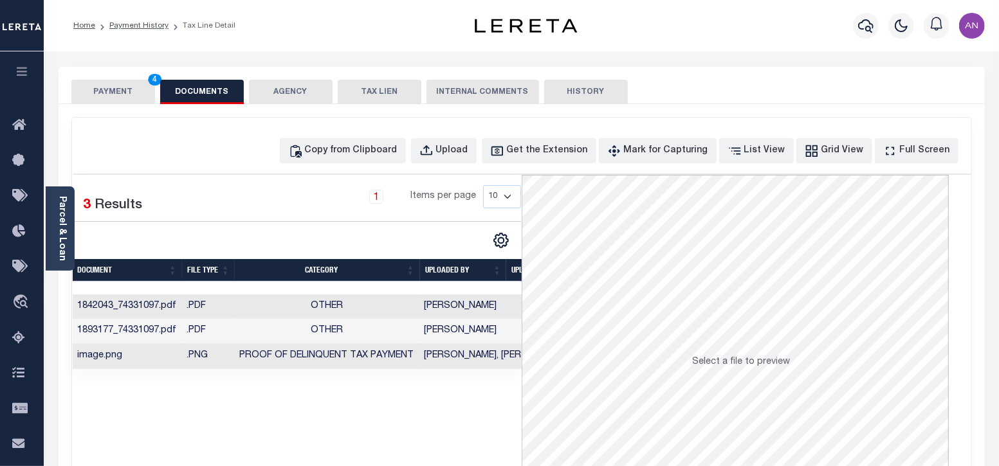
click at [130, 95] on button "PAYMENT 4" at bounding box center [113, 92] width 84 height 24
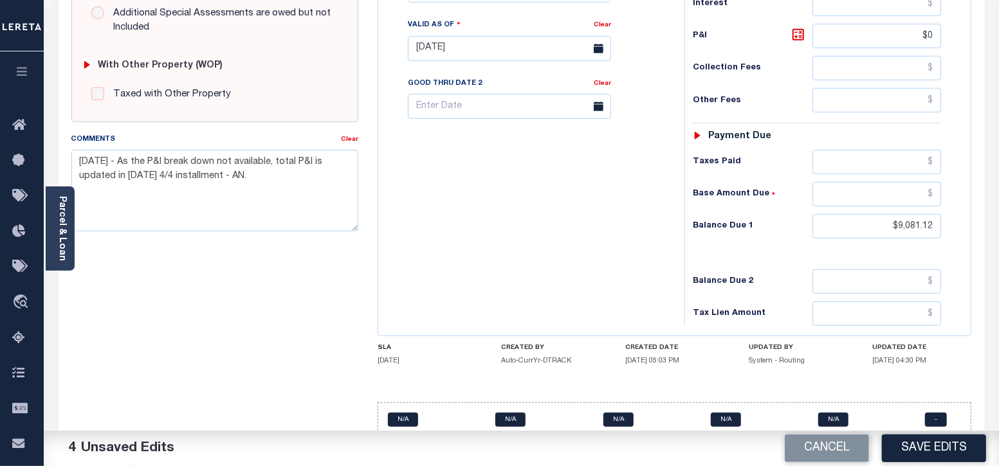
scroll to position [500, 0]
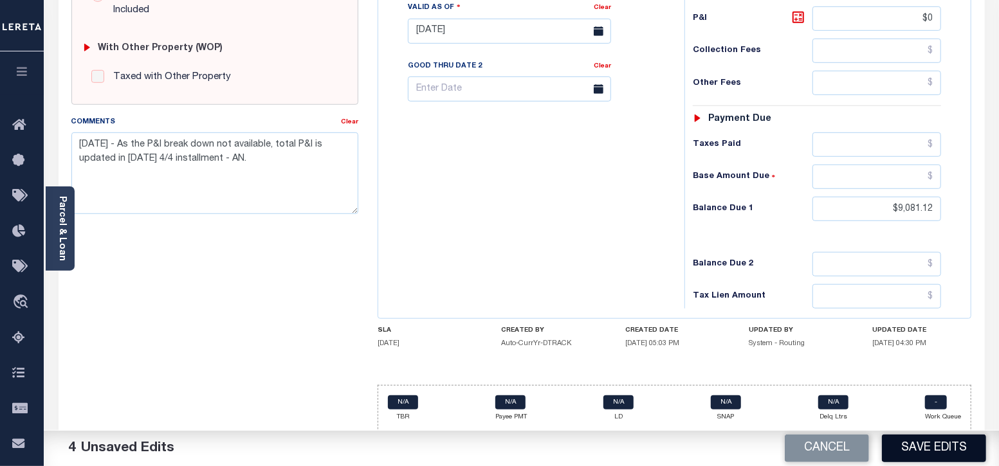
click at [934, 459] on button "Save Edits" at bounding box center [934, 449] width 104 height 28
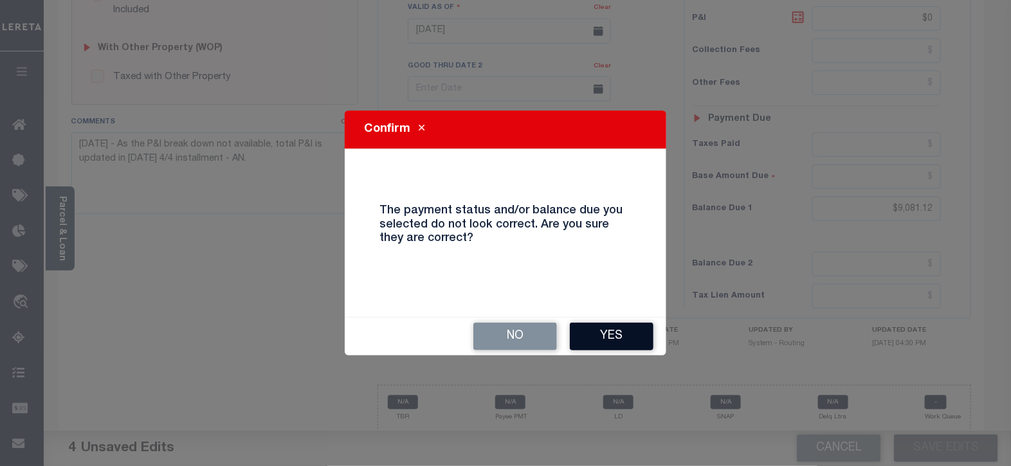
click at [624, 344] on button "Yes" at bounding box center [612, 337] width 84 height 28
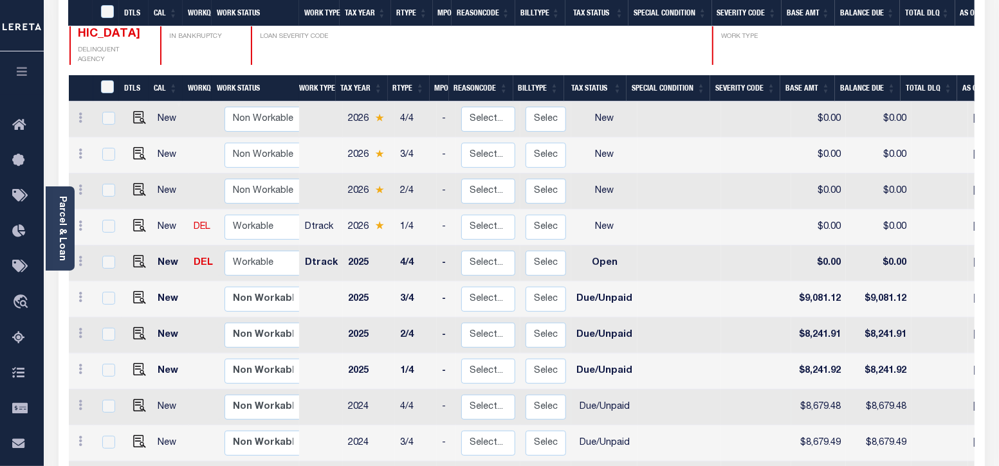
scroll to position [160, 0]
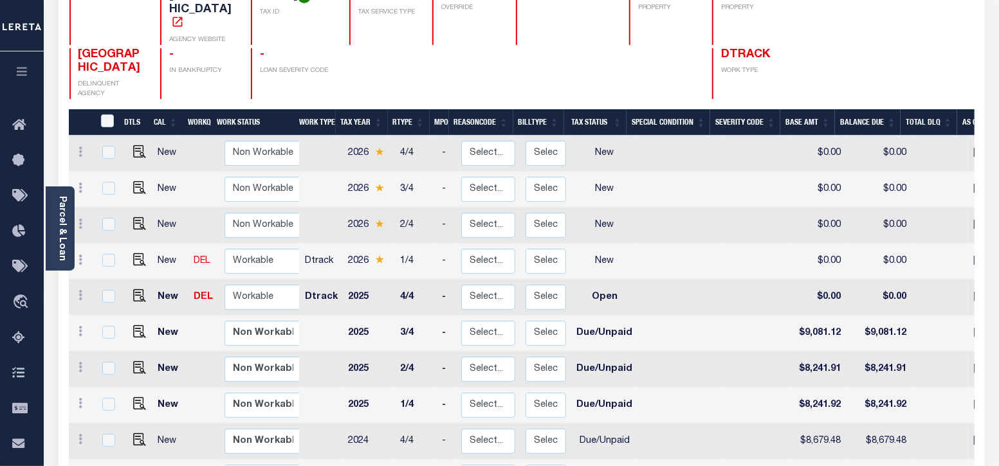
click at [648, 316] on td at bounding box center [679, 334] width 84 height 36
checkbox input "true"
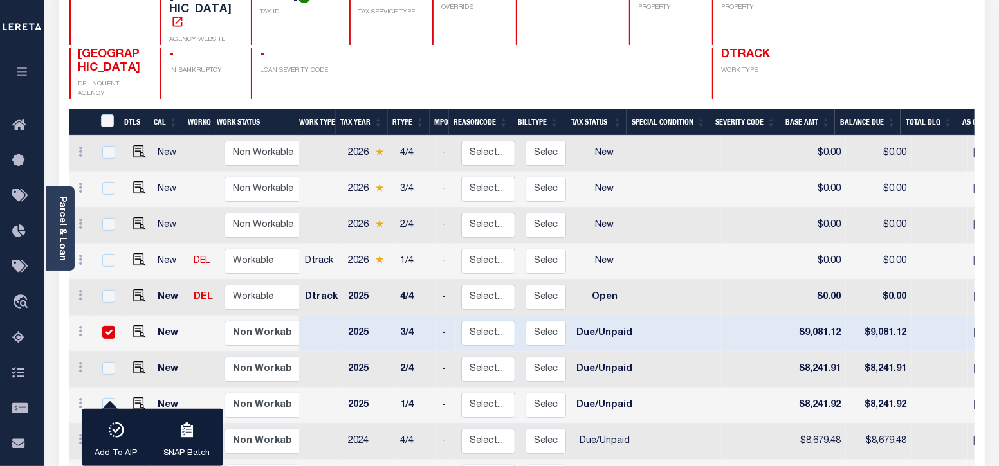
click at [110, 326] on input "checkbox" at bounding box center [108, 332] width 13 height 13
checkbox input "false"
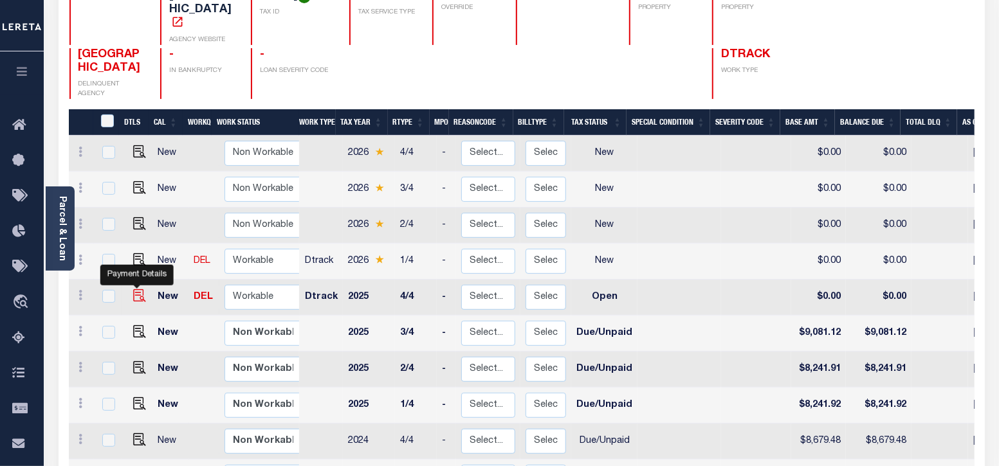
click at [135, 289] on img "" at bounding box center [139, 295] width 13 height 13
checkbox input "true"
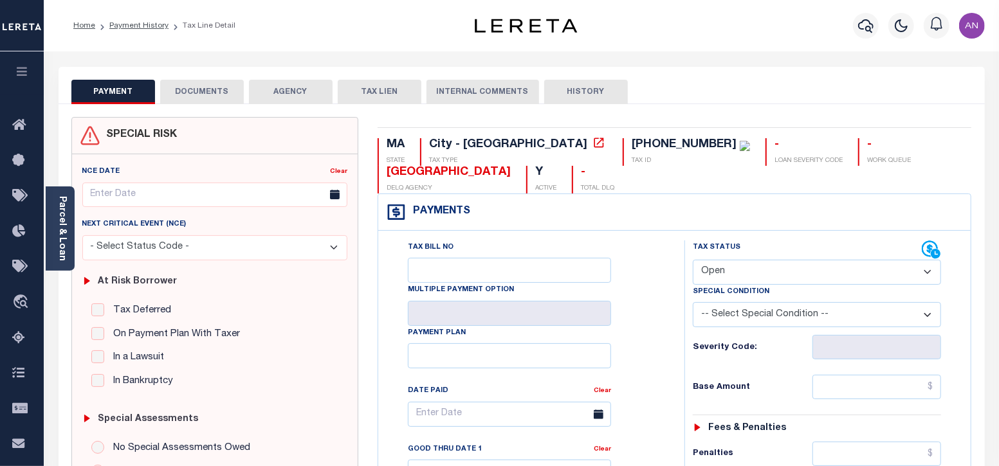
click at [831, 271] on select "- Select Status Code - Open Due/Unpaid Paid Incomplete No Tax Due Internal Refu…" at bounding box center [817, 272] width 249 height 25
select select "DUE"
click at [693, 260] on select "- Select Status Code - Open Due/Unpaid Paid Incomplete No Tax Due Internal Refu…" at bounding box center [817, 272] width 249 height 25
type input "[DATE]"
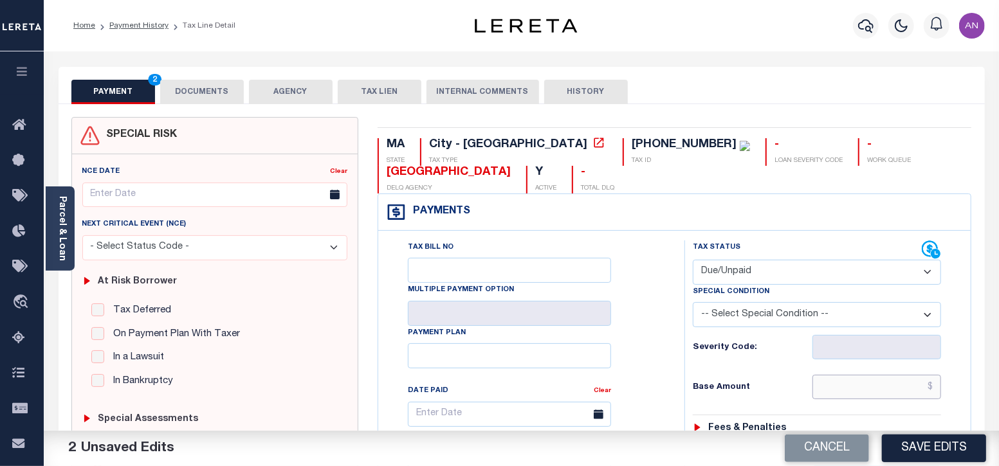
click at [865, 387] on input "text" at bounding box center [876, 387] width 129 height 24
paste input "9,076.11"
type input "$9,076.11"
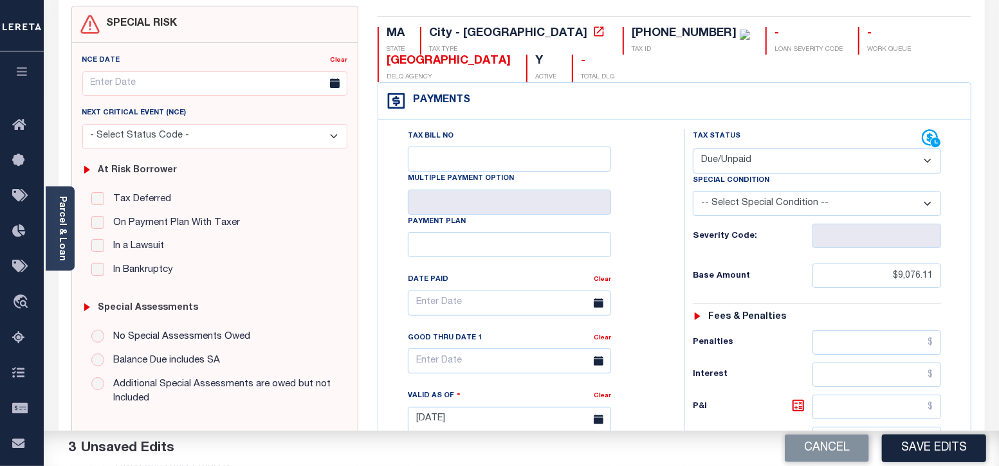
scroll to position [80, 0]
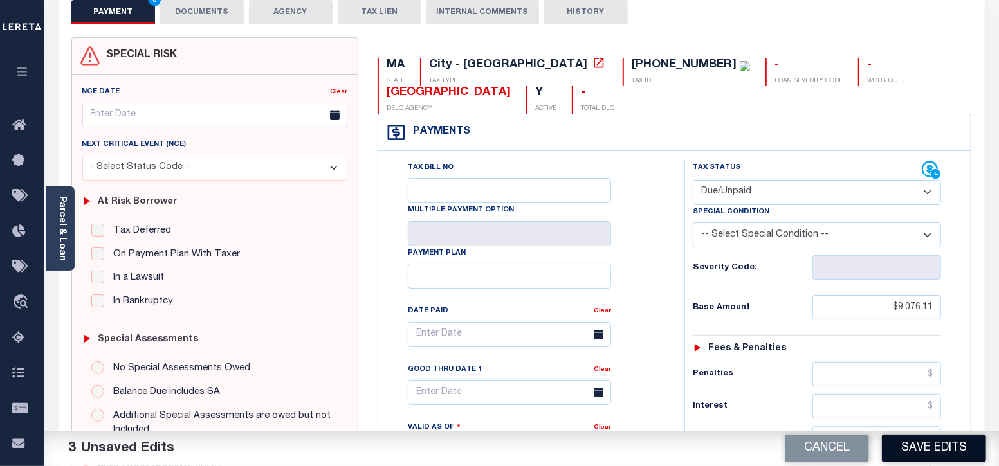
click at [948, 442] on button "Save Edits" at bounding box center [934, 449] width 104 height 28
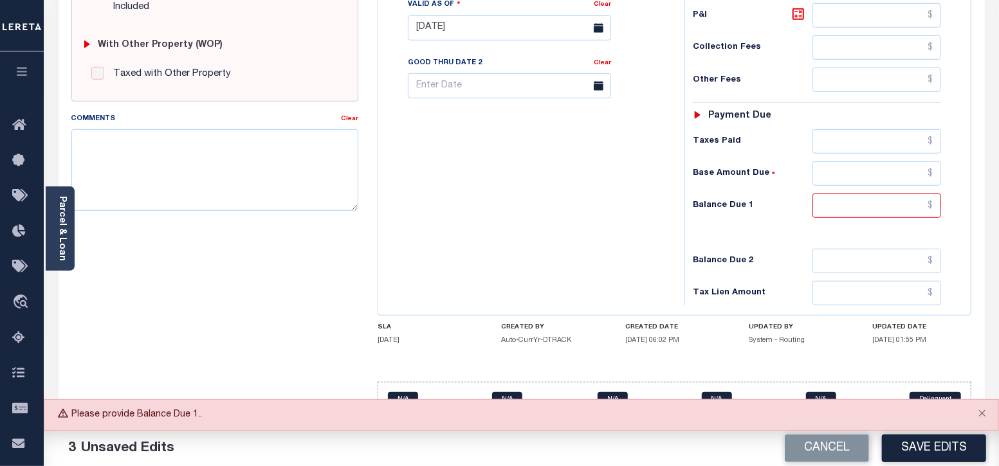
scroll to position [504, 0]
click at [865, 201] on input "text" at bounding box center [876, 205] width 129 height 24
paste input "9,076.11"
type input "$9,076.11"
click at [592, 231] on div "Tax Bill No Multiple Payment Option Payment Plan Clear" at bounding box center [527, 21] width 293 height 568
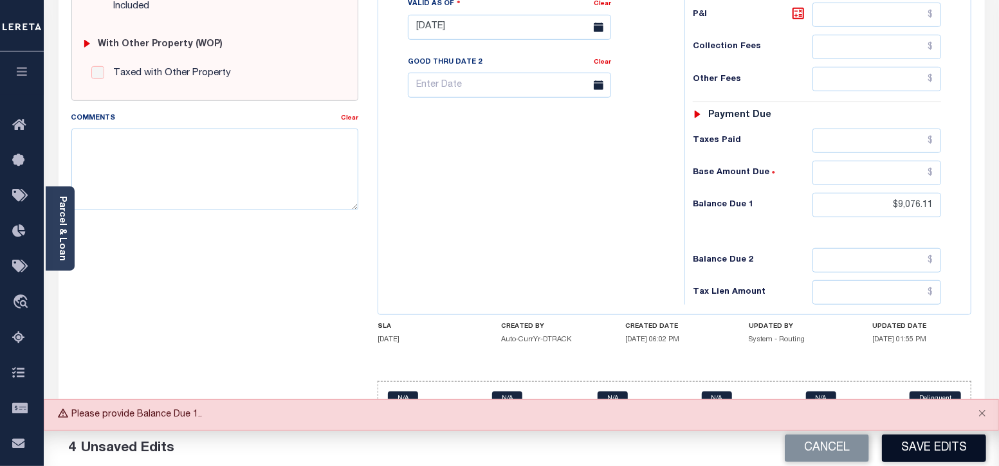
click at [942, 445] on button "Save Edits" at bounding box center [934, 449] width 104 height 28
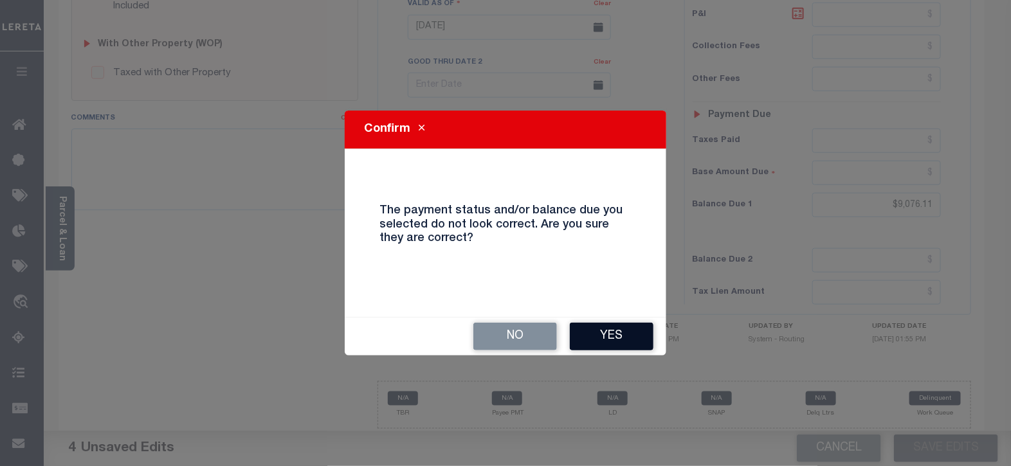
click at [646, 345] on button "Yes" at bounding box center [612, 337] width 84 height 28
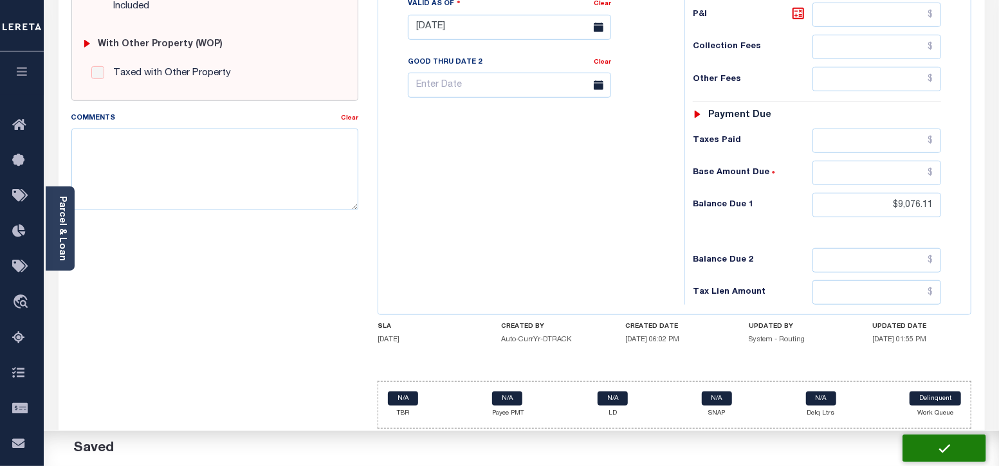
checkbox input "false"
type input "$9,076.11"
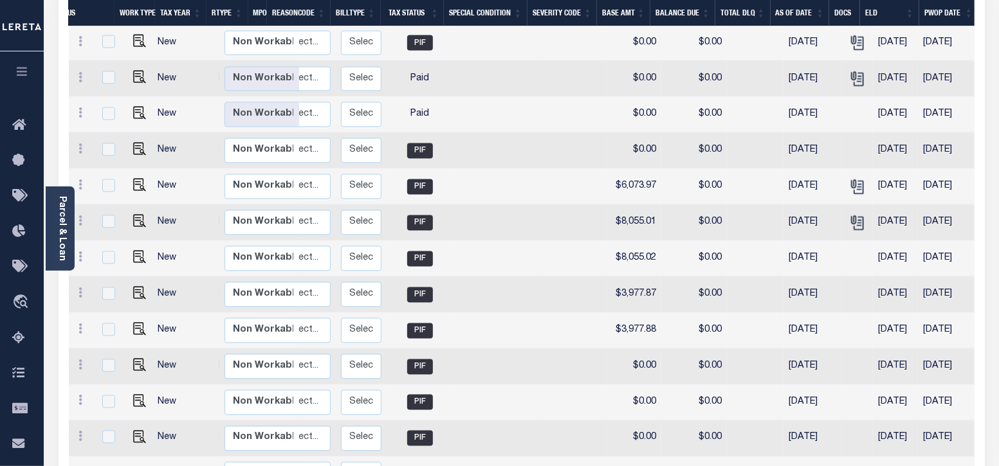
scroll to position [1232, 0]
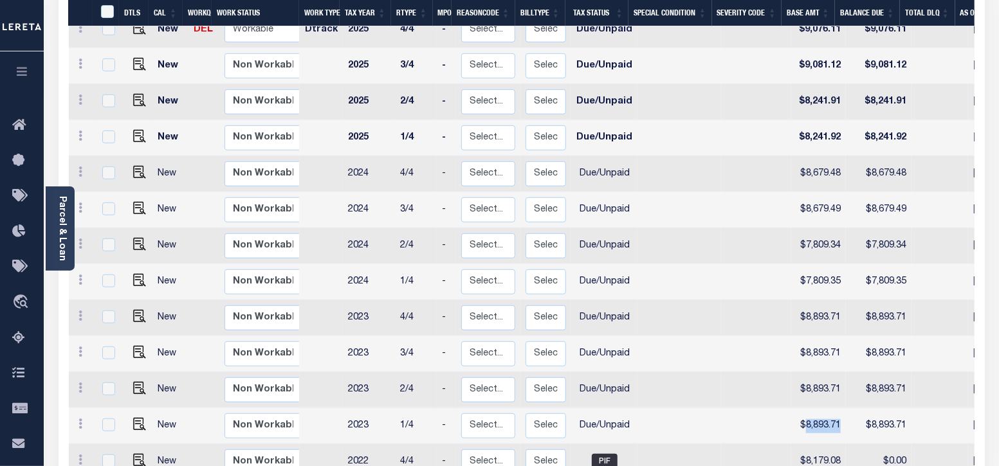
drag, startPoint x: 794, startPoint y: 398, endPoint x: 831, endPoint y: 394, distance: 36.9
click at [831, 408] on td "$8,893.71" at bounding box center [818, 426] width 55 height 36
checkbox input "true"
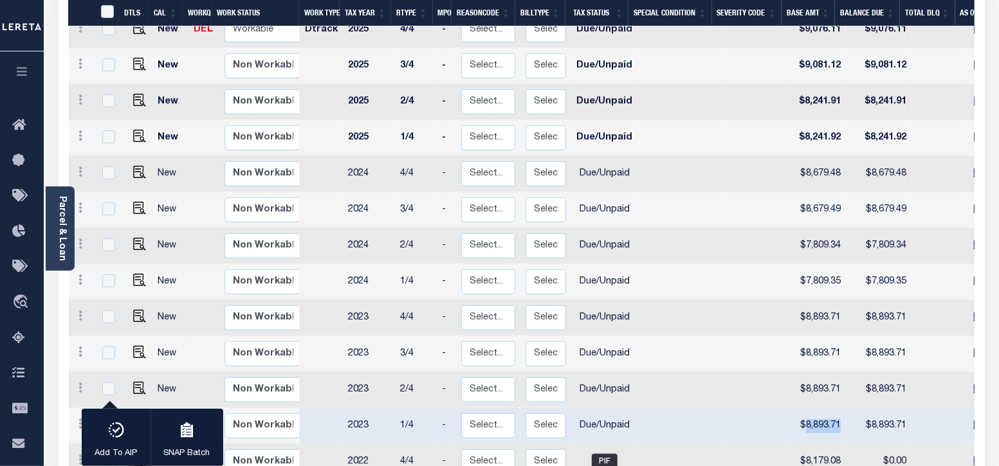
copy td "8,893.71"
click at [671, 372] on td at bounding box center [679, 390] width 84 height 36
checkbox input "true"
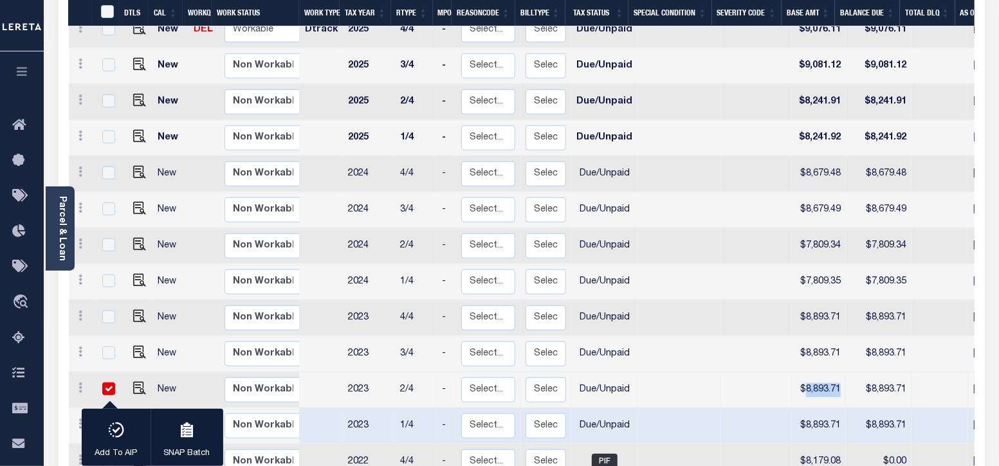
drag, startPoint x: 795, startPoint y: 360, endPoint x: 833, endPoint y: 358, distance: 38.0
click at [833, 372] on td "$8,893.71" at bounding box center [818, 390] width 55 height 36
checkbox input "false"
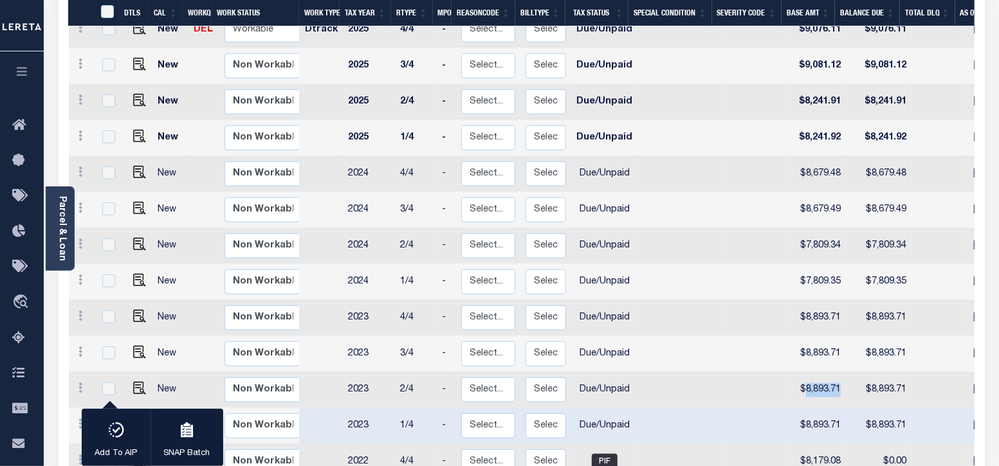
copy td "8,893.71"
click at [665, 372] on td at bounding box center [679, 390] width 84 height 36
checkbox input "true"
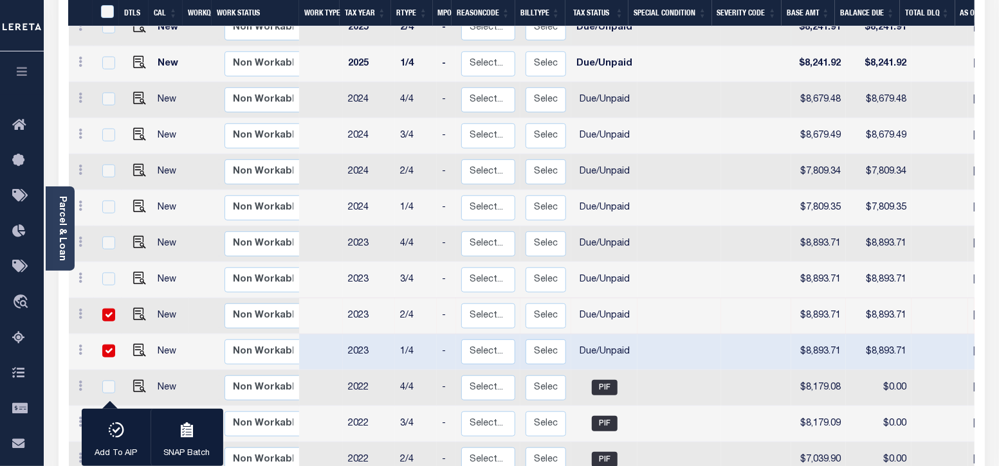
scroll to position [508, 0]
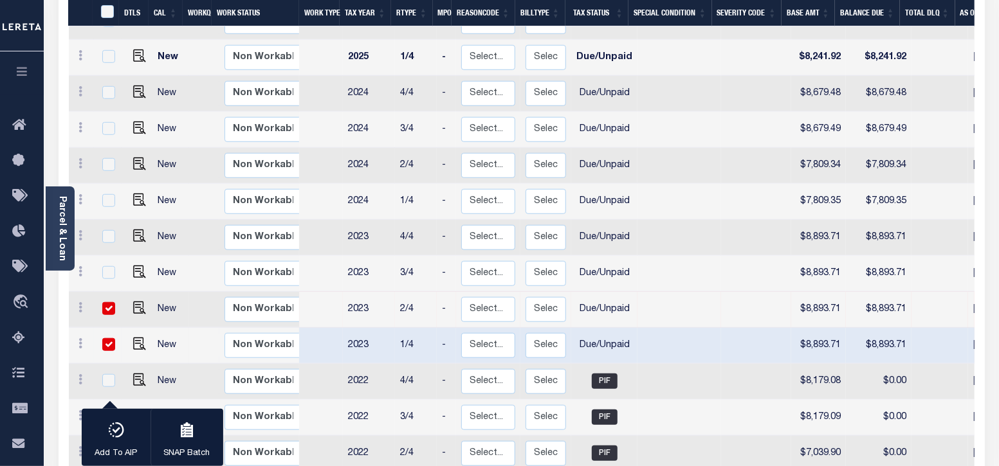
click at [111, 338] on input "checkbox" at bounding box center [108, 344] width 13 height 13
checkbox input "false"
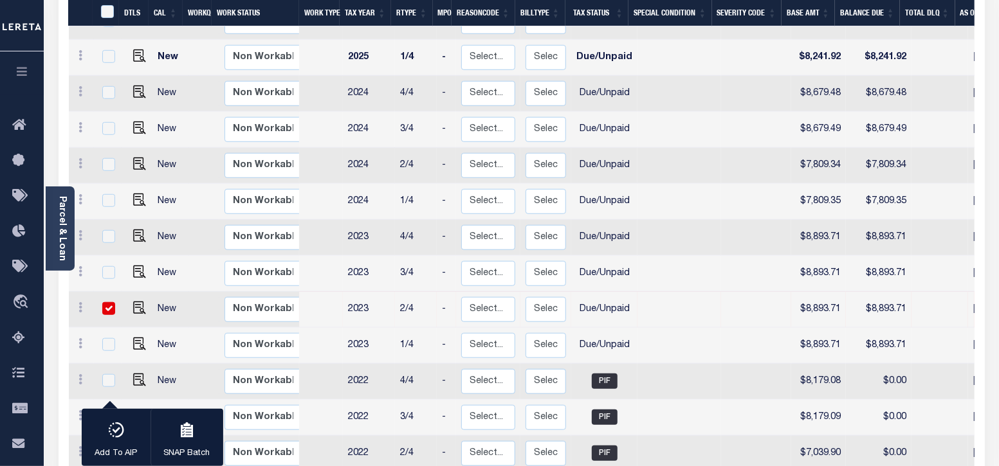
click at [106, 302] on input "checkbox" at bounding box center [108, 308] width 13 height 13
checkbox input "false"
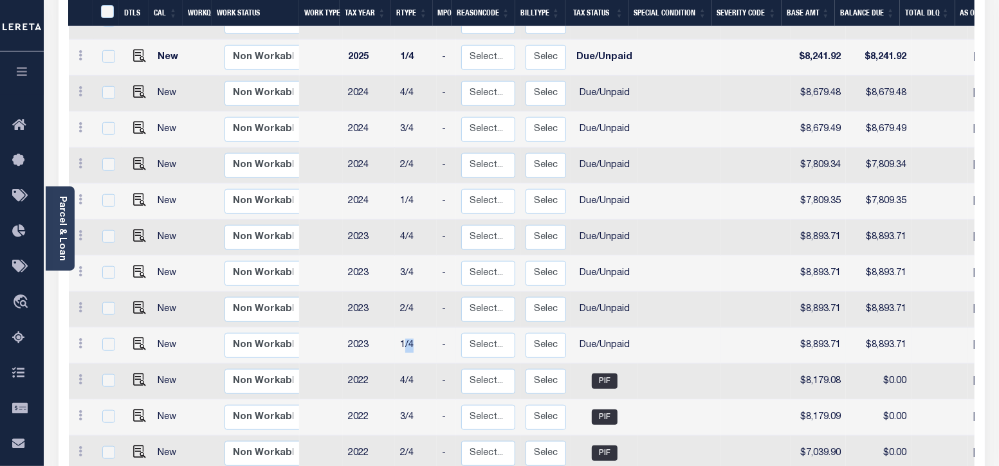
drag, startPoint x: 399, startPoint y: 320, endPoint x: 421, endPoint y: 318, distance: 22.0
click at [421, 328] on td "1/4" at bounding box center [416, 346] width 42 height 36
checkbox input "true"
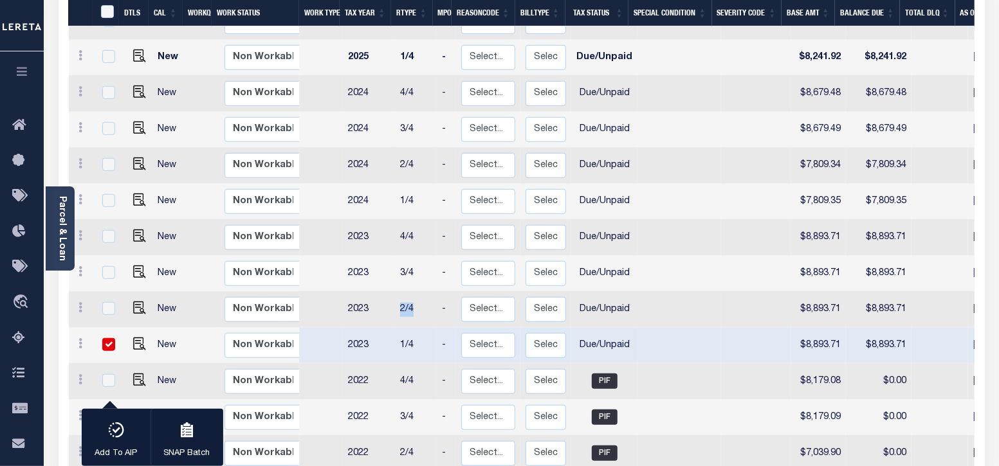
drag, startPoint x: 395, startPoint y: 284, endPoint x: 424, endPoint y: 283, distance: 29.0
click at [424, 292] on td "2/4" at bounding box center [416, 310] width 42 height 36
checkbox input "true"
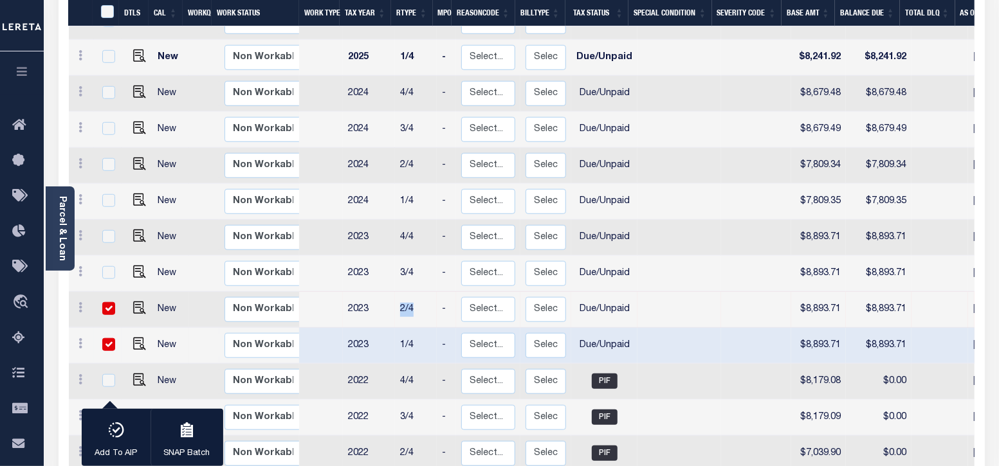
click at [104, 338] on input "checkbox" at bounding box center [108, 344] width 13 height 13
checkbox input "false"
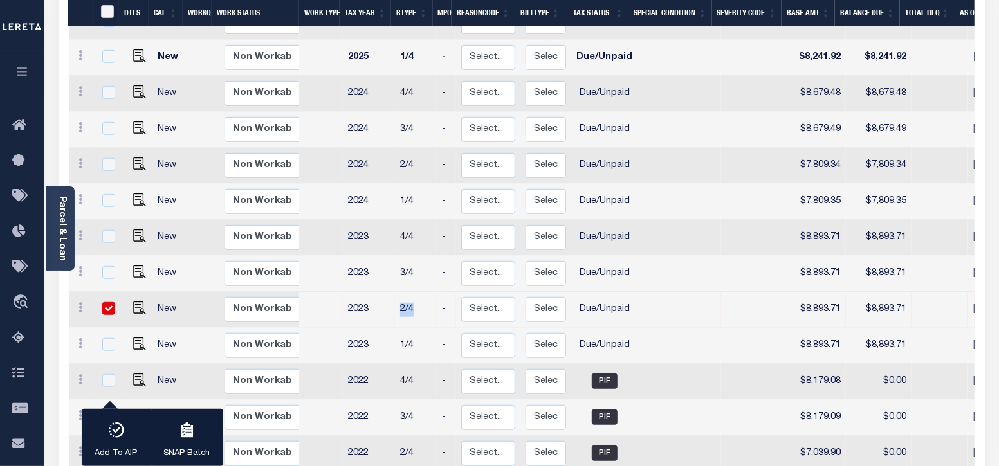
click at [106, 302] on input "checkbox" at bounding box center [108, 308] width 13 height 13
checkbox input "false"
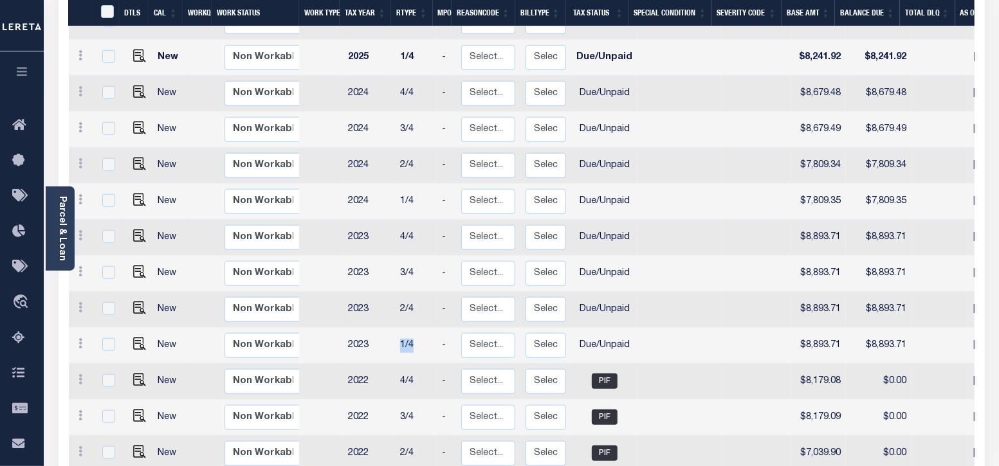
drag, startPoint x: 398, startPoint y: 316, endPoint x: 416, endPoint y: 313, distance: 18.3
click at [416, 328] on td "1/4" at bounding box center [416, 346] width 42 height 36
checkbox input "true"
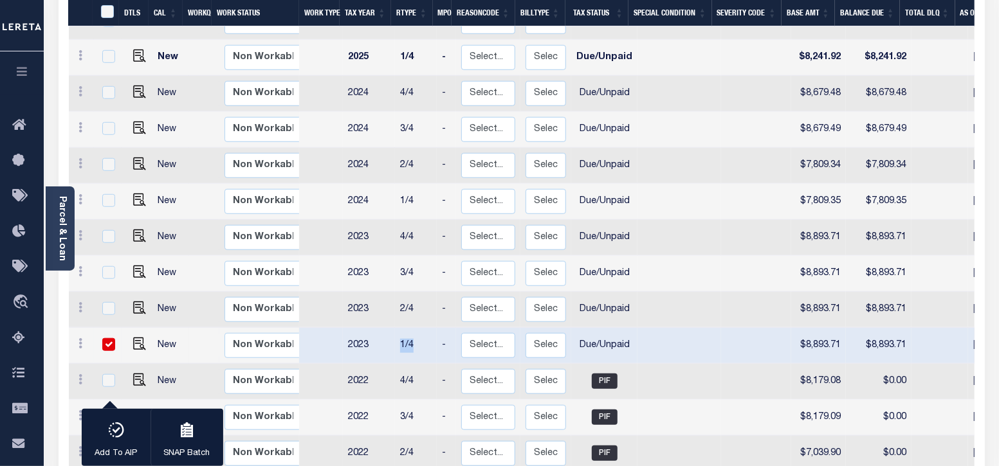
click at [106, 338] on input "checkbox" at bounding box center [108, 344] width 13 height 13
checkbox input "false"
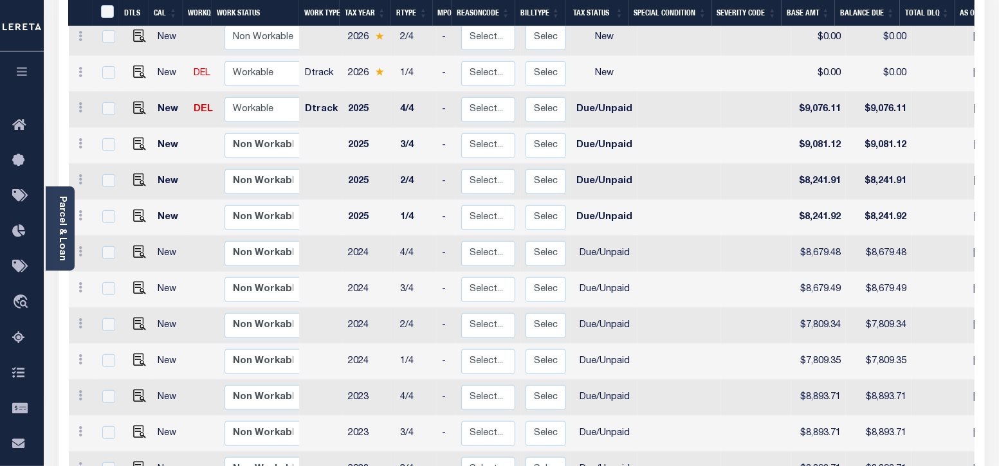
scroll to position [347, 0]
